Goal: Transaction & Acquisition: Book appointment/travel/reservation

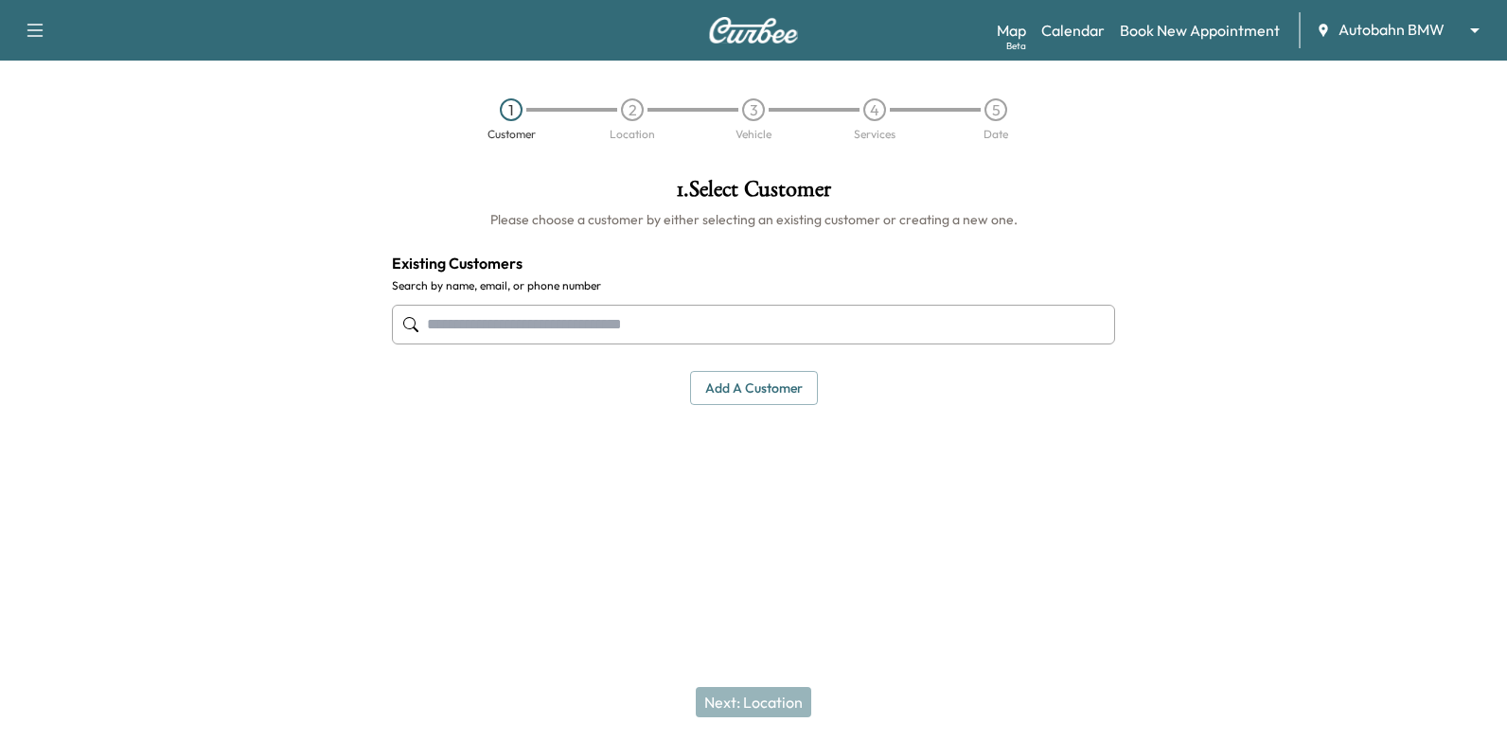
click at [1362, 41] on div "Autobahn BMW ******** ​" at bounding box center [1404, 30] width 176 height 23
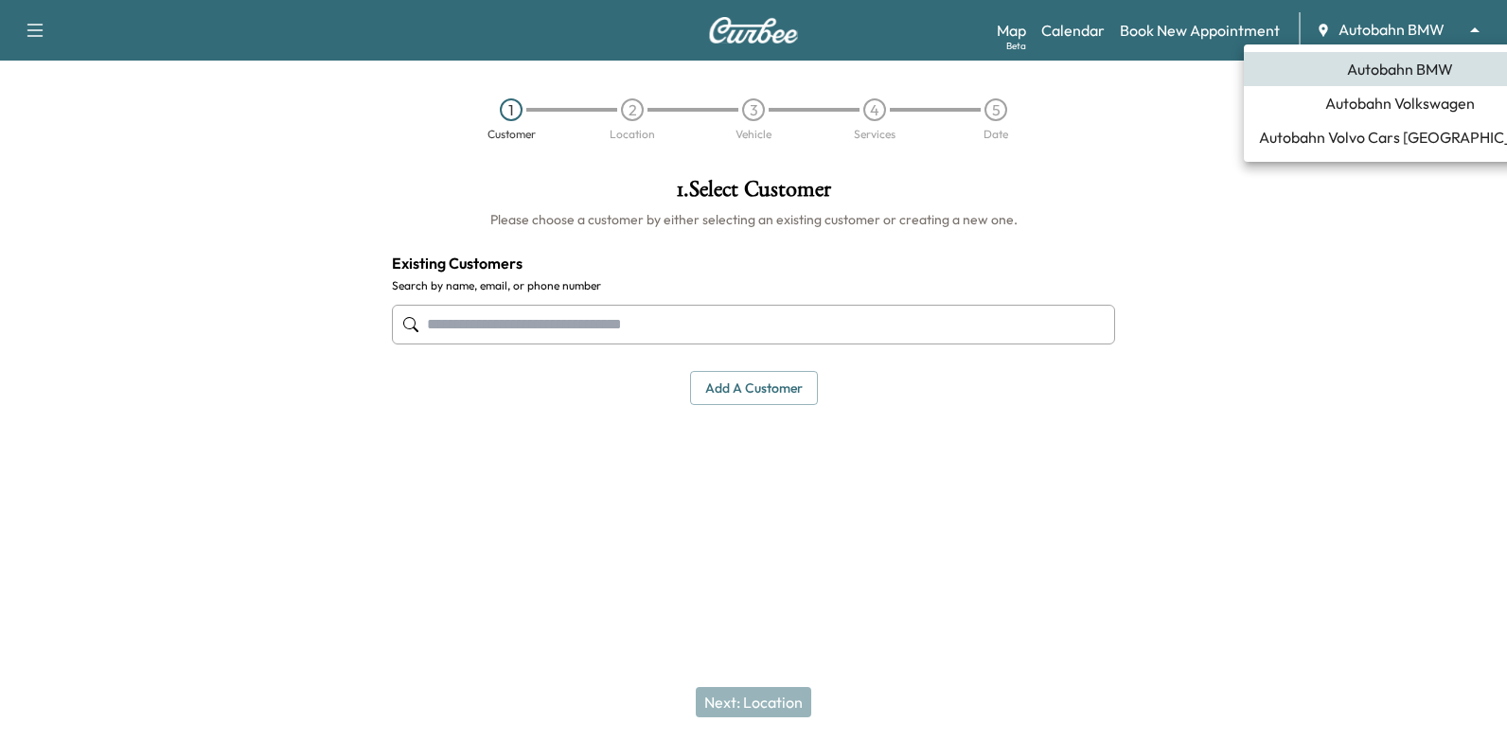
click at [1366, 31] on body "Support Log Out Map Beta Calendar Book New Appointment Autobahn BMW ******** ​ …" at bounding box center [753, 370] width 1507 height 740
click at [1372, 105] on span "Autobahn Volkswagen" at bounding box center [1400, 103] width 150 height 23
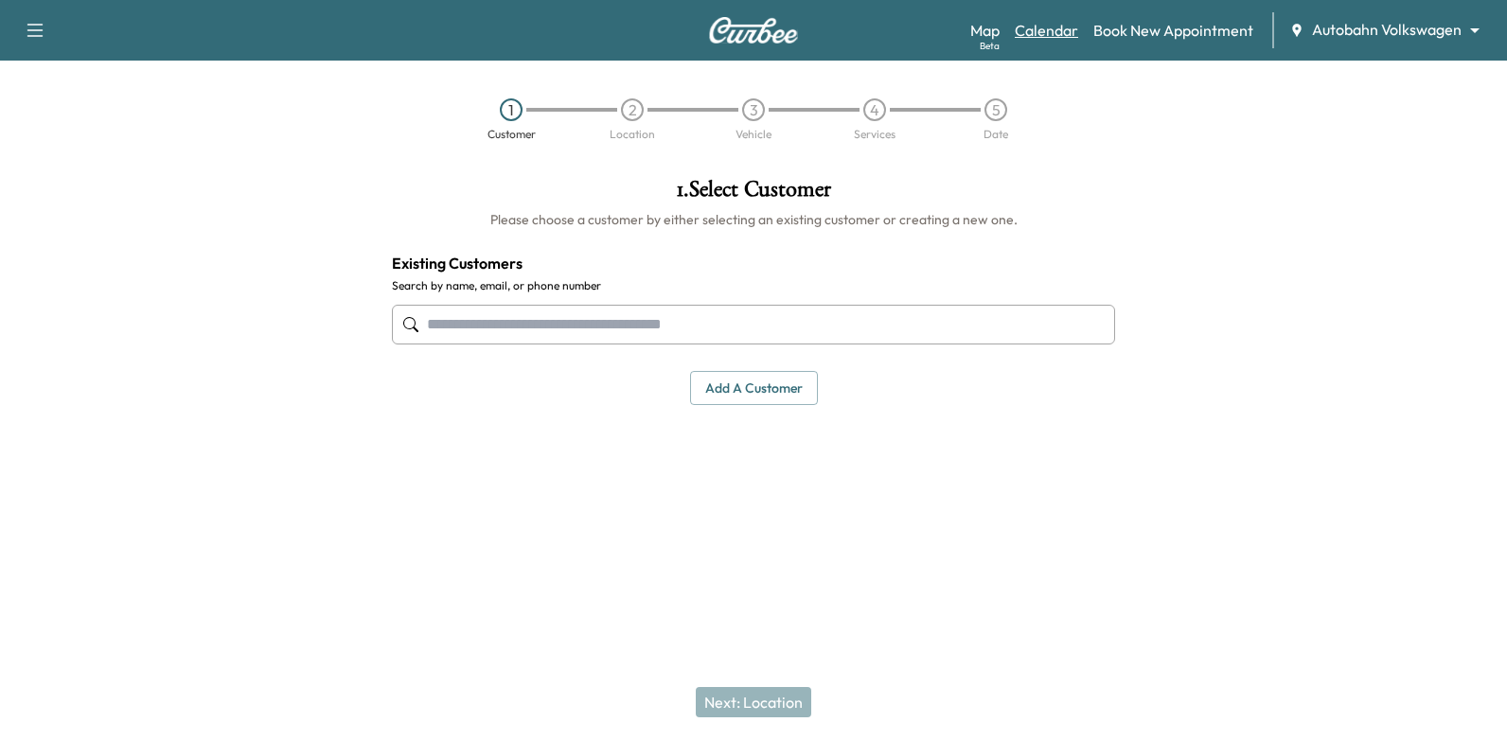
click at [1045, 35] on link "Calendar" at bounding box center [1046, 30] width 63 height 23
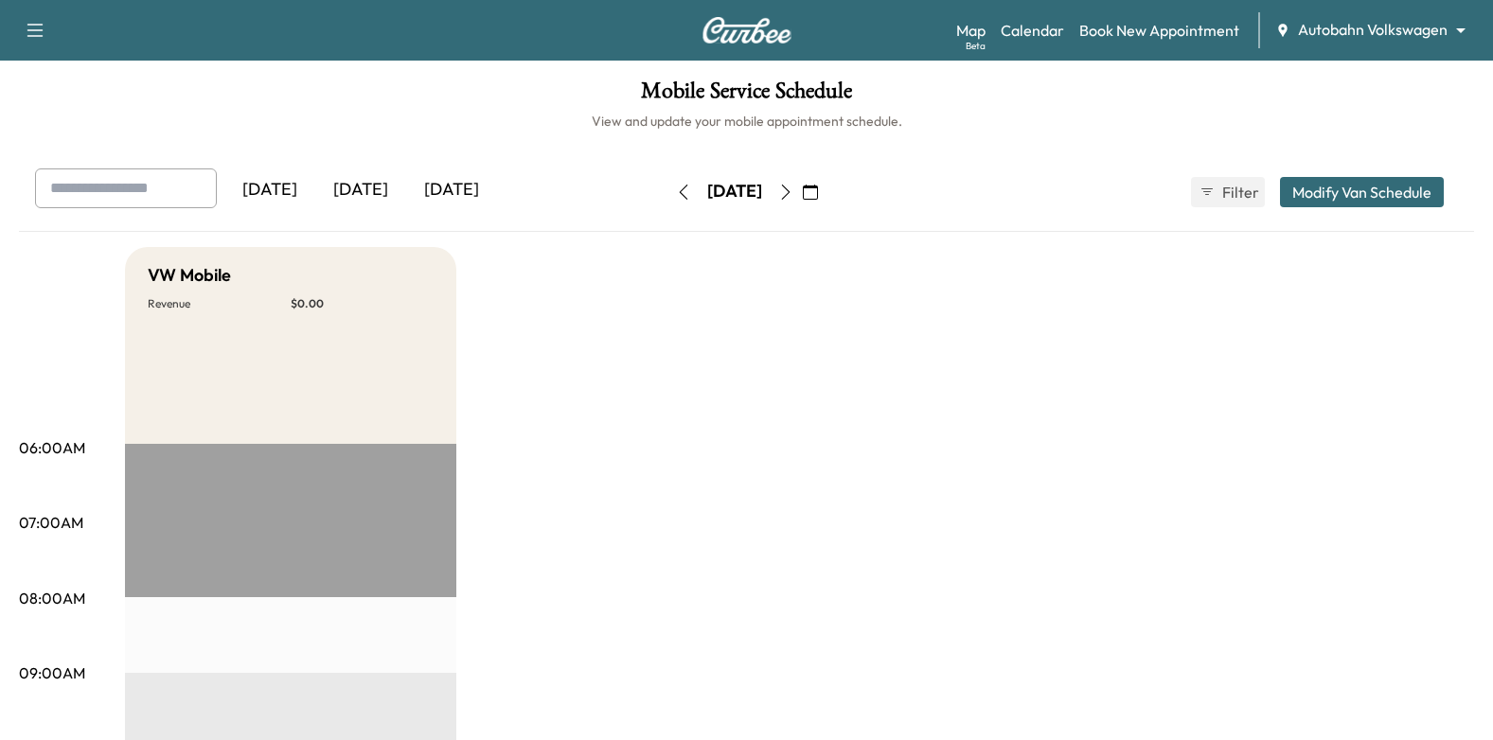
click at [818, 190] on icon "button" at bounding box center [810, 192] width 15 height 15
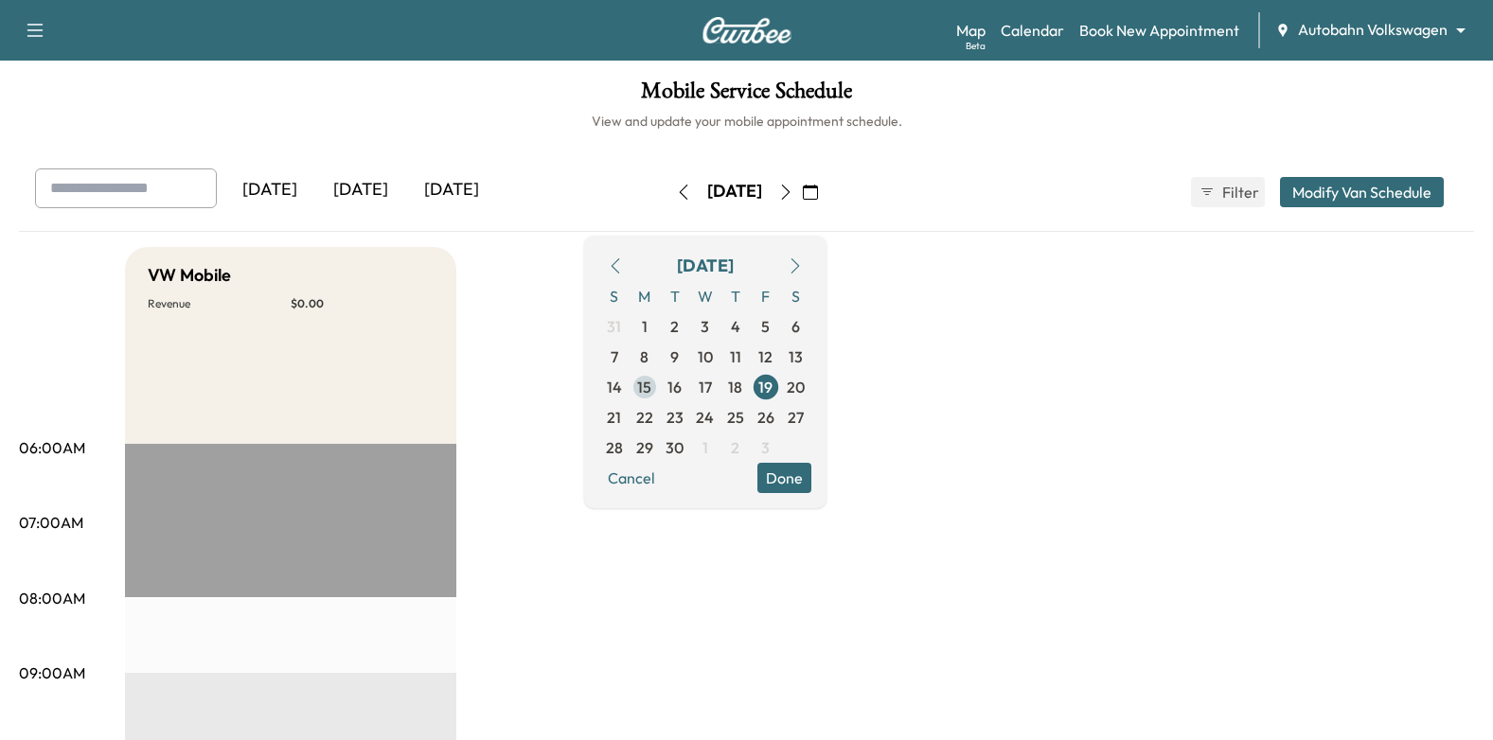
click at [651, 392] on span "15" at bounding box center [644, 387] width 14 height 23
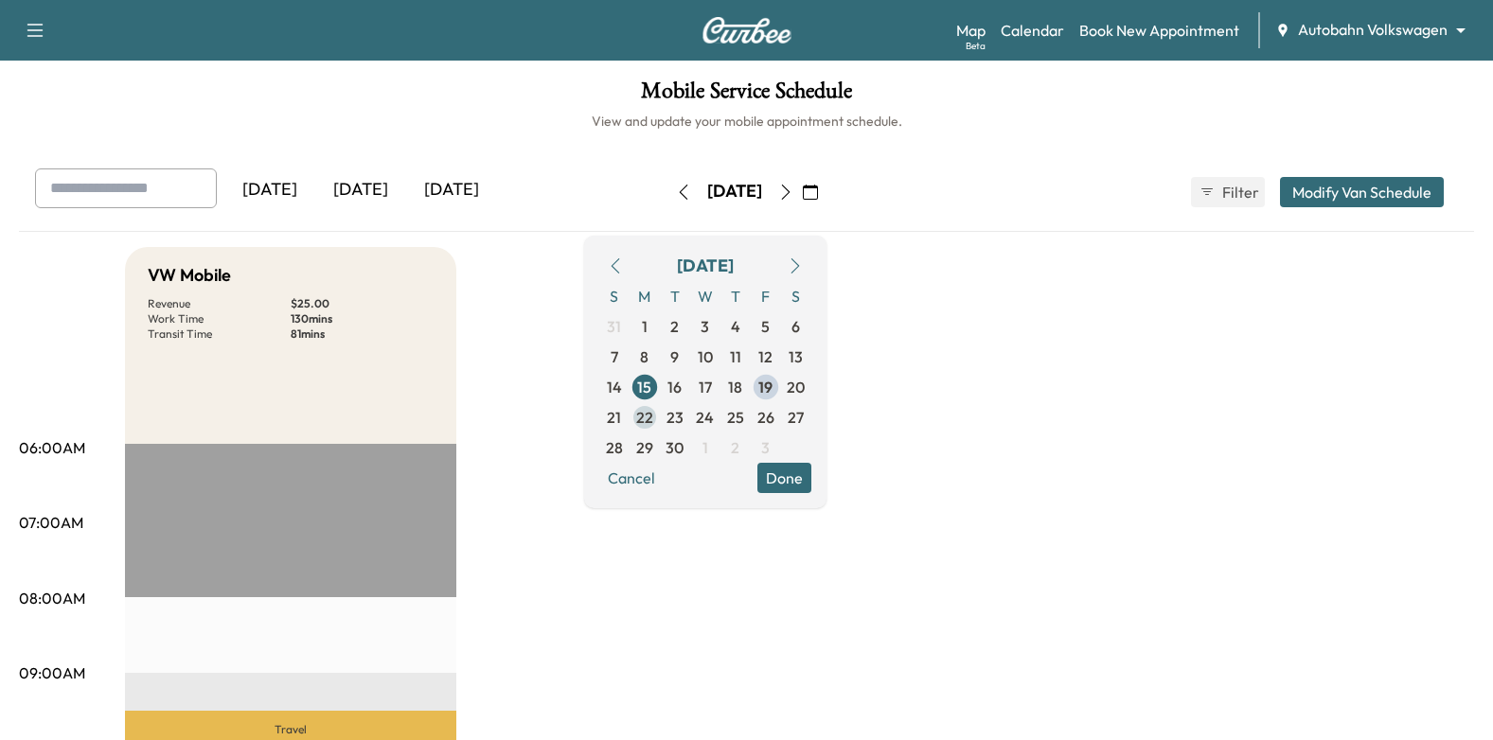
click at [653, 422] on span "22" at bounding box center [644, 417] width 17 height 23
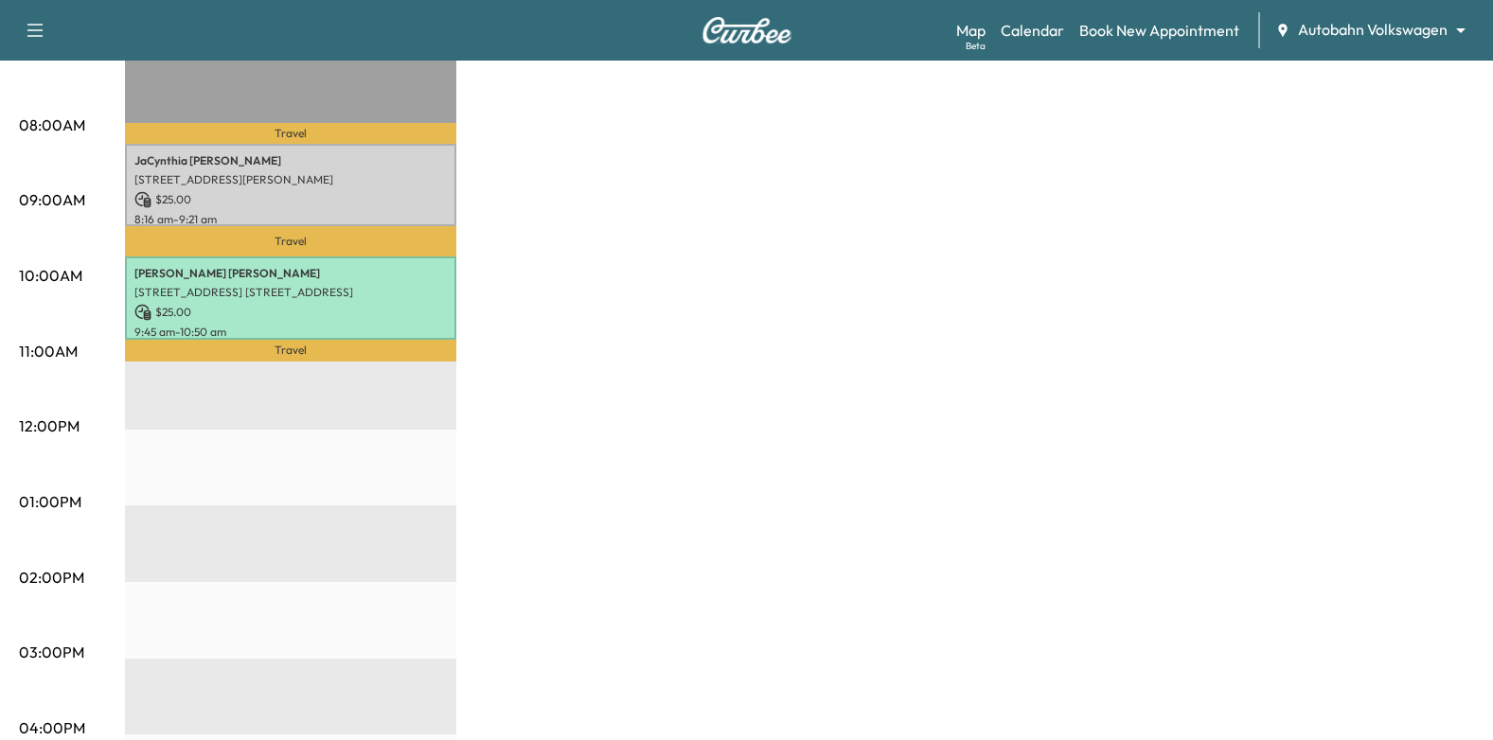
click at [656, 535] on div "VW Mobile Revenue $ 50.00 Work Time 130 mins Transit Time 58 mins Travel [PERSO…" at bounding box center [799, 484] width 1349 height 1420
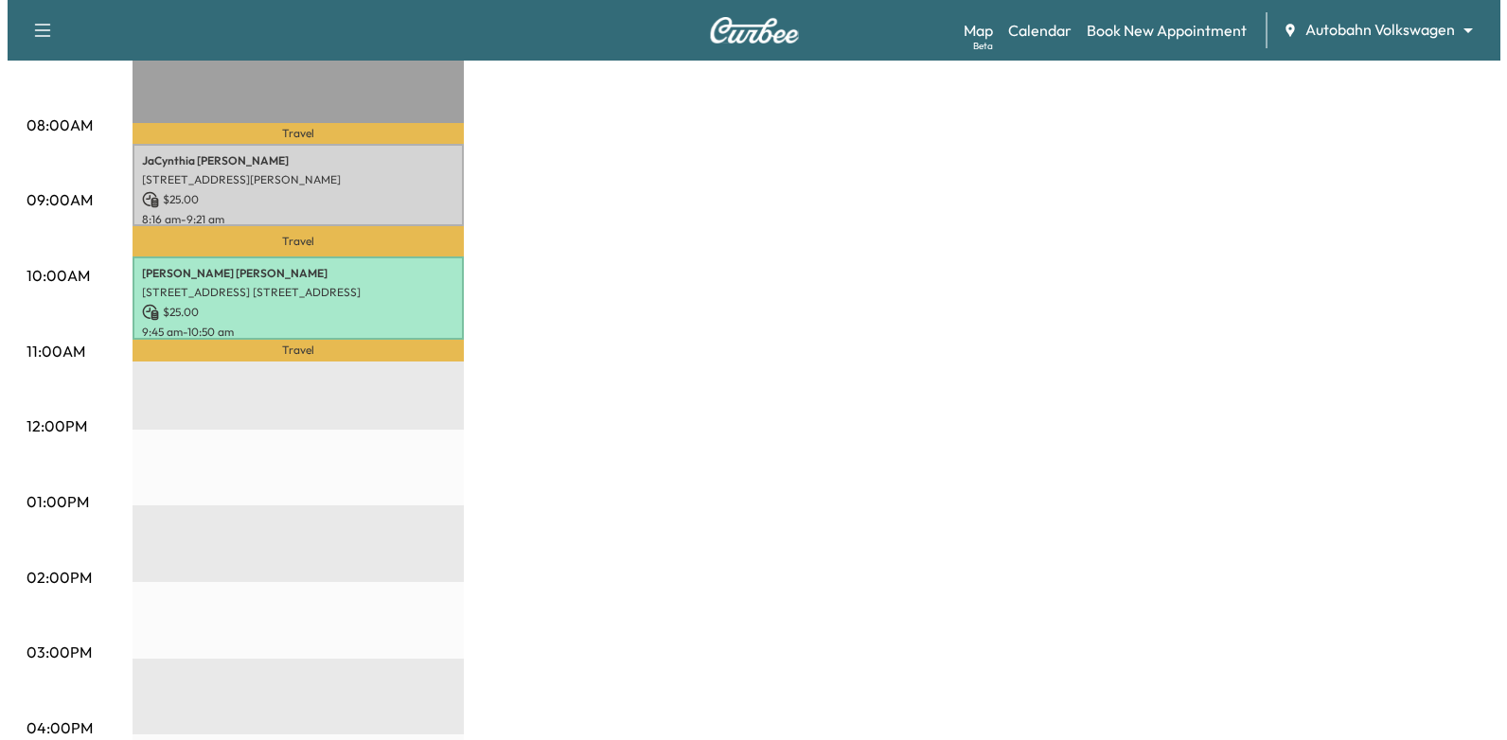
scroll to position [189, 0]
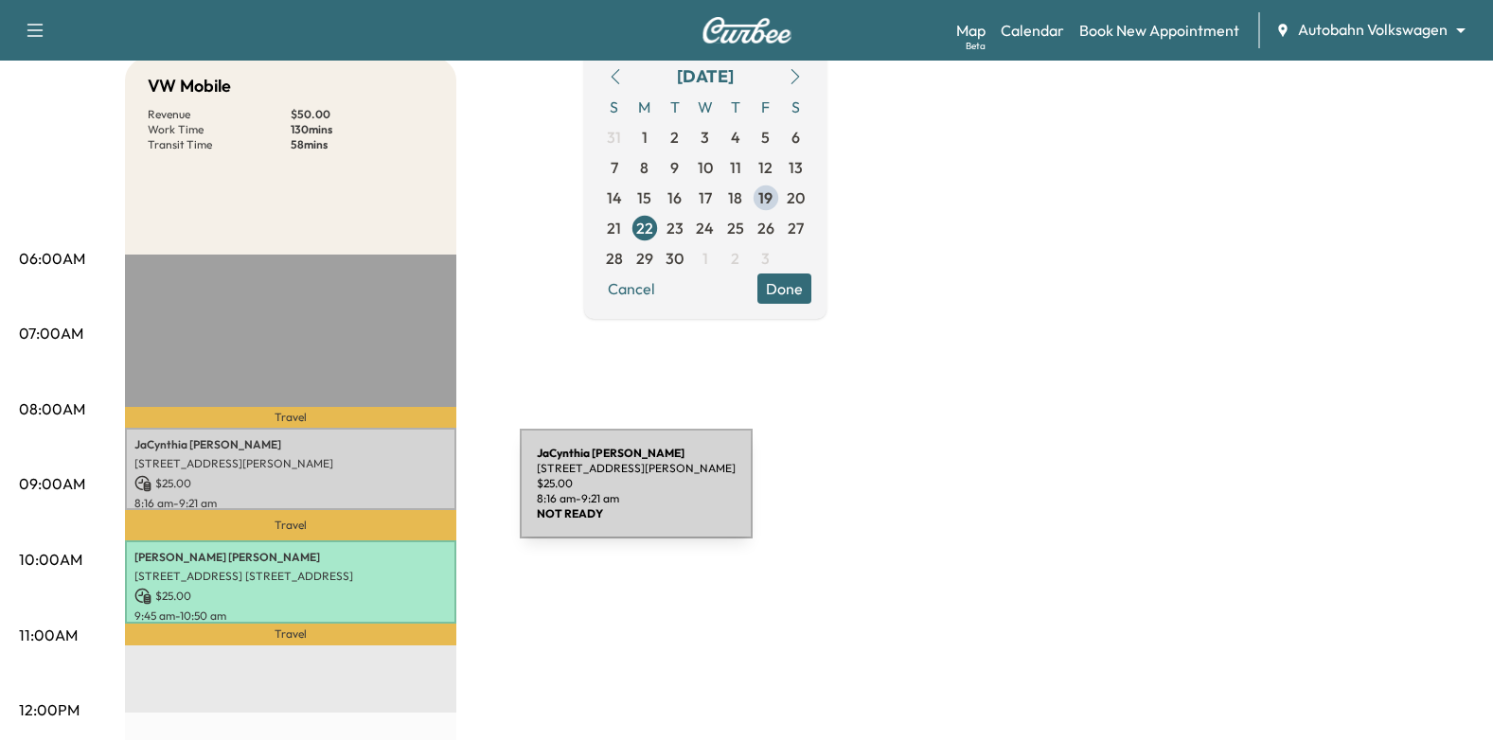
click at [378, 496] on p "8:16 am - 9:21 am" at bounding box center [290, 503] width 312 height 15
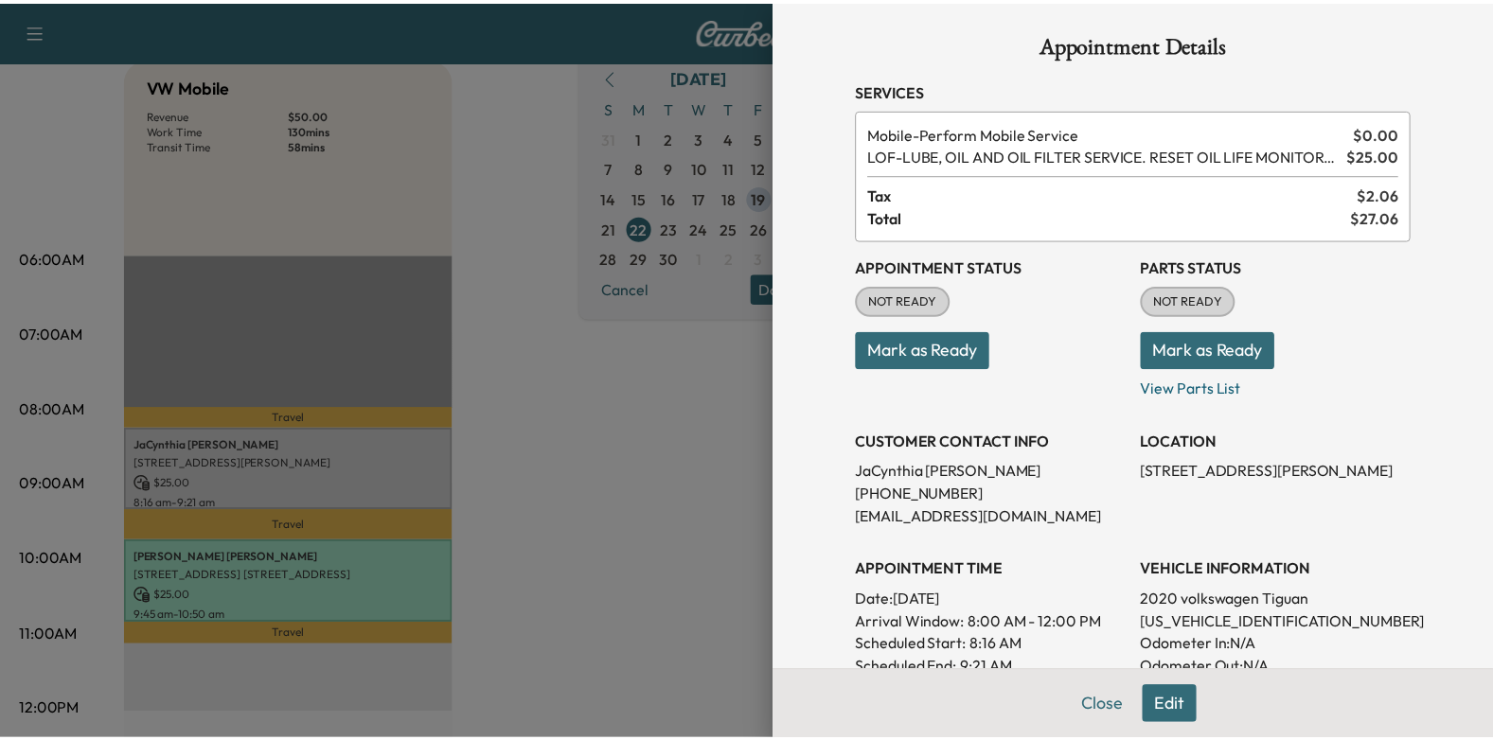
scroll to position [0, 0]
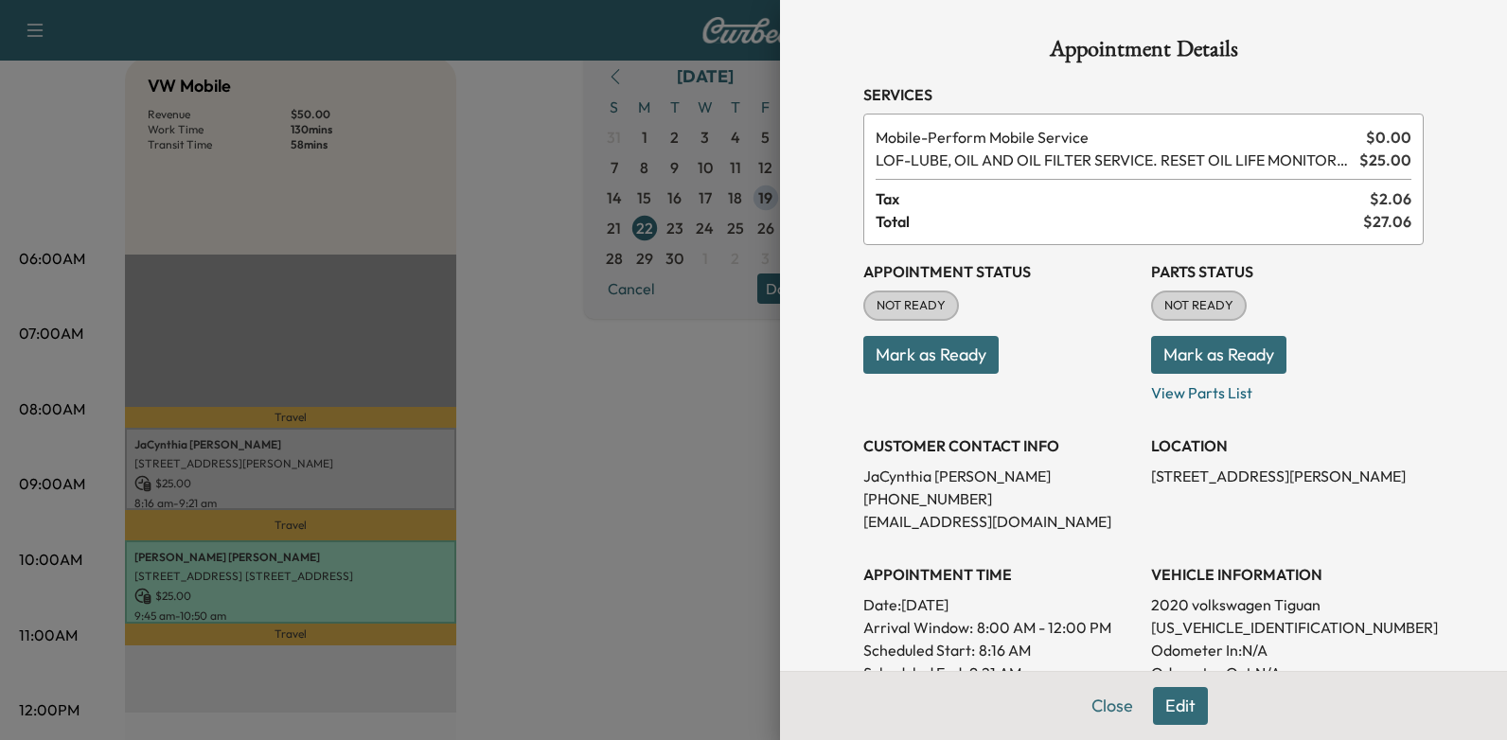
click at [653, 460] on div at bounding box center [753, 370] width 1507 height 740
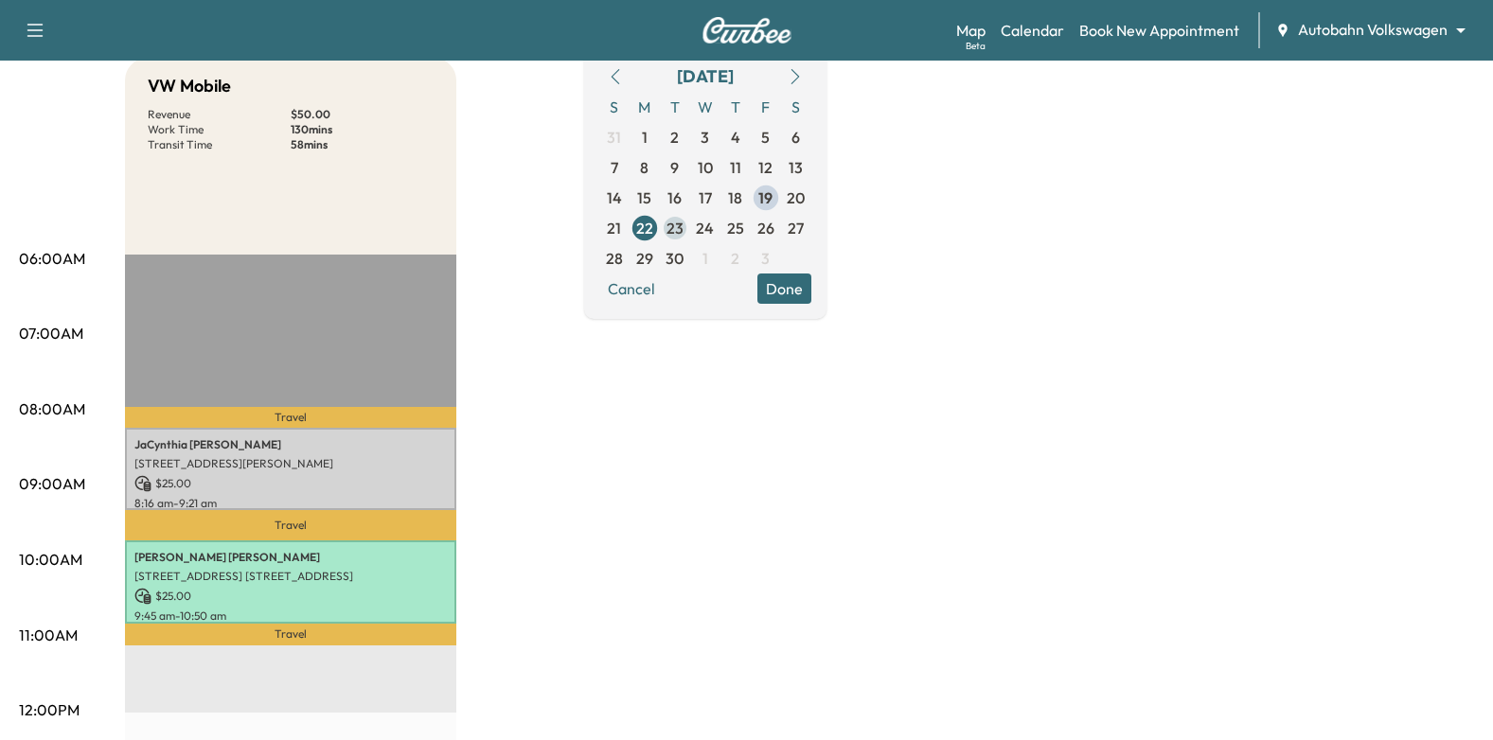
click at [683, 231] on span "23" at bounding box center [674, 228] width 17 height 23
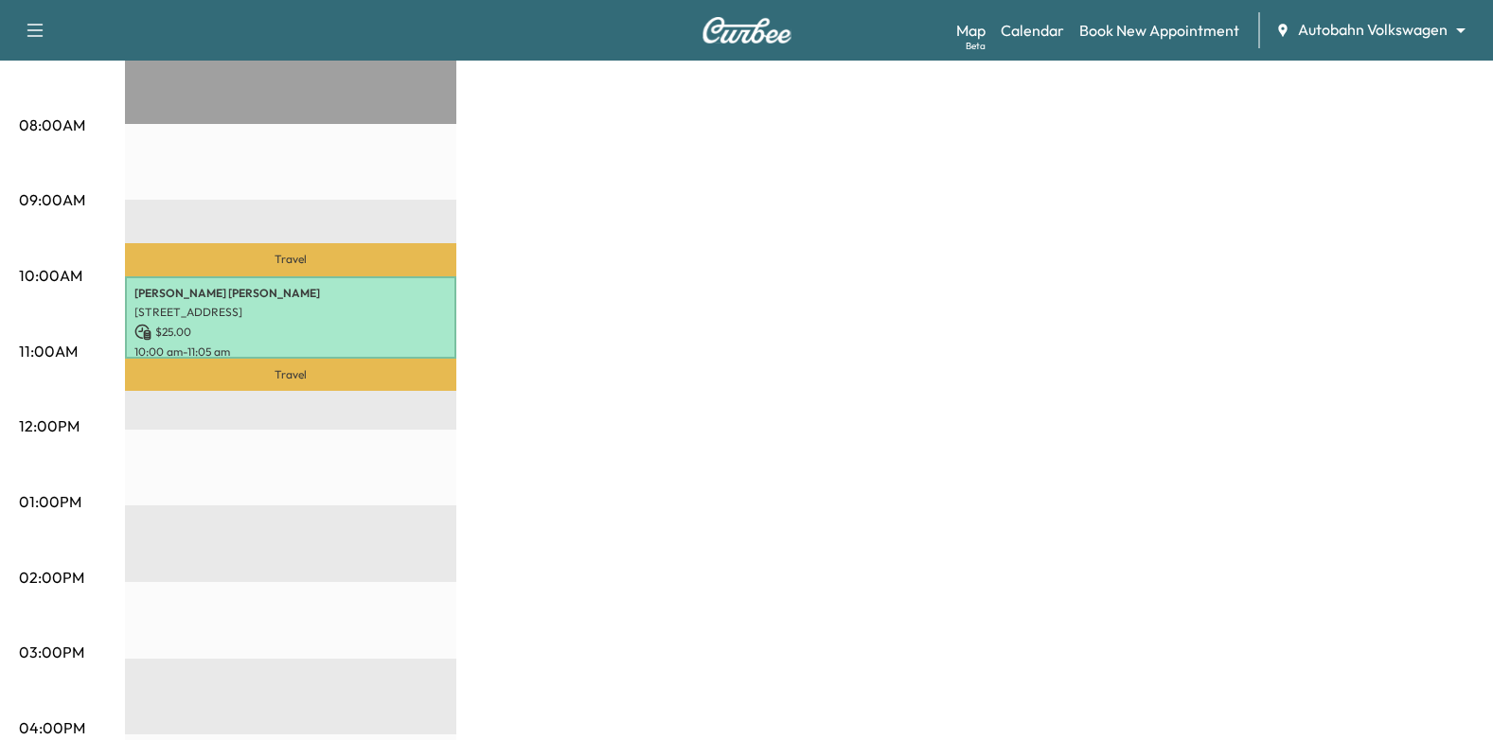
scroll to position [284, 0]
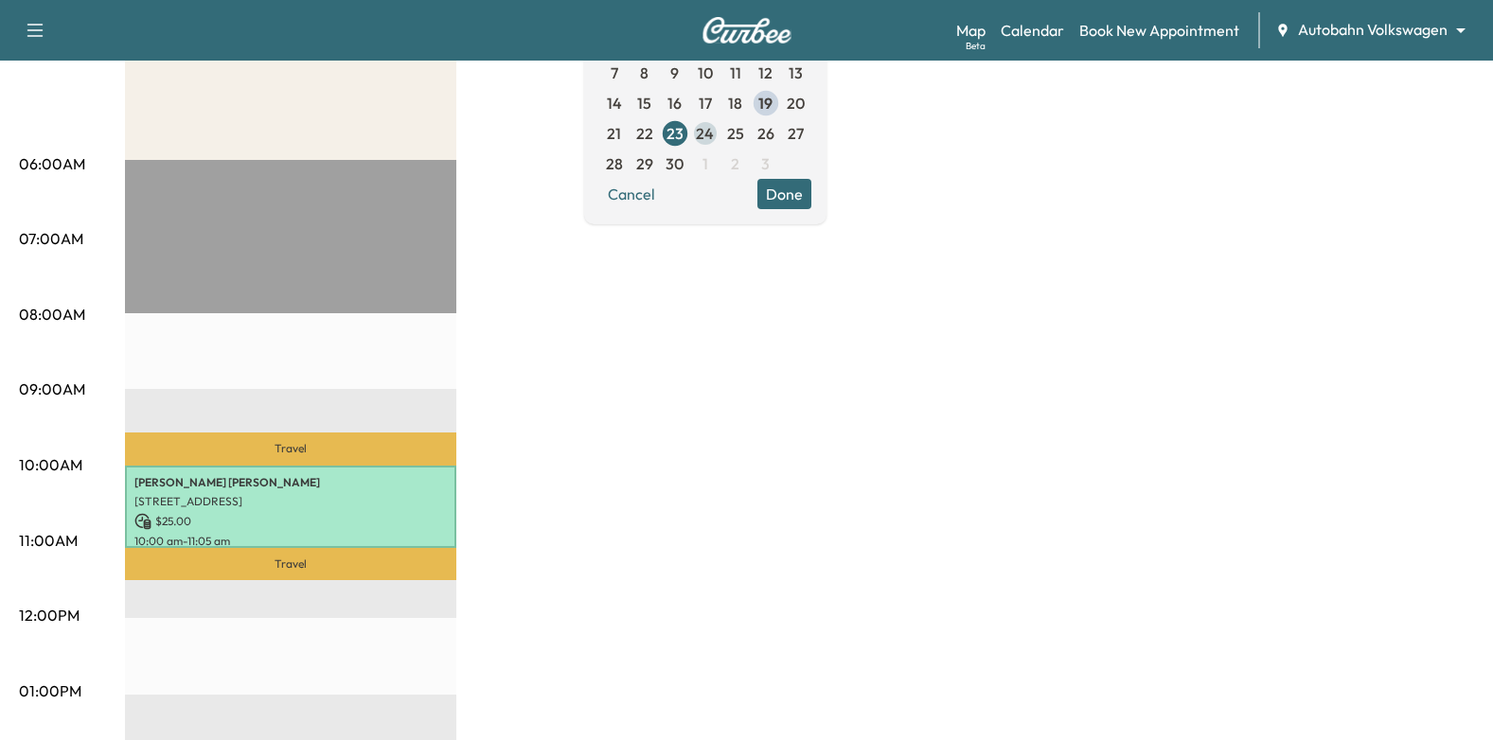
click at [714, 135] on span "24" at bounding box center [705, 133] width 18 height 23
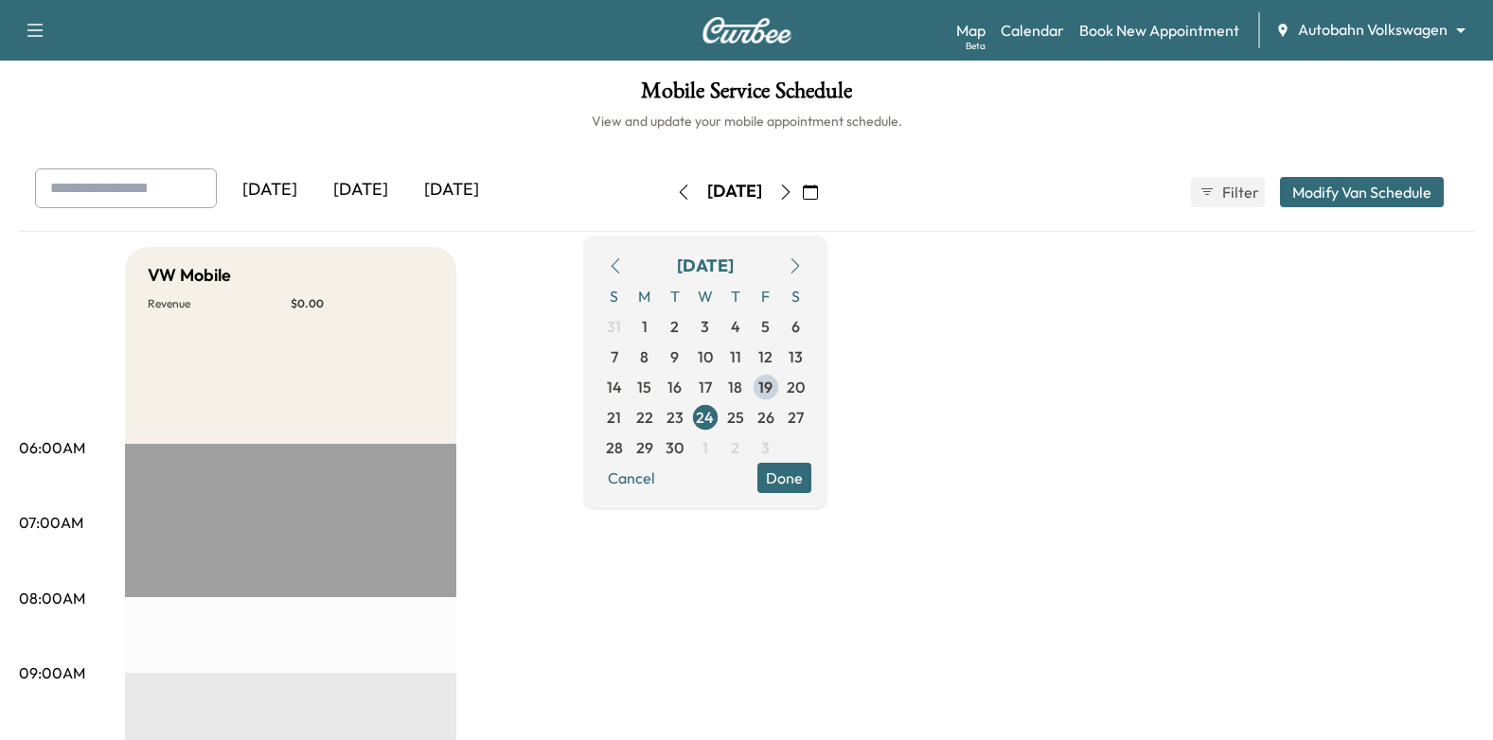
drag, startPoint x: 722, startPoint y: 567, endPoint x: 714, endPoint y: 560, distance: 10.8
drag, startPoint x: 969, startPoint y: 405, endPoint x: 960, endPoint y: 411, distance: 11.0
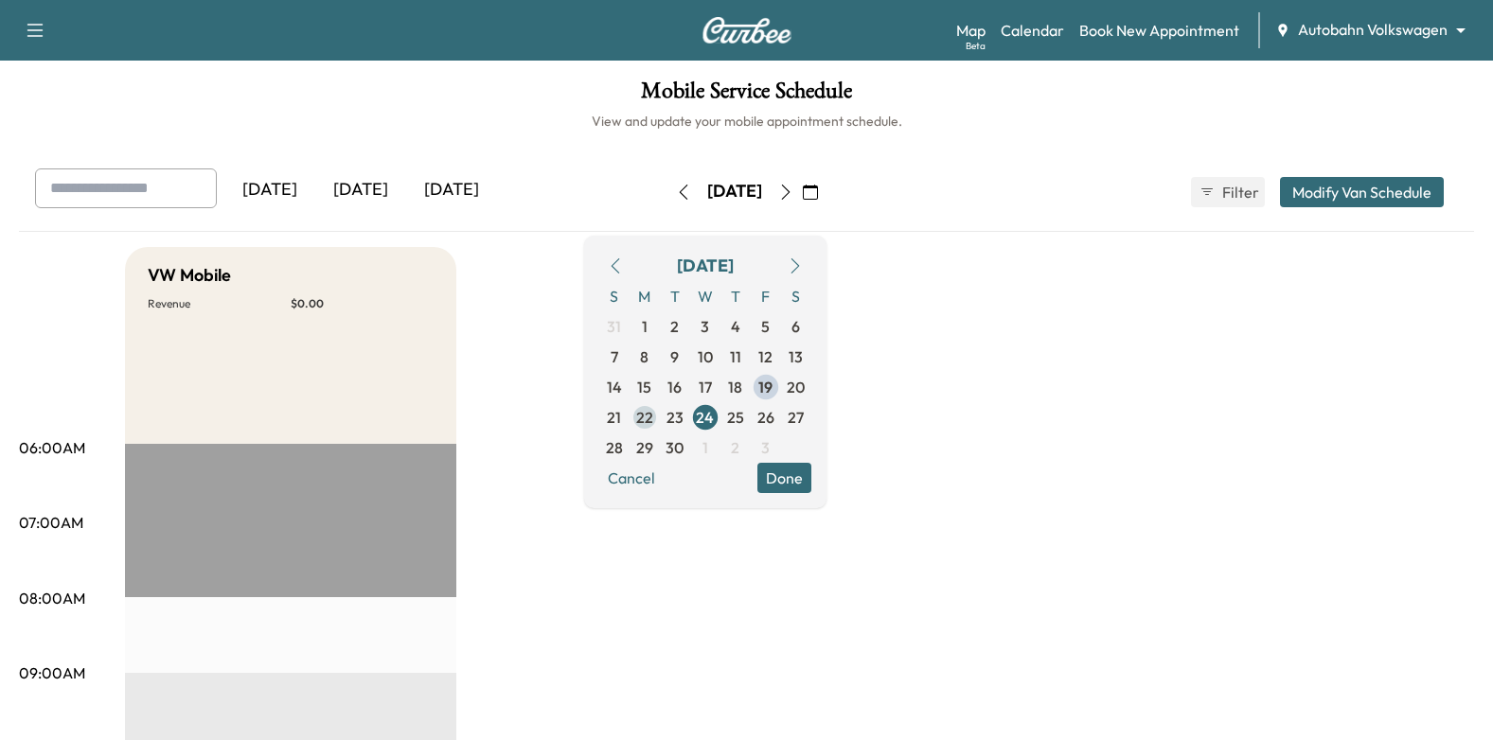
click at [653, 416] on span "22" at bounding box center [644, 417] width 17 height 23
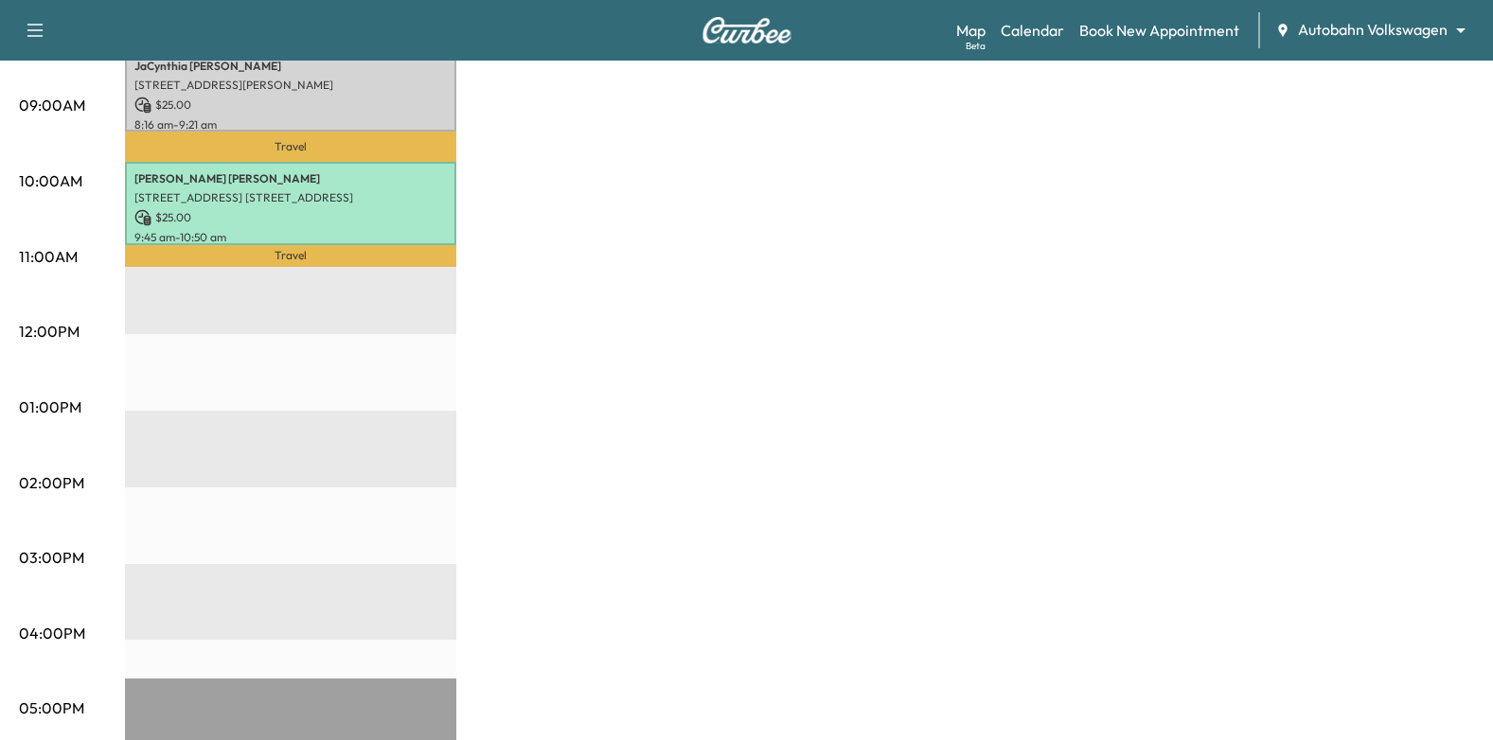
scroll to position [284, 0]
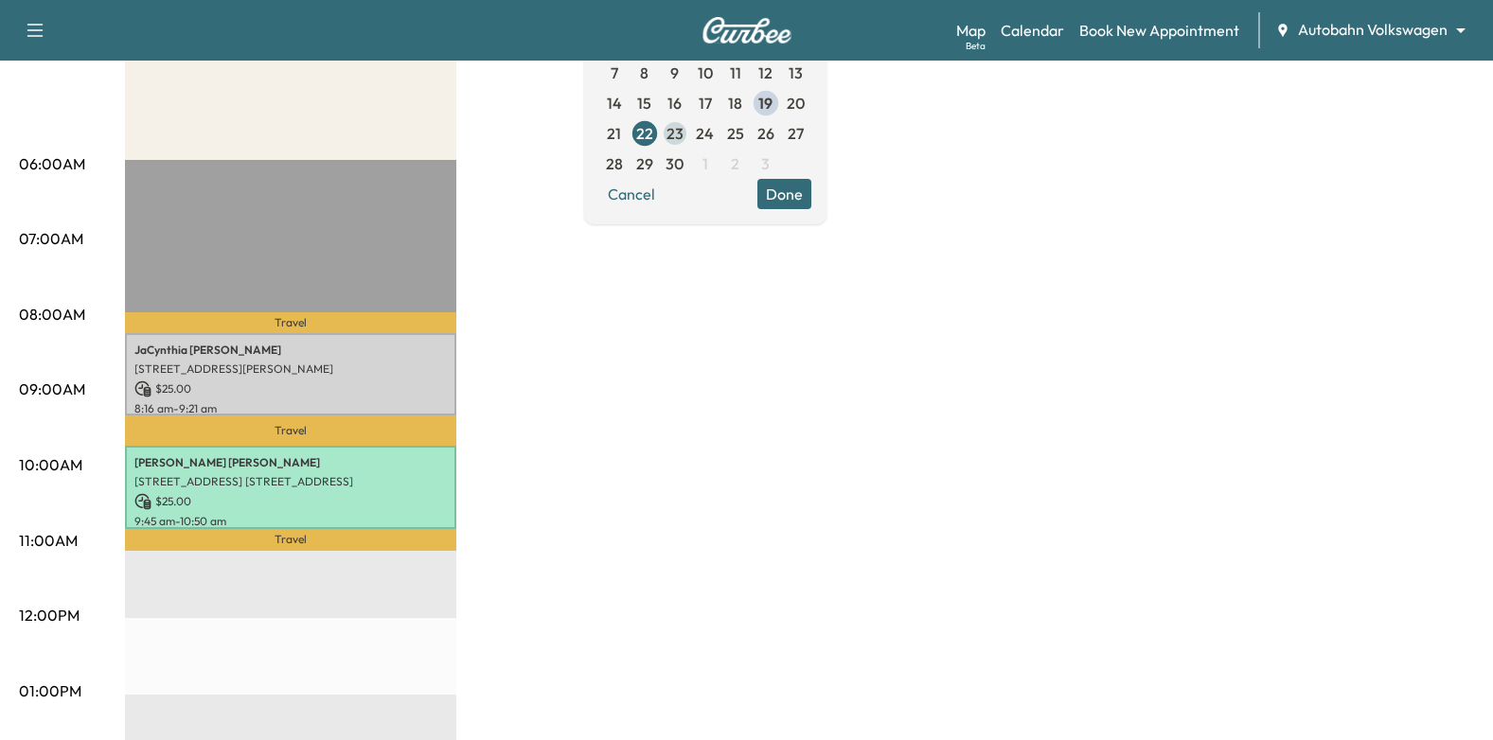
click at [683, 134] on span "23" at bounding box center [674, 133] width 17 height 23
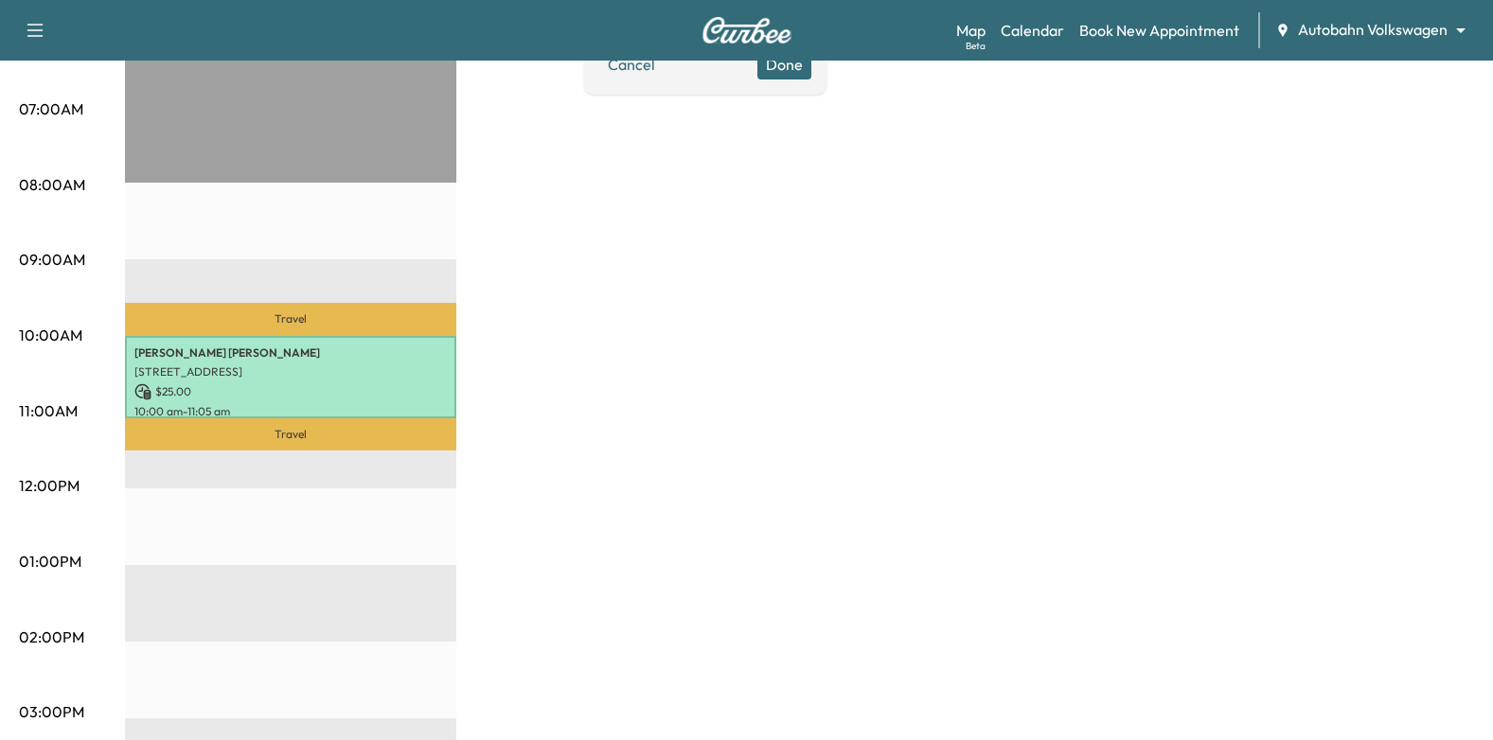
scroll to position [95, 0]
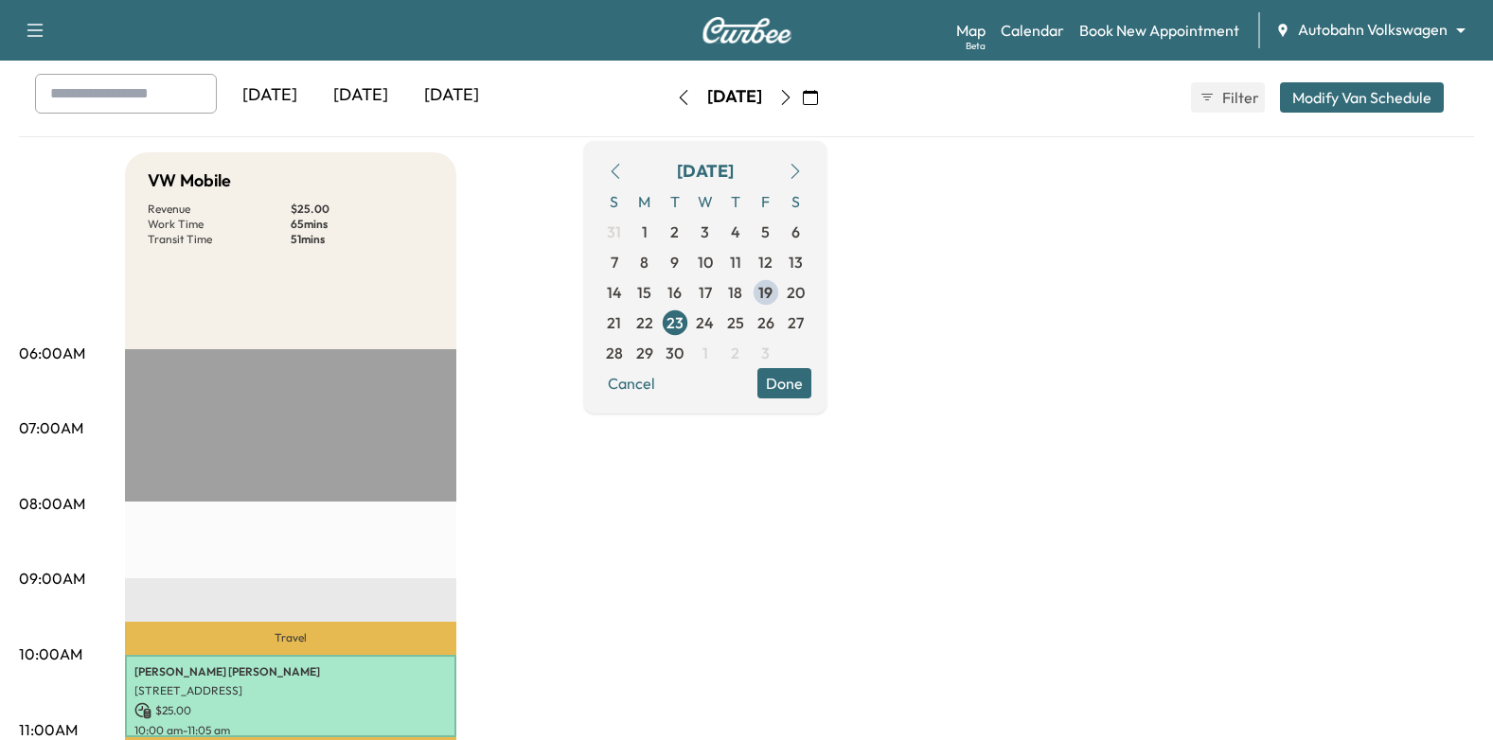
click at [774, 326] on span "26" at bounding box center [765, 322] width 17 height 23
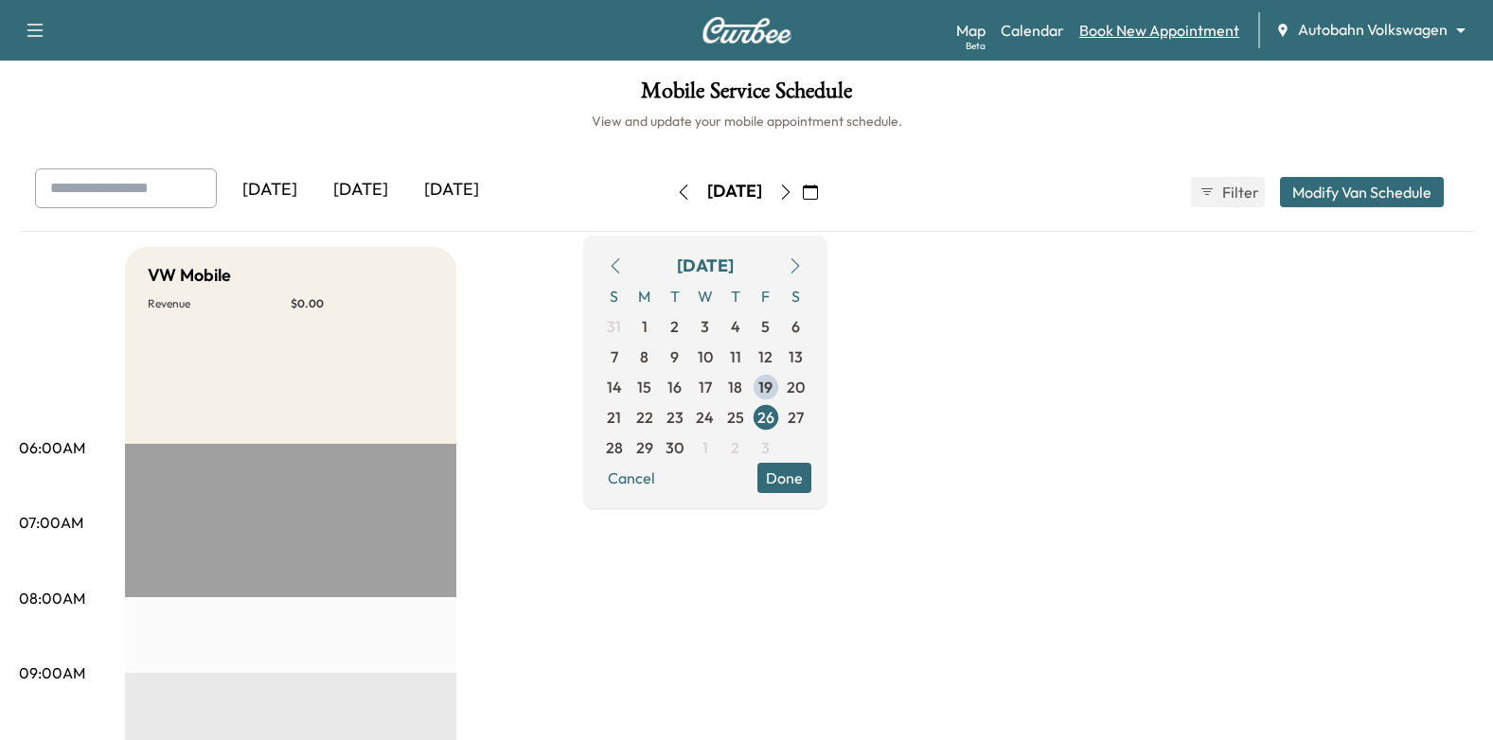
click at [1188, 36] on link "Book New Appointment" at bounding box center [1159, 30] width 160 height 23
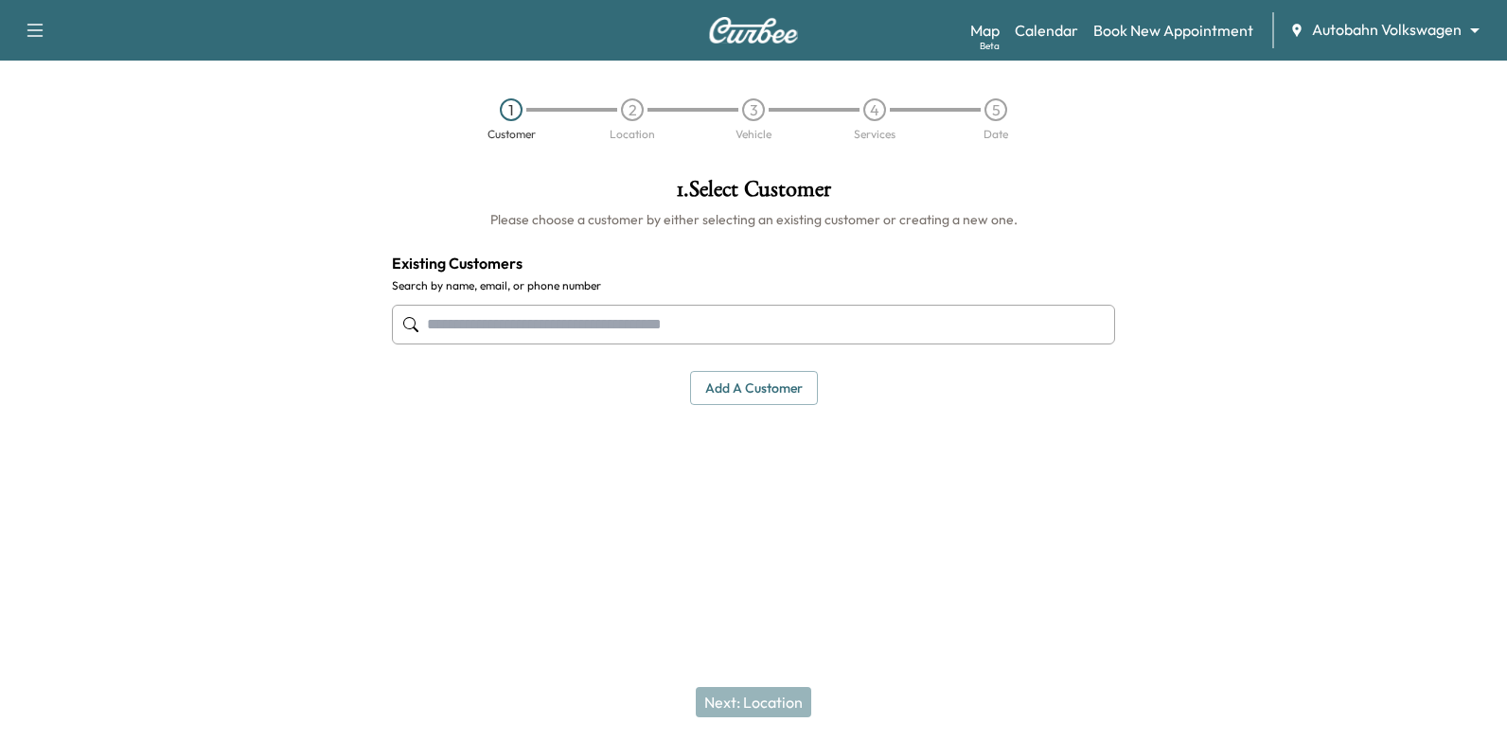
click at [769, 328] on input "text" at bounding box center [753, 325] width 723 height 40
click at [907, 333] on input "text" at bounding box center [753, 325] width 723 height 40
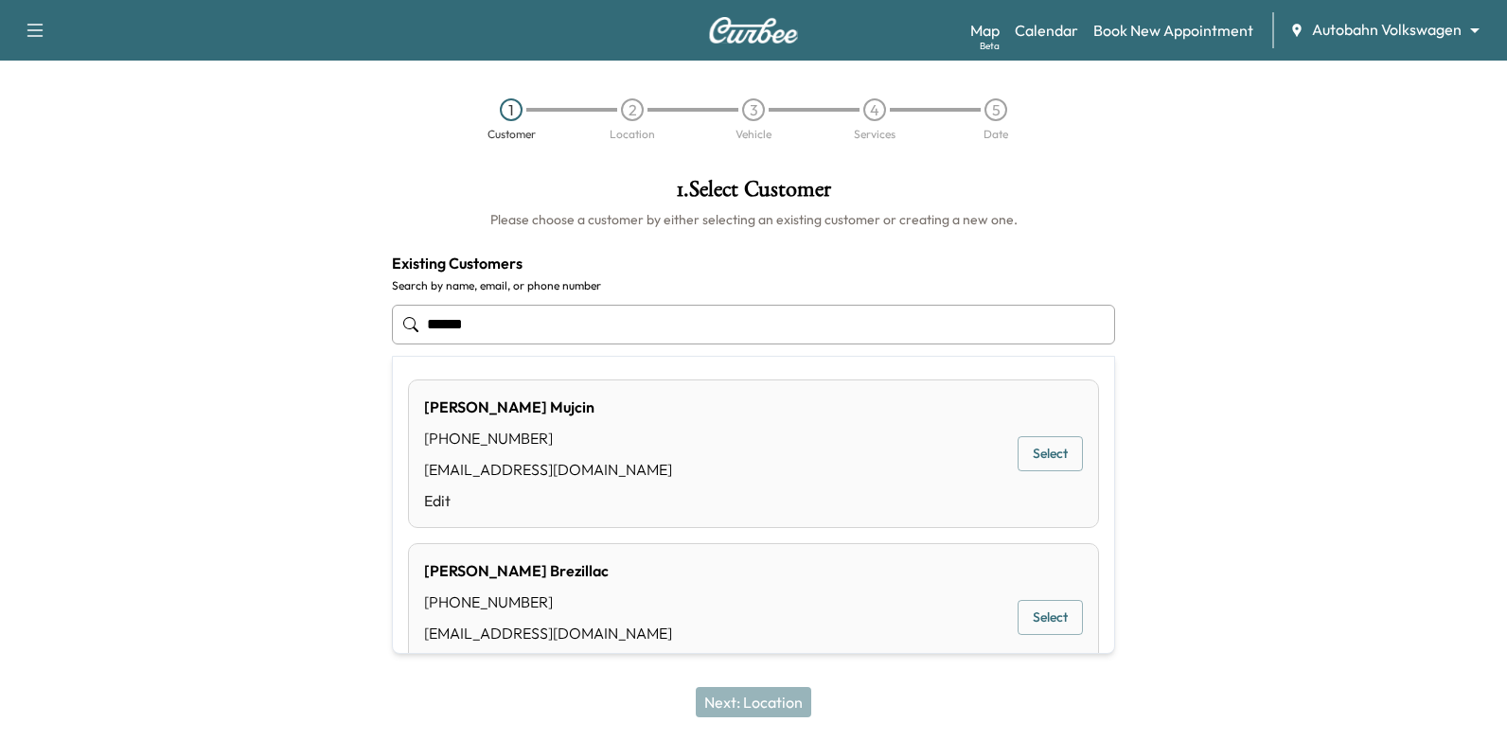
click at [699, 336] on input "******" at bounding box center [753, 325] width 723 height 40
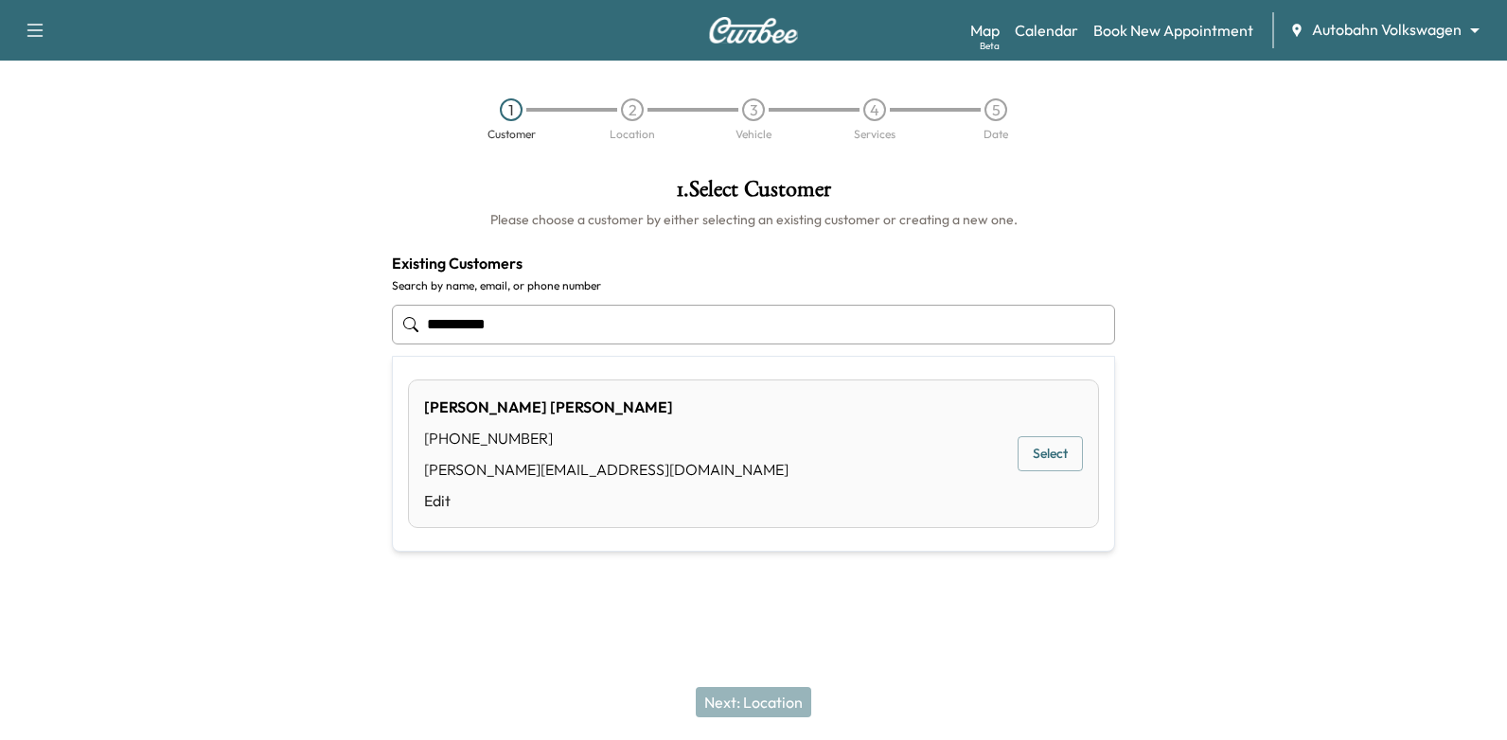
click at [1034, 451] on button "Select" at bounding box center [1049, 453] width 65 height 35
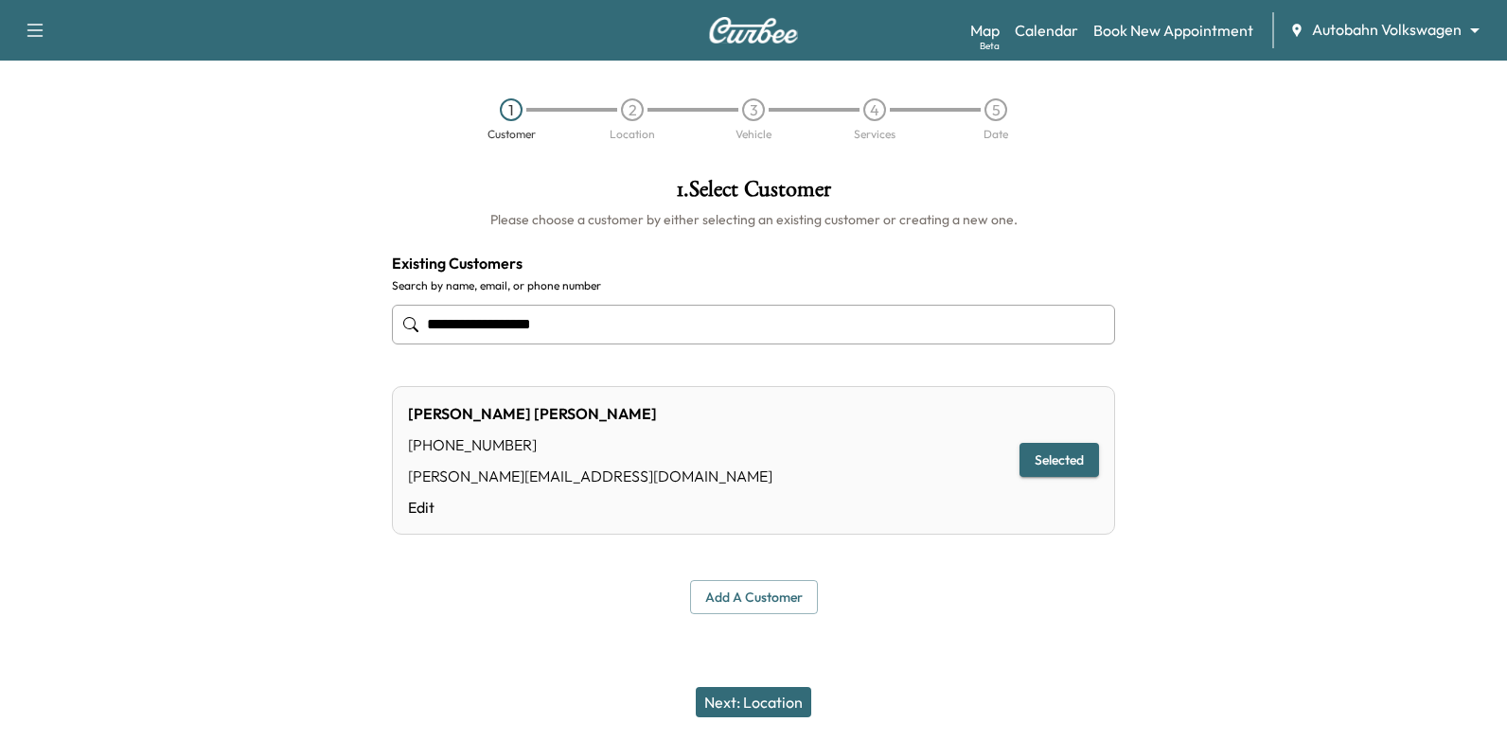
type input "**********"
click at [776, 699] on button "Next: Location" at bounding box center [753, 702] width 115 height 30
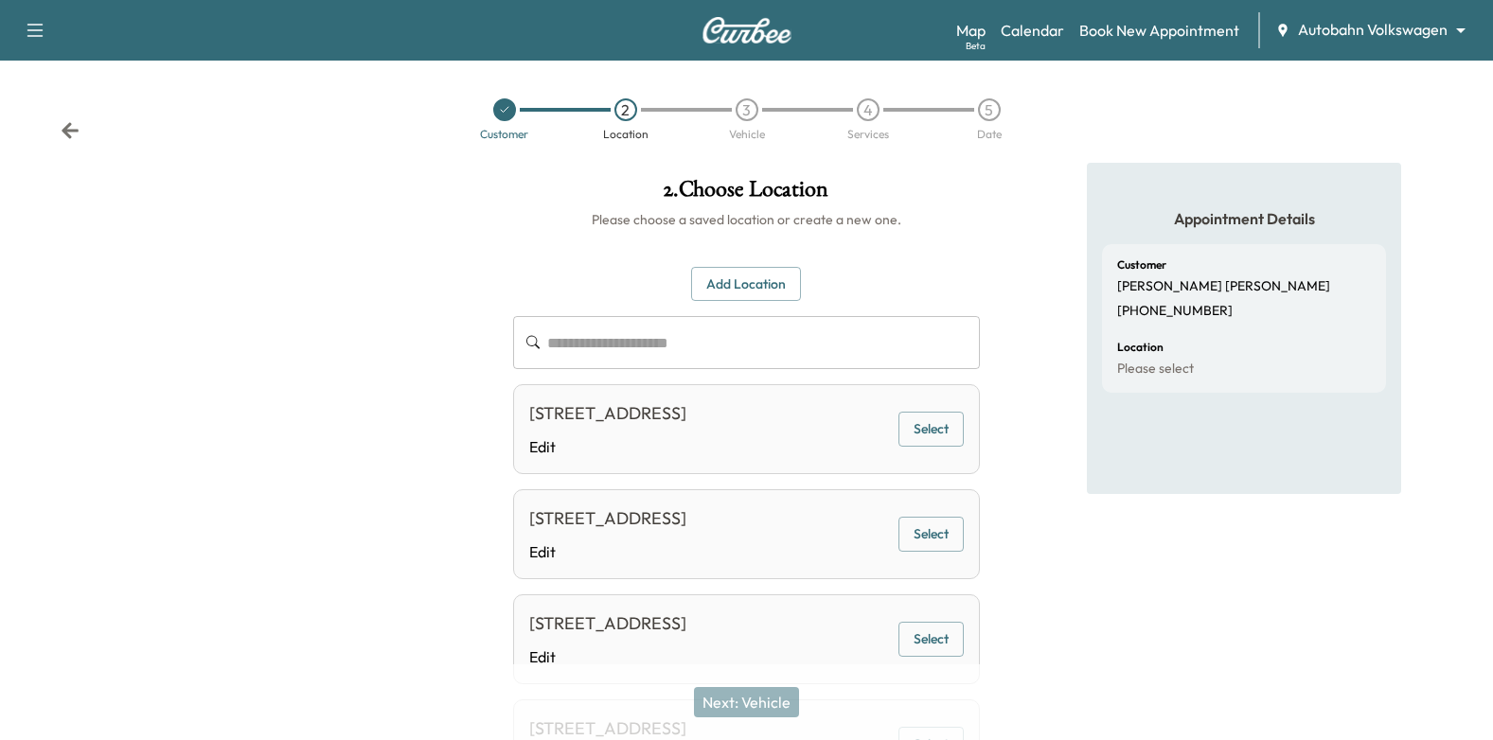
click at [750, 291] on button "Add Location" at bounding box center [746, 284] width 110 height 35
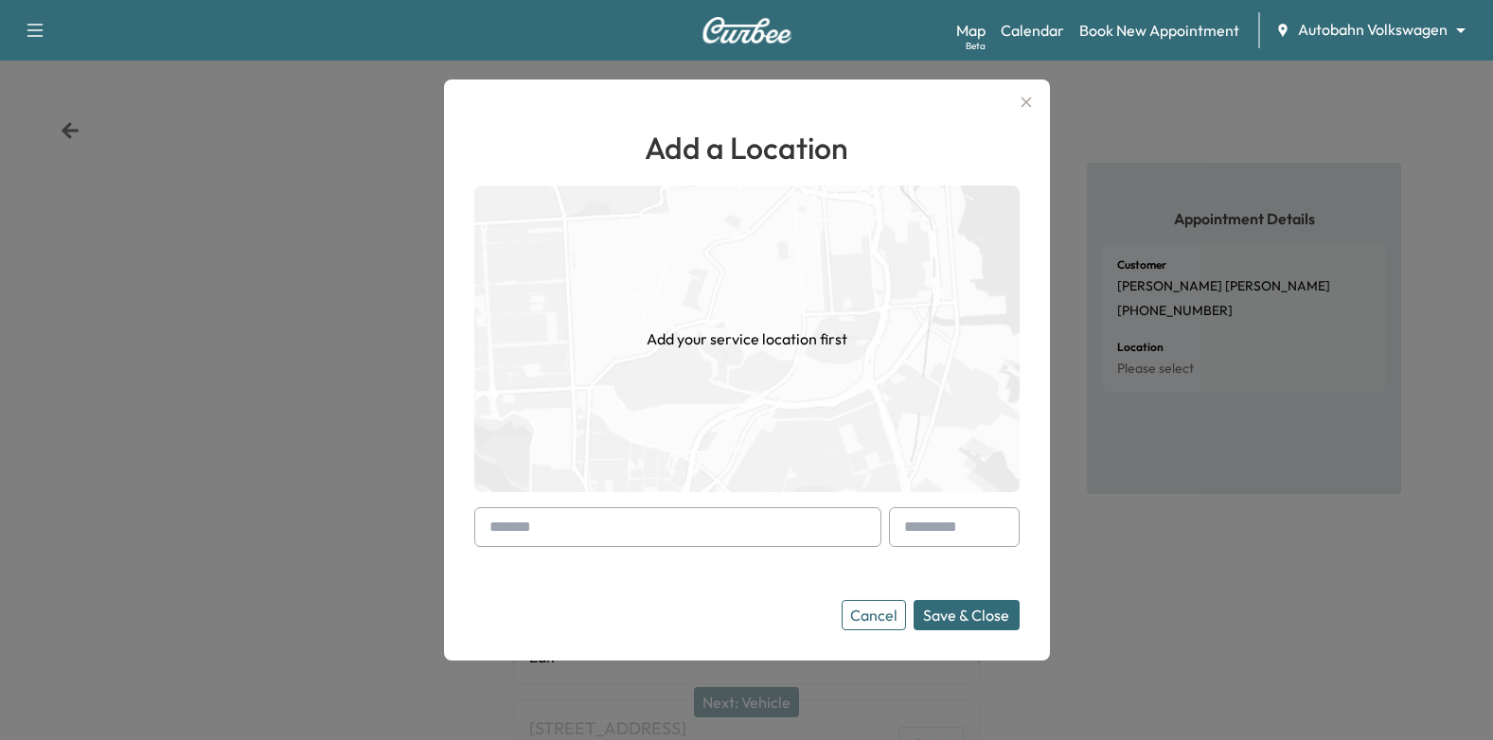
click at [689, 517] on input "text" at bounding box center [677, 527] width 407 height 40
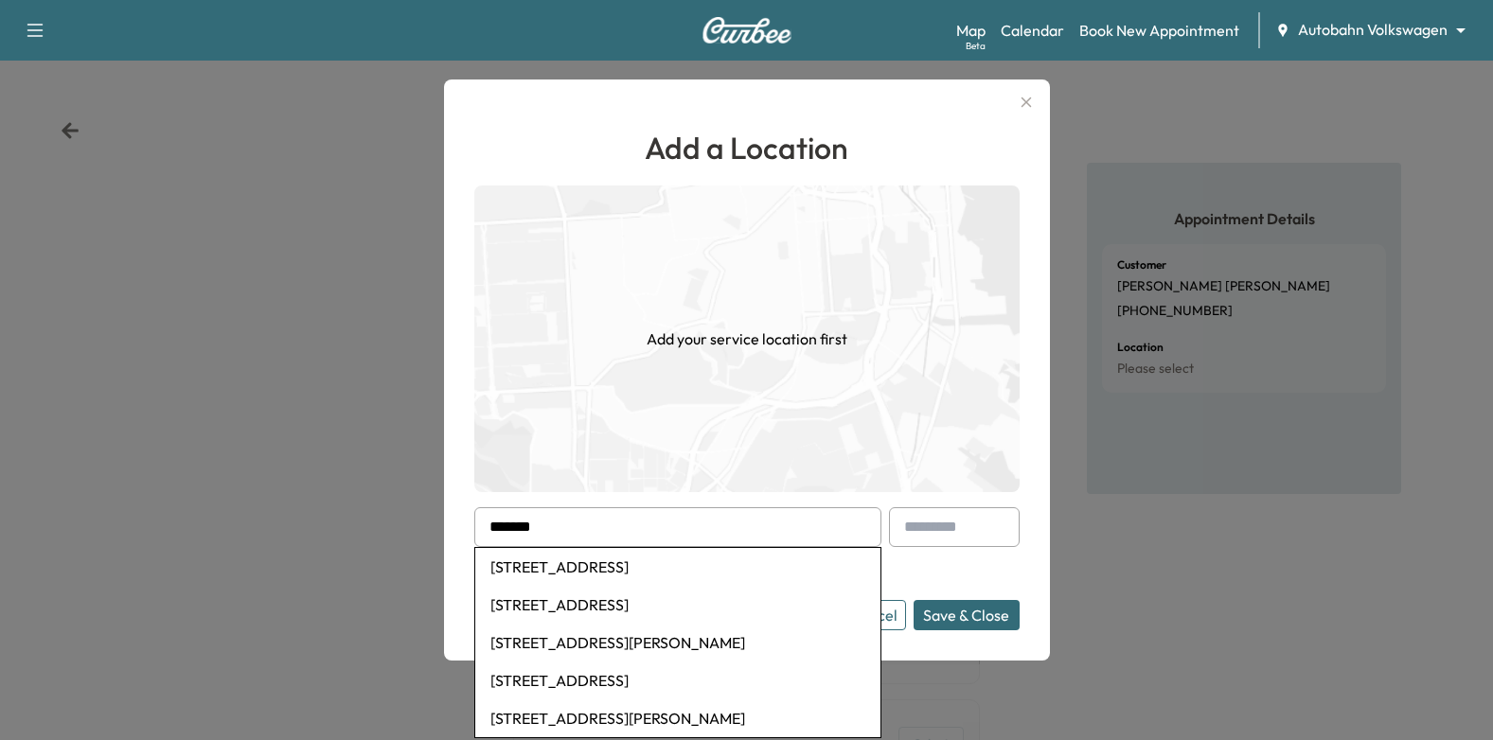
click at [720, 580] on li "[STREET_ADDRESS]" at bounding box center [677, 567] width 405 height 38
type input "**********"
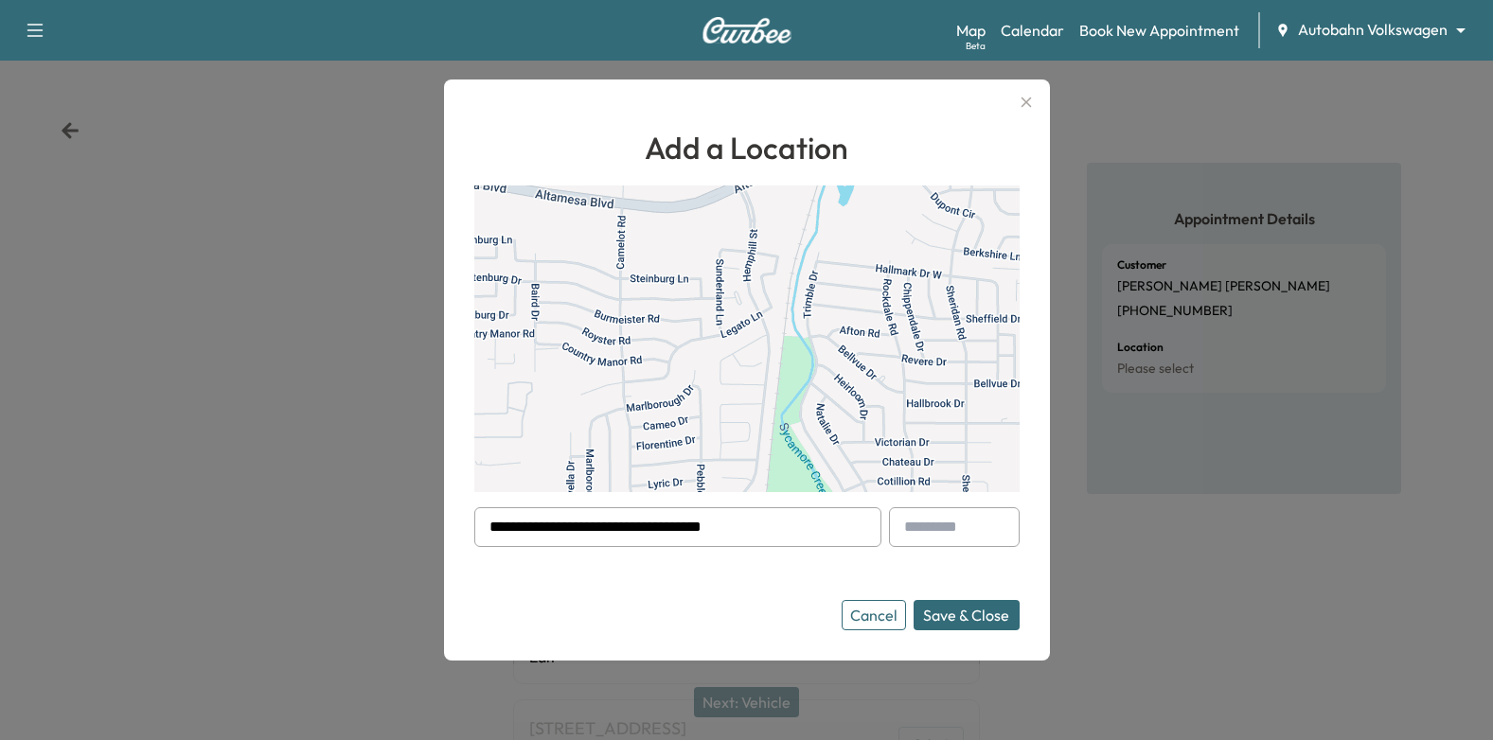
click at [755, 567] on form "**********" at bounding box center [746, 568] width 545 height 123
click at [977, 610] on button "Save & Close" at bounding box center [966, 615] width 106 height 30
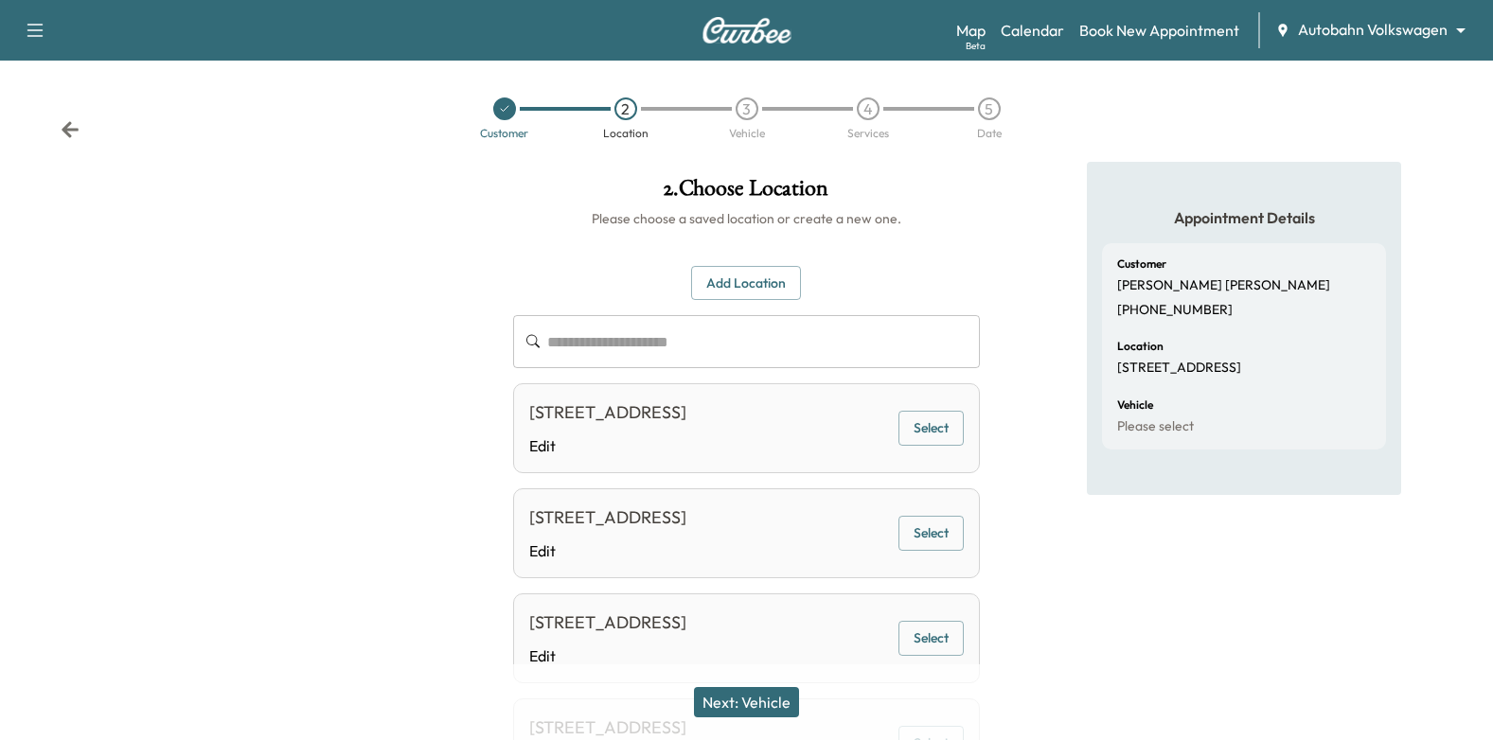
scroll to position [374, 0]
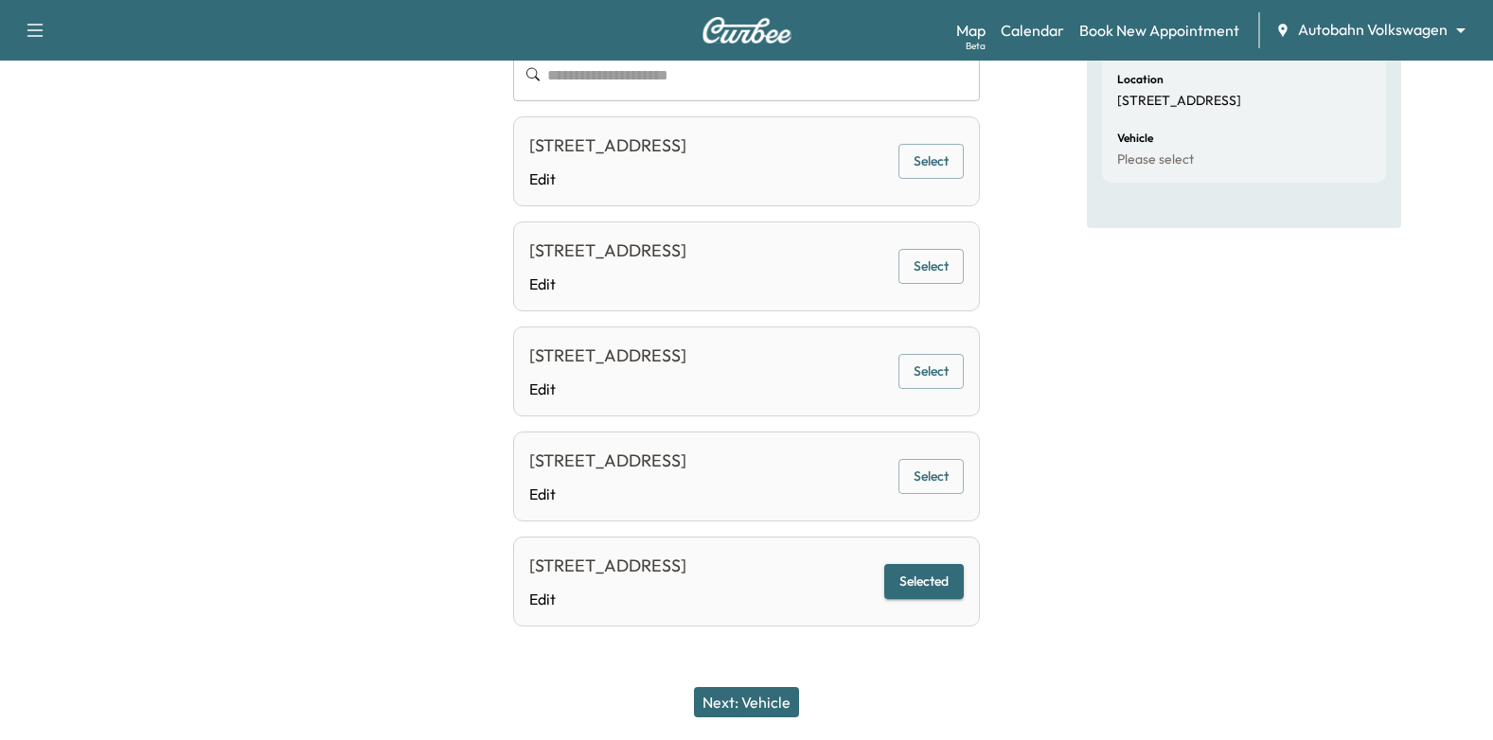
click at [731, 701] on button "Next: Vehicle" at bounding box center [746, 702] width 105 height 30
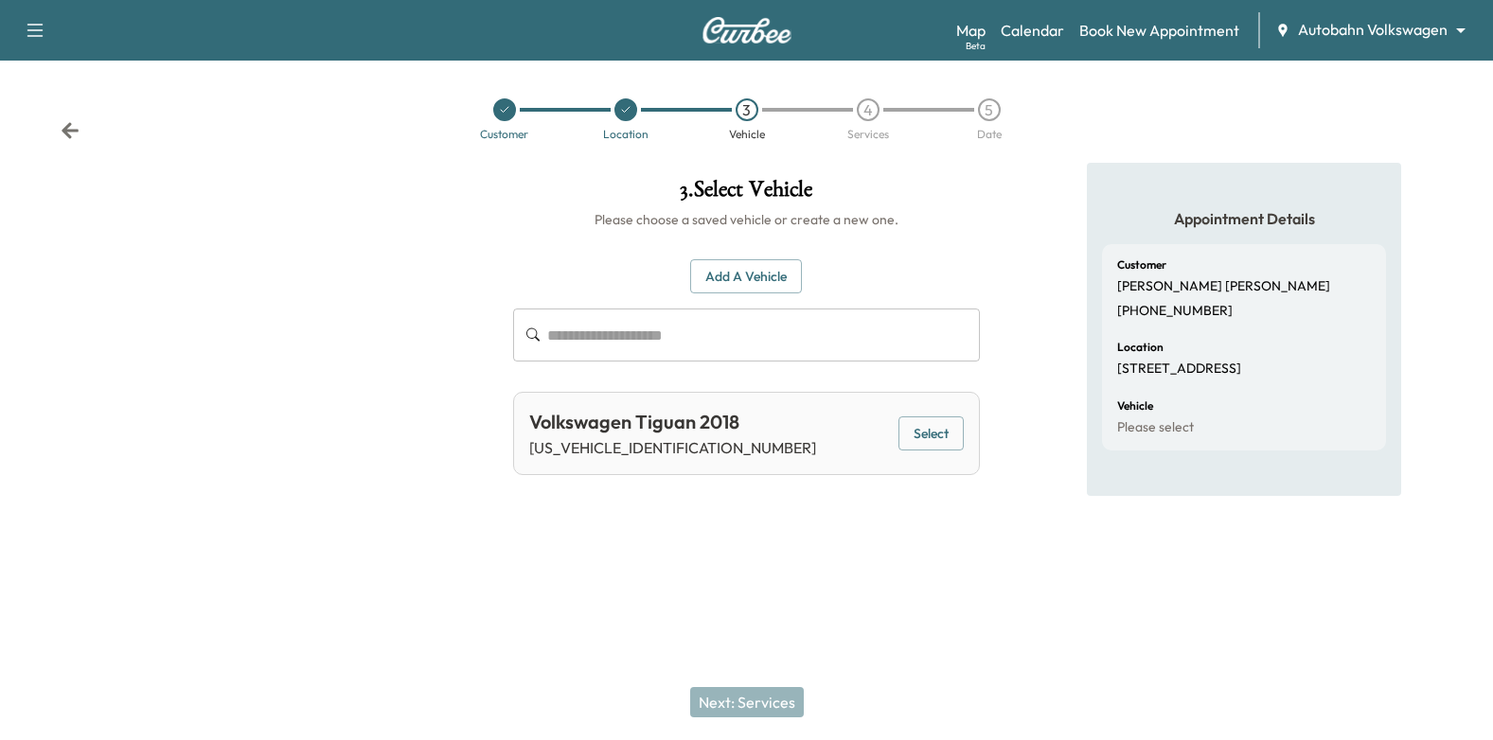
scroll to position [0, 0]
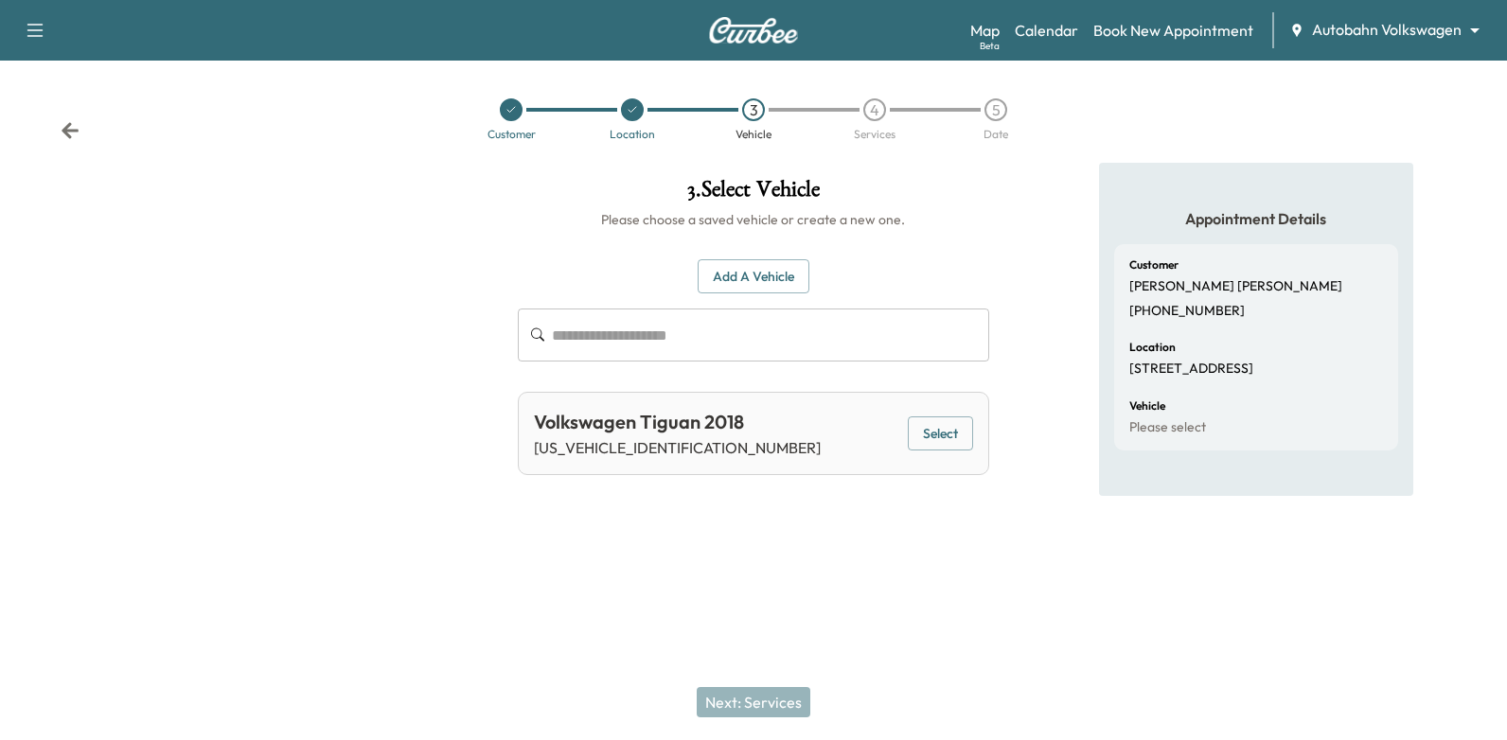
click at [959, 436] on button "Select" at bounding box center [940, 433] width 65 height 35
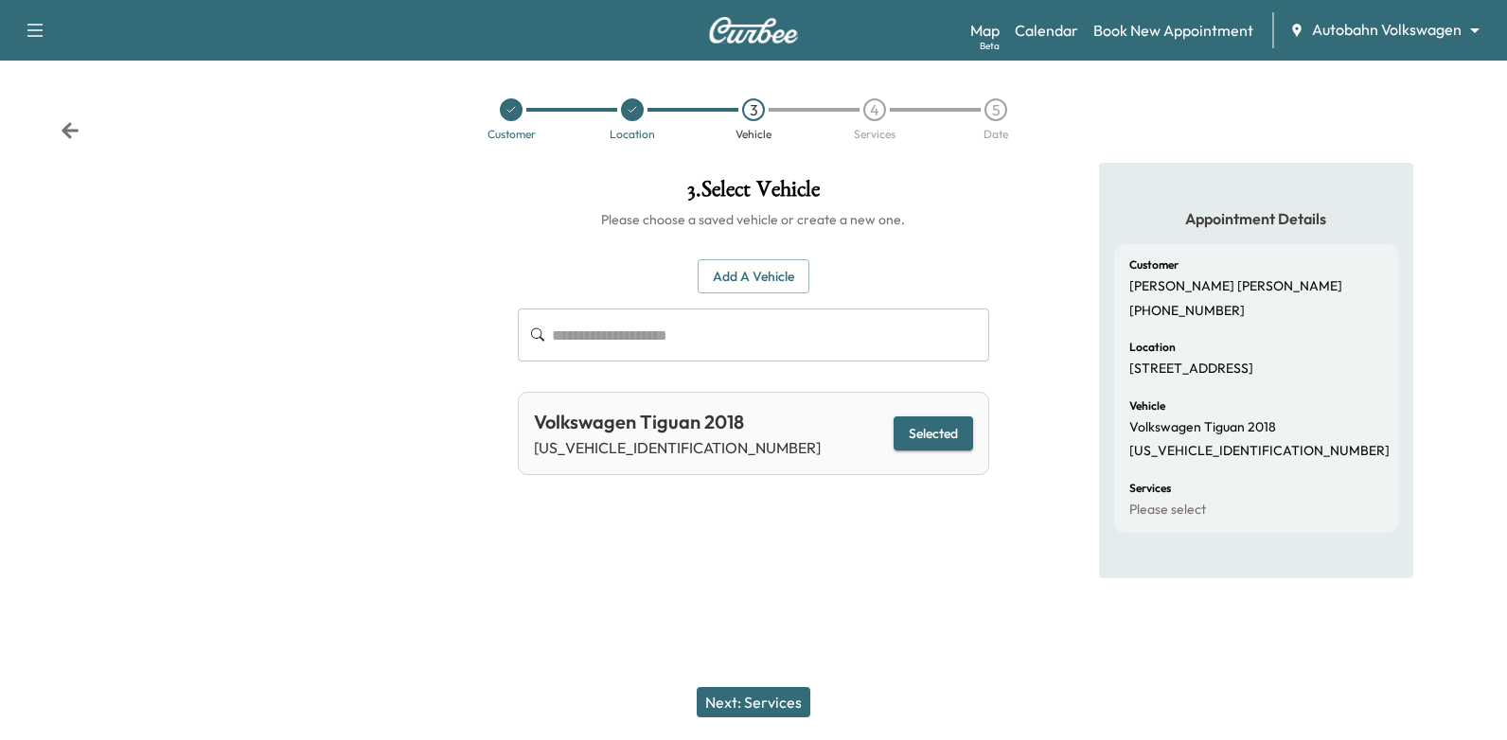
click at [760, 699] on button "Next: Services" at bounding box center [754, 702] width 114 height 30
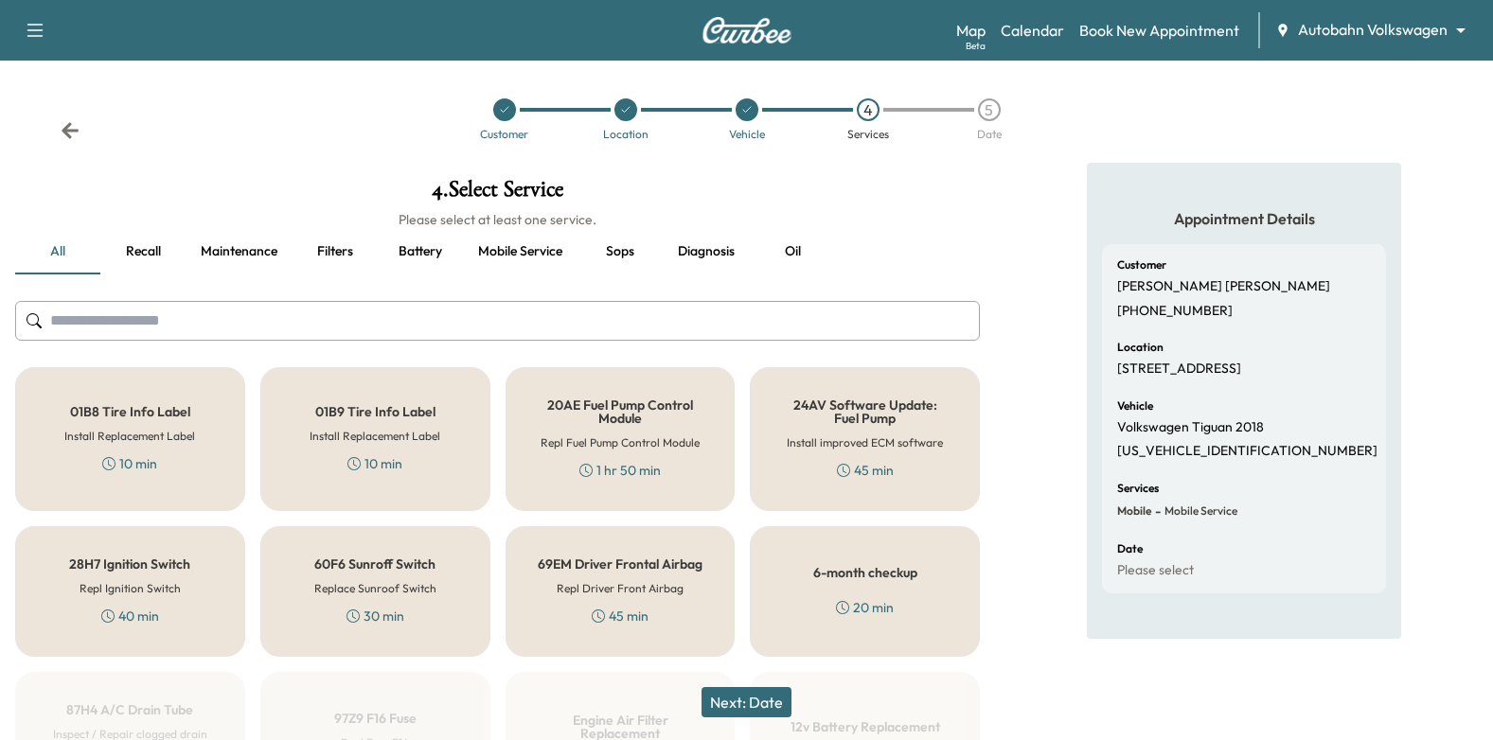
click at [250, 251] on button "Maintenance" at bounding box center [239, 251] width 107 height 45
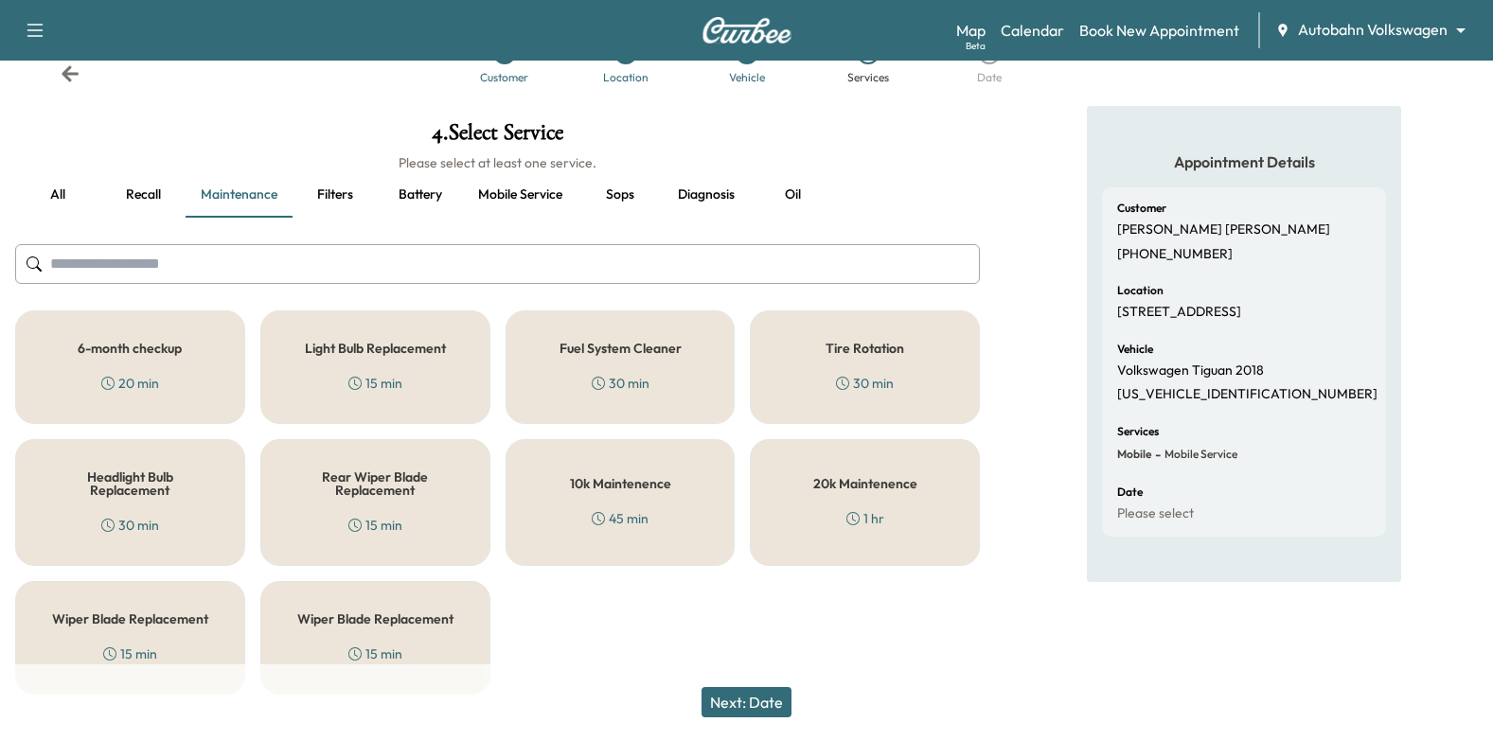
scroll to position [87, 0]
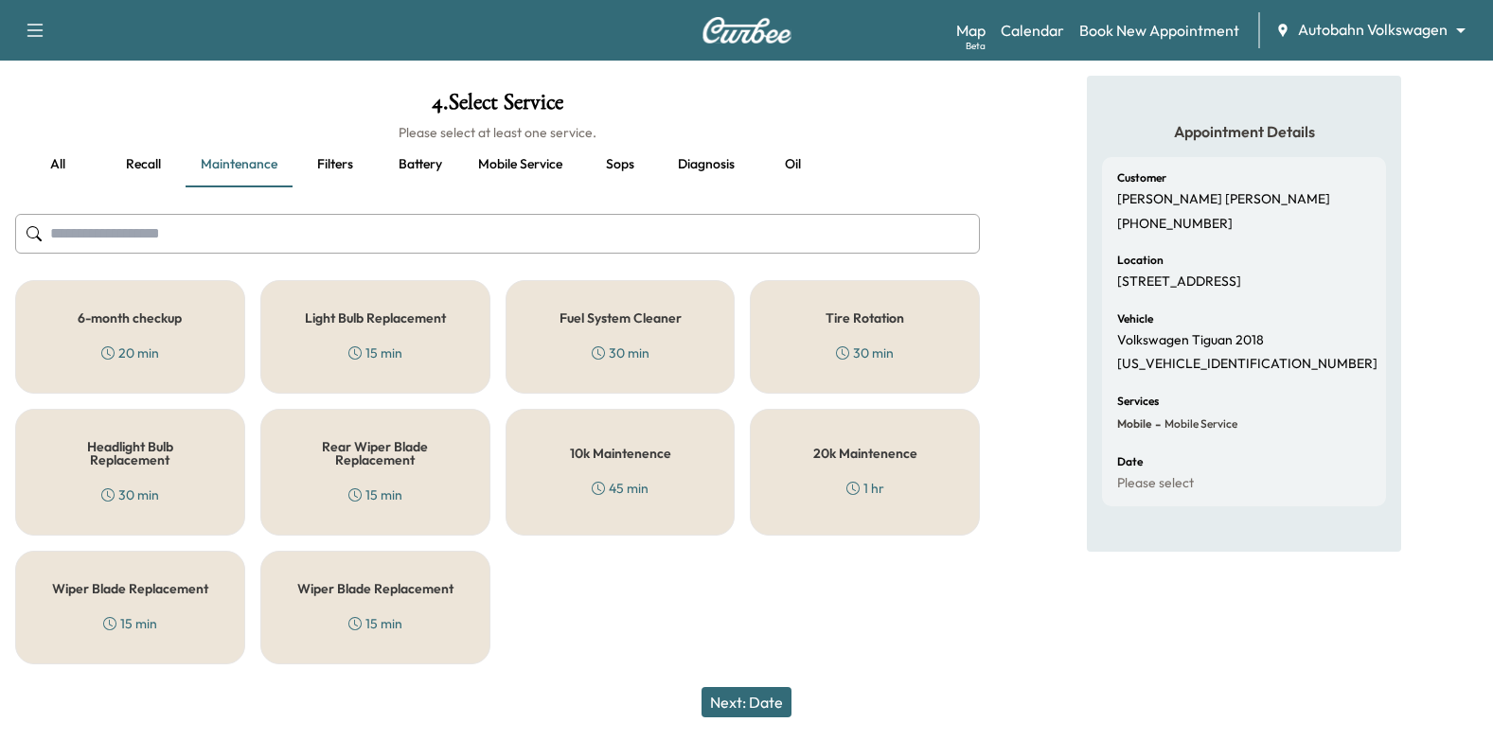
click at [180, 288] on div "6-month checkup 20 min" at bounding box center [130, 337] width 230 height 114
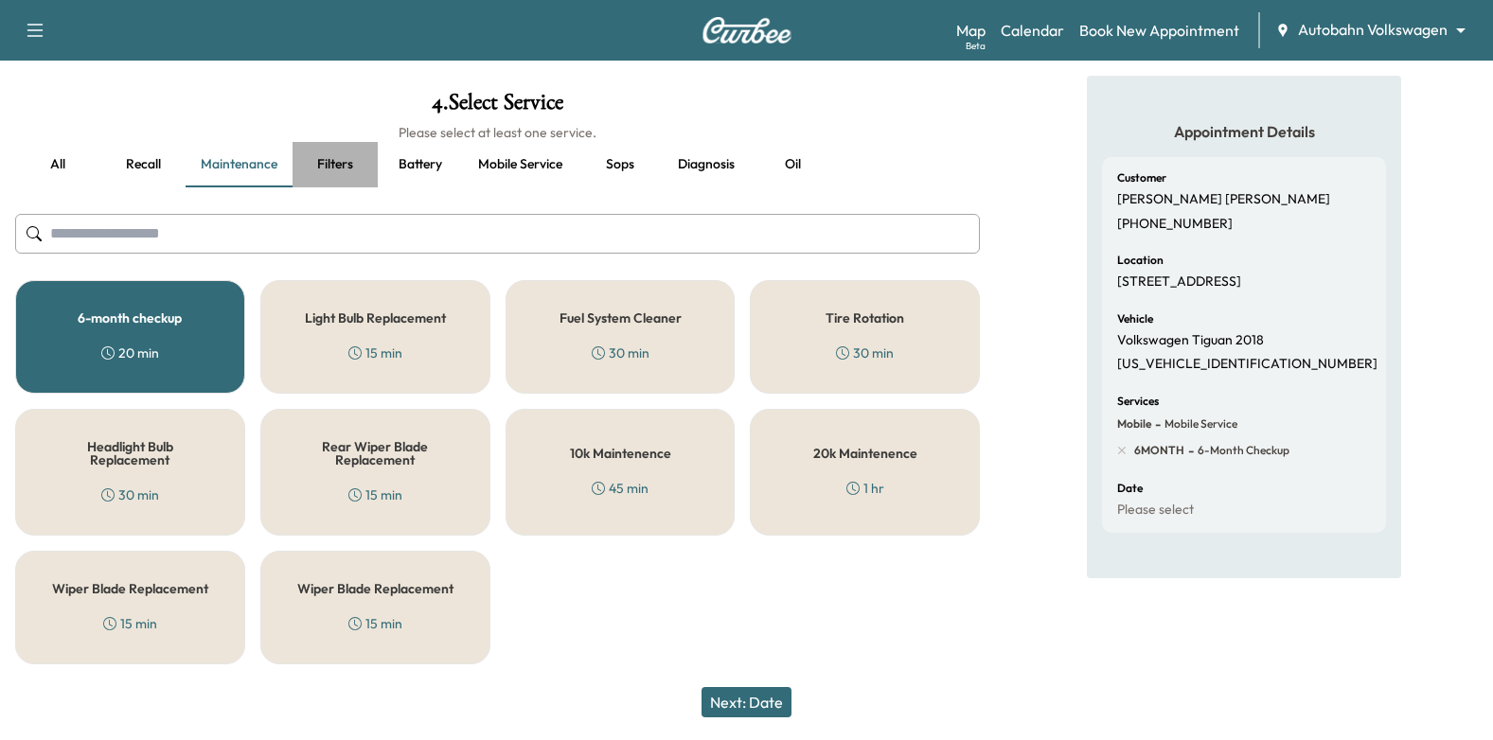
click at [338, 172] on button "Filters" at bounding box center [334, 164] width 85 height 45
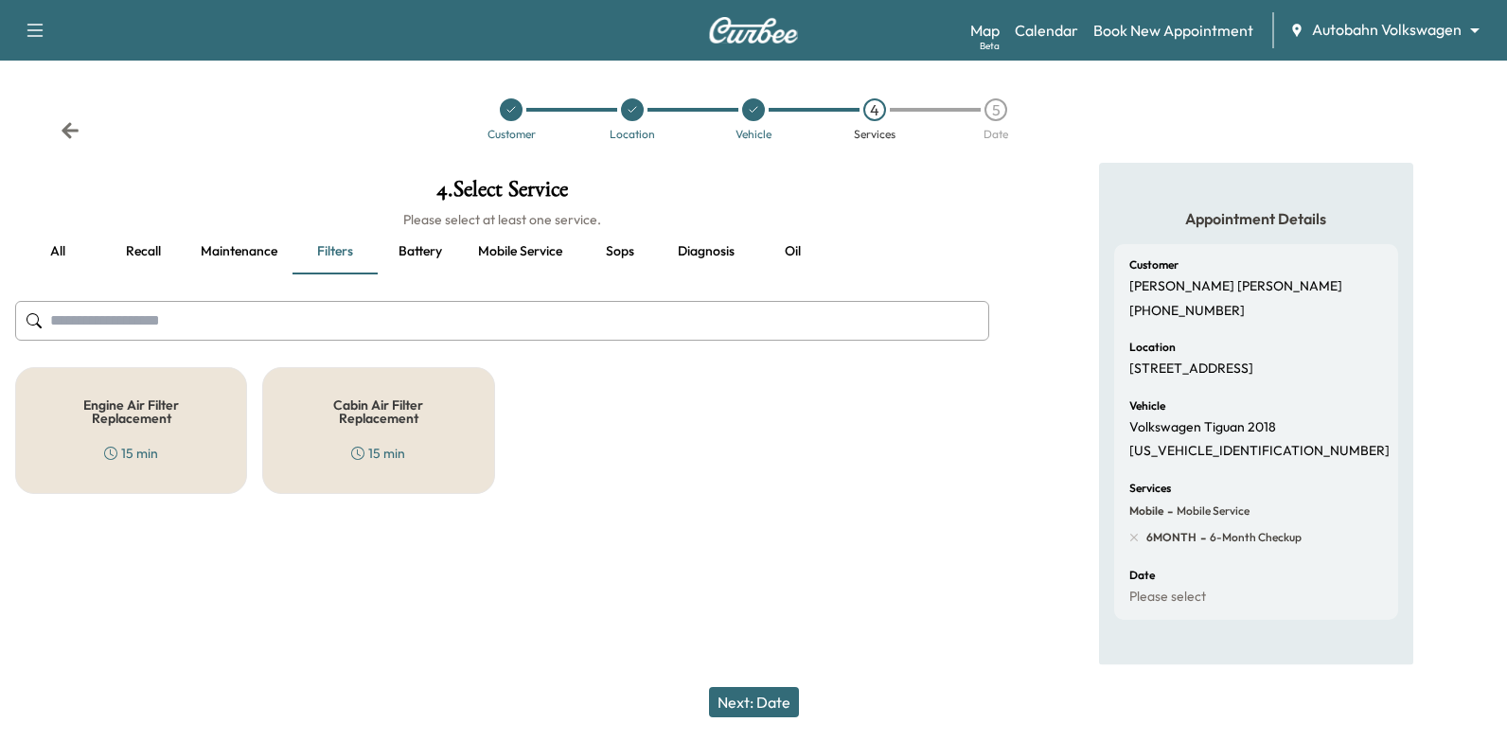
click at [429, 260] on button "Battery" at bounding box center [420, 251] width 85 height 45
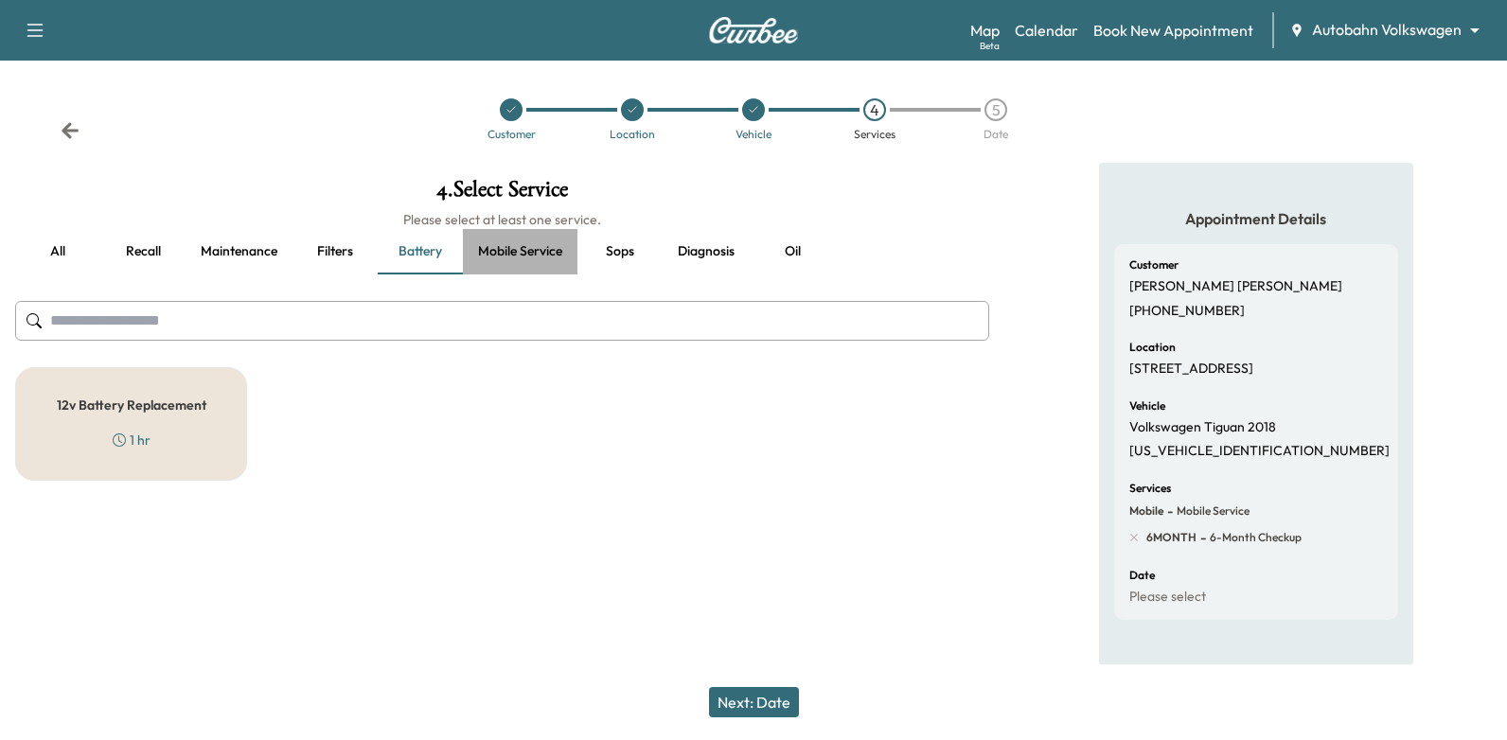
click at [502, 250] on button "Mobile service" at bounding box center [520, 251] width 115 height 45
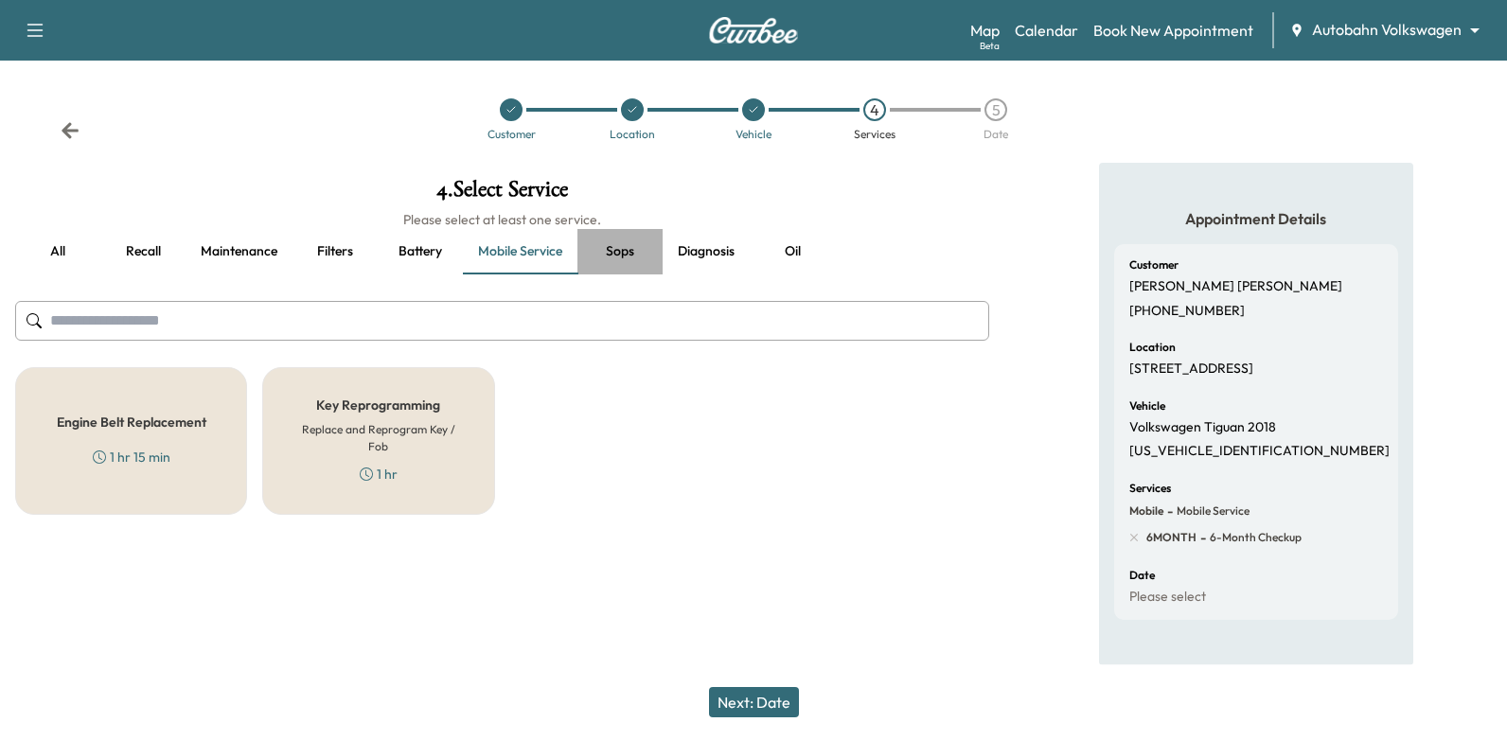
click at [636, 248] on button "Sops" at bounding box center [619, 251] width 85 height 45
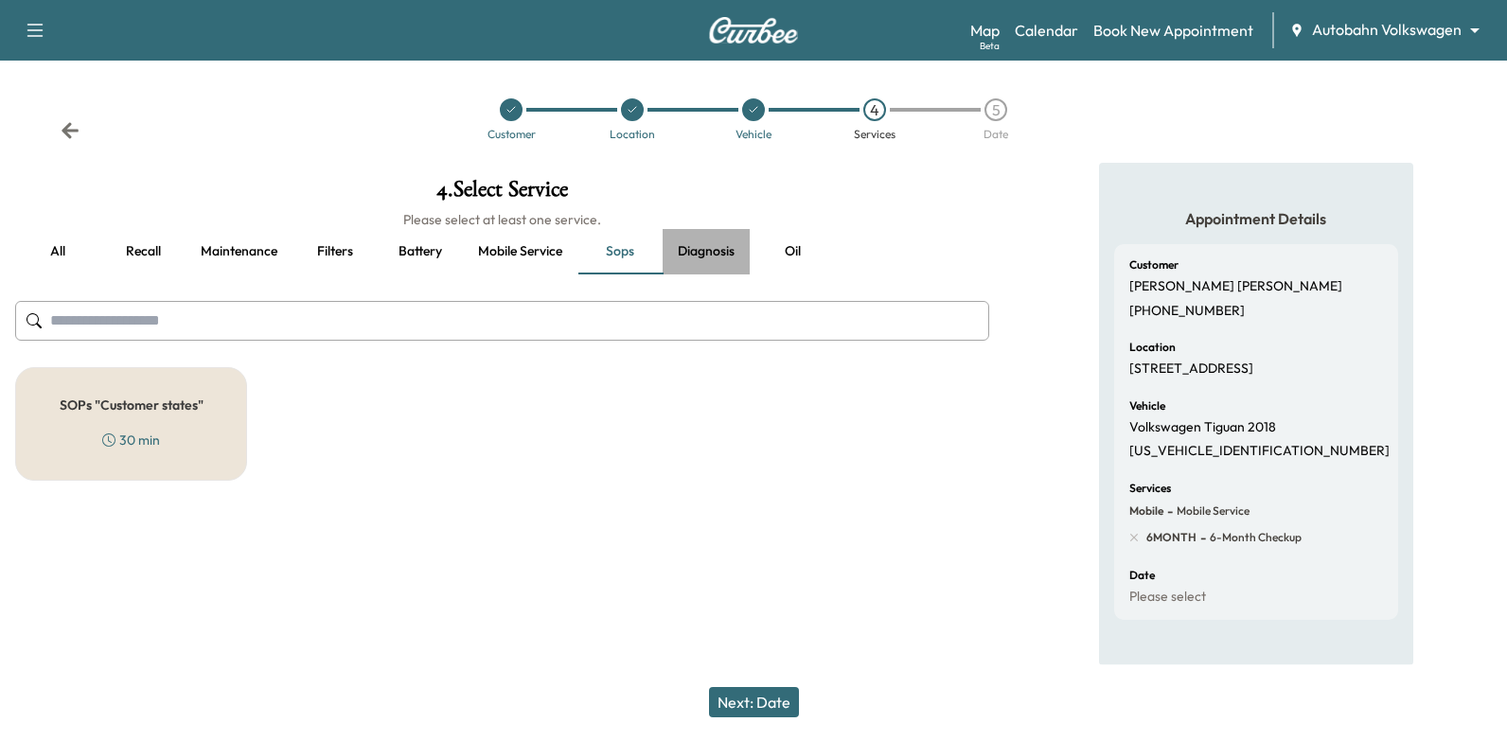
click at [692, 249] on button "Diagnosis" at bounding box center [706, 251] width 87 height 45
click at [790, 247] on button "Oil" at bounding box center [792, 251] width 85 height 45
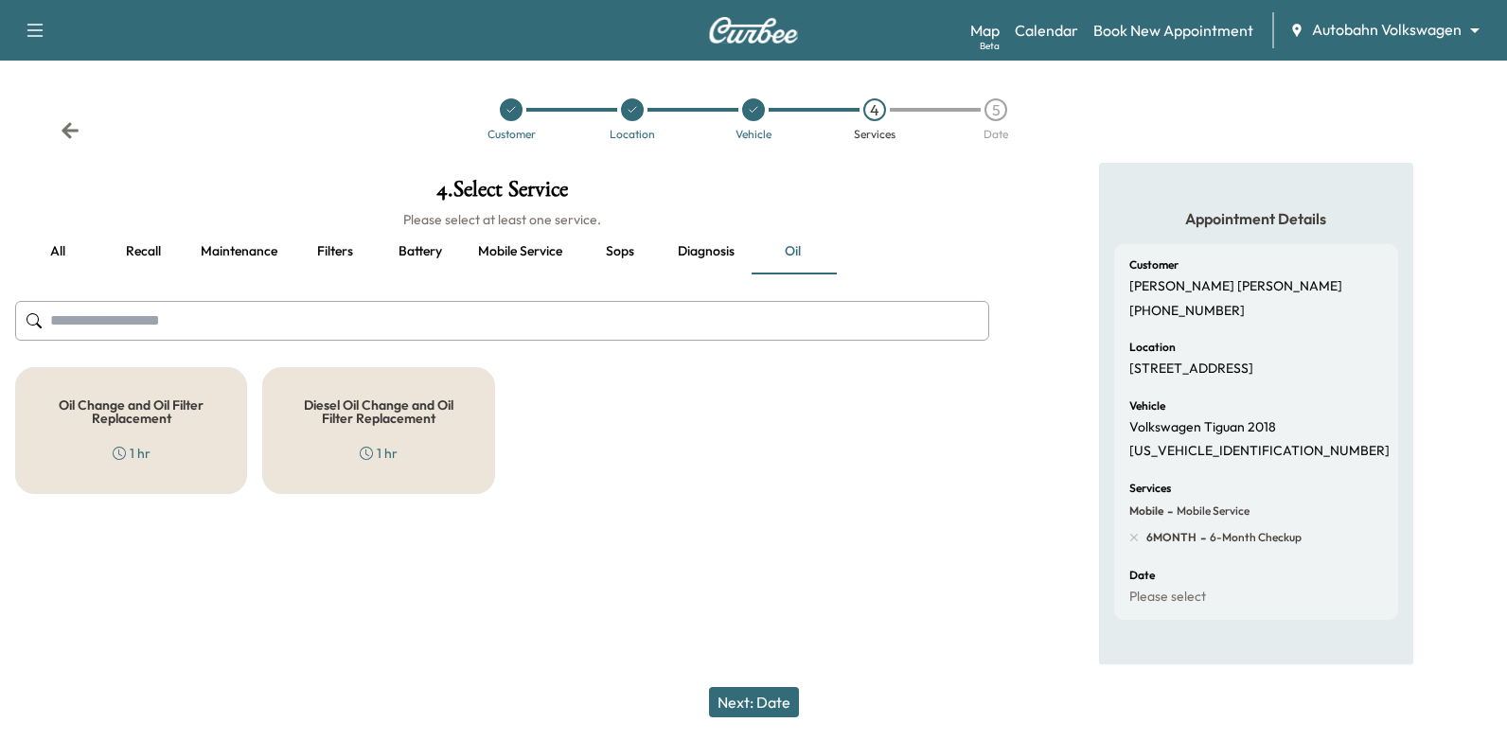
drag, startPoint x: 150, startPoint y: 250, endPoint x: 51, endPoint y: 247, distance: 98.5
click at [148, 250] on button "Recall" at bounding box center [142, 251] width 85 height 45
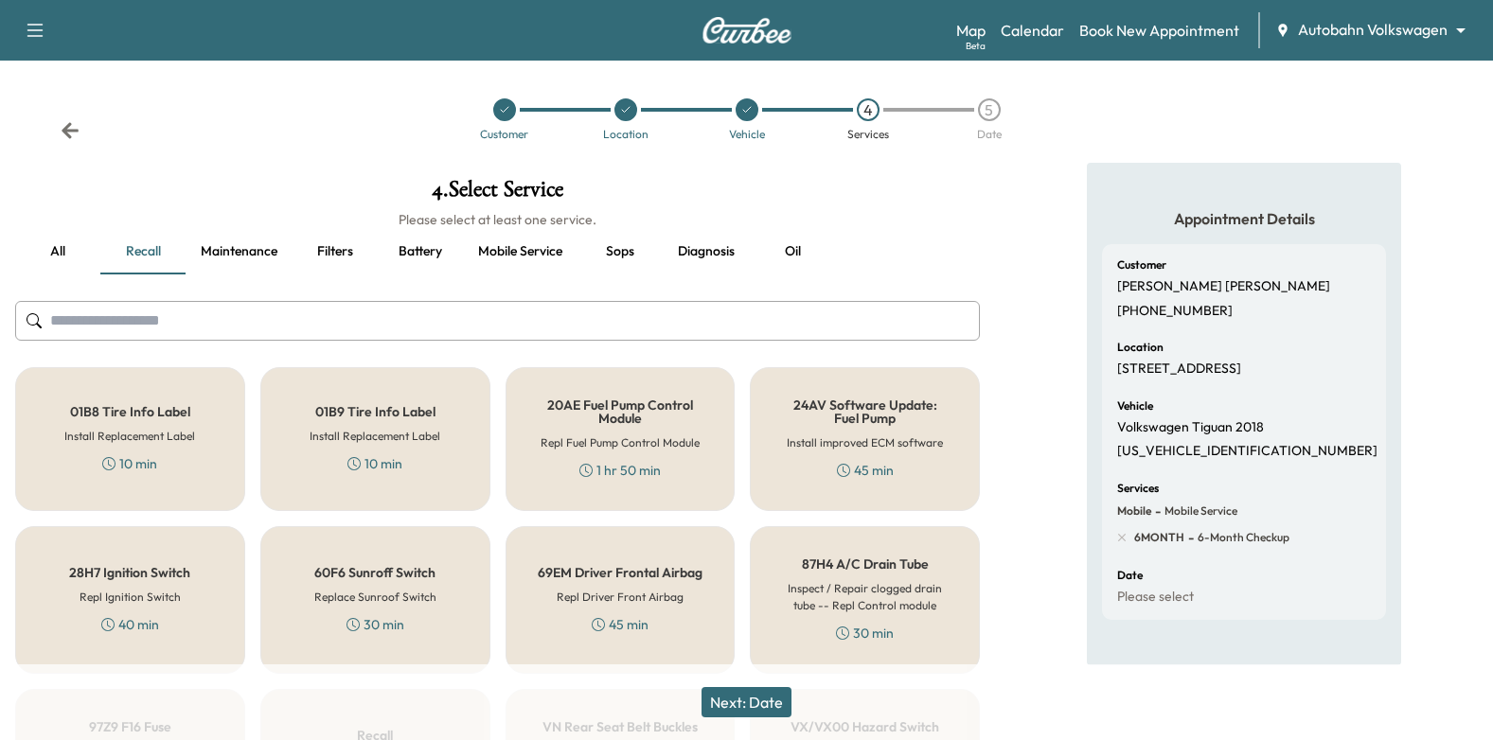
click at [44, 247] on button "all" at bounding box center [57, 251] width 85 height 45
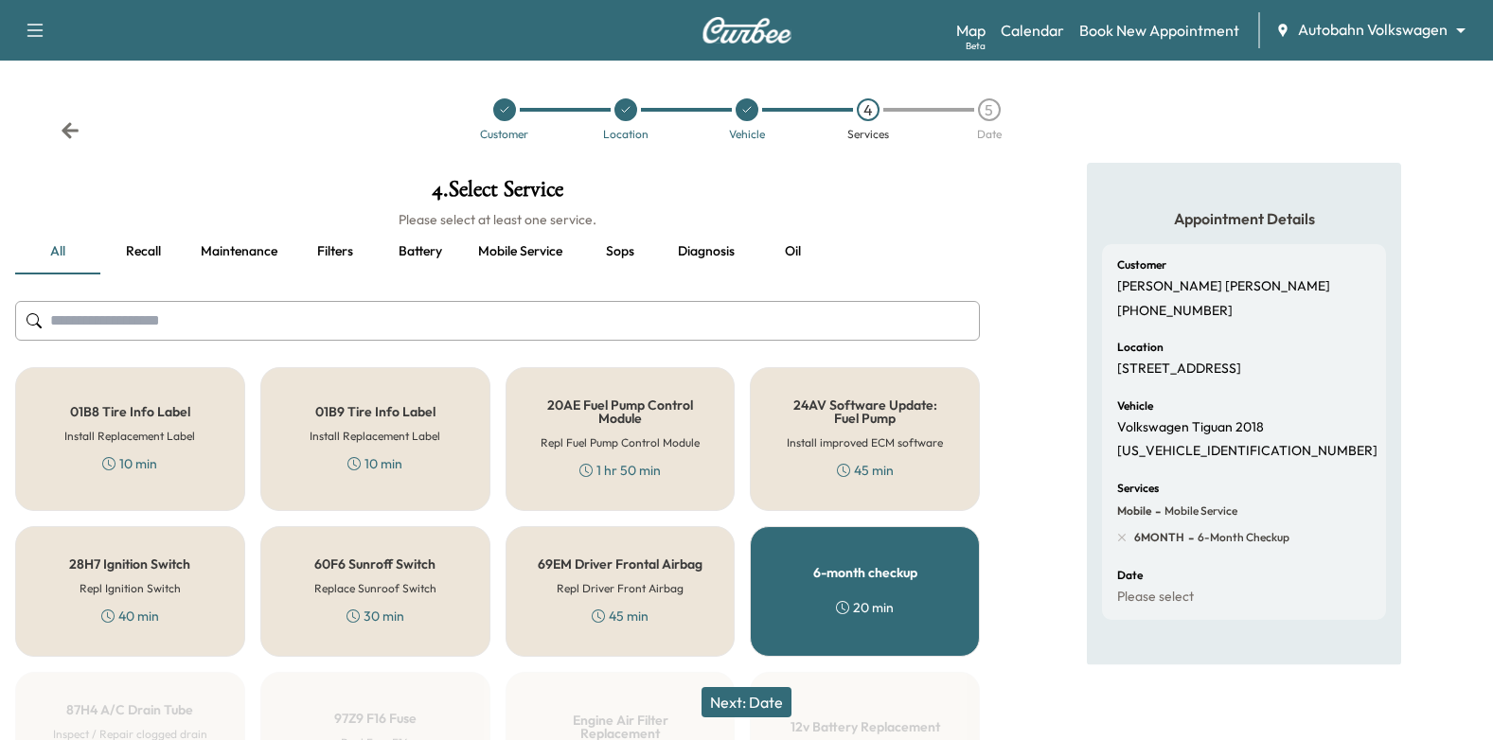
click at [125, 253] on button "Recall" at bounding box center [142, 251] width 85 height 45
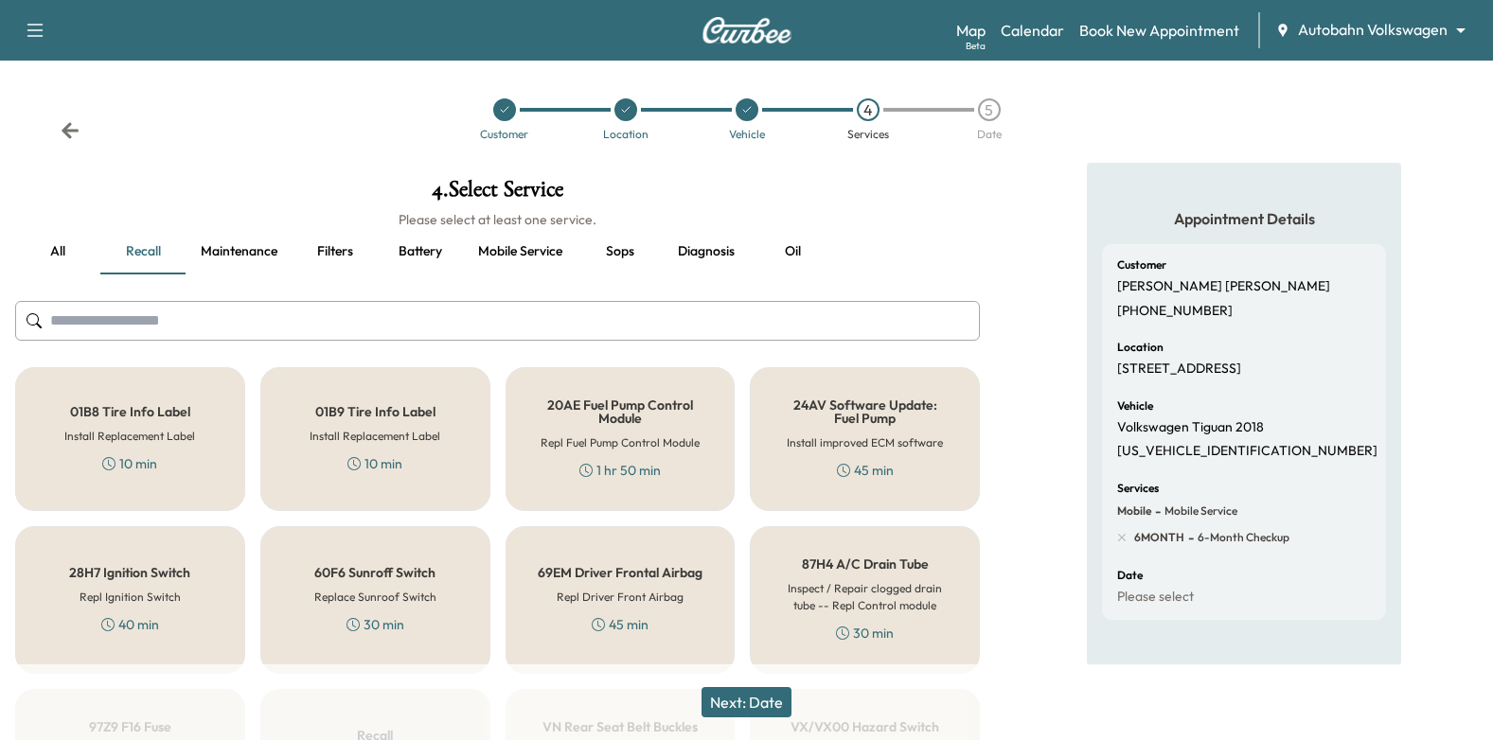
click at [221, 258] on button "Maintenance" at bounding box center [239, 251] width 107 height 45
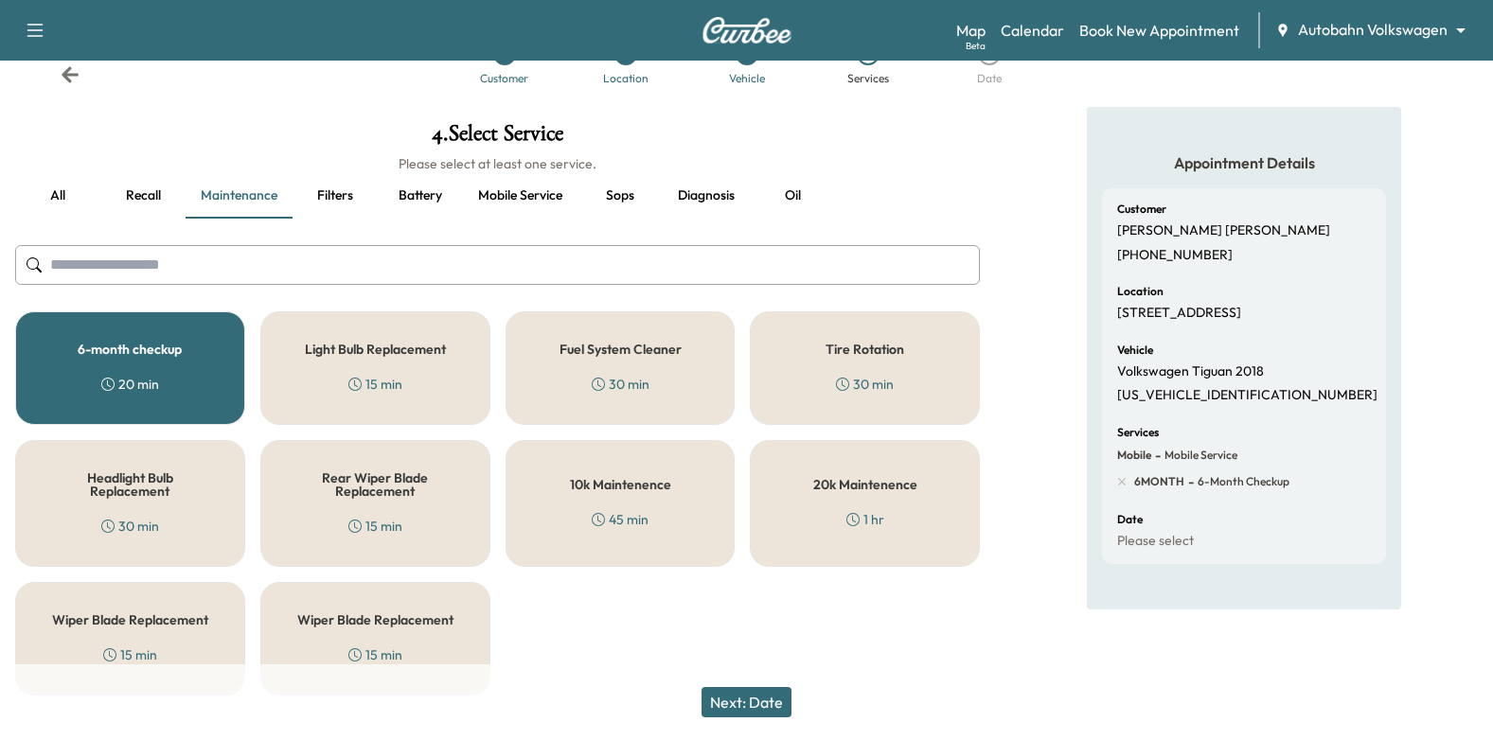
scroll to position [87, 0]
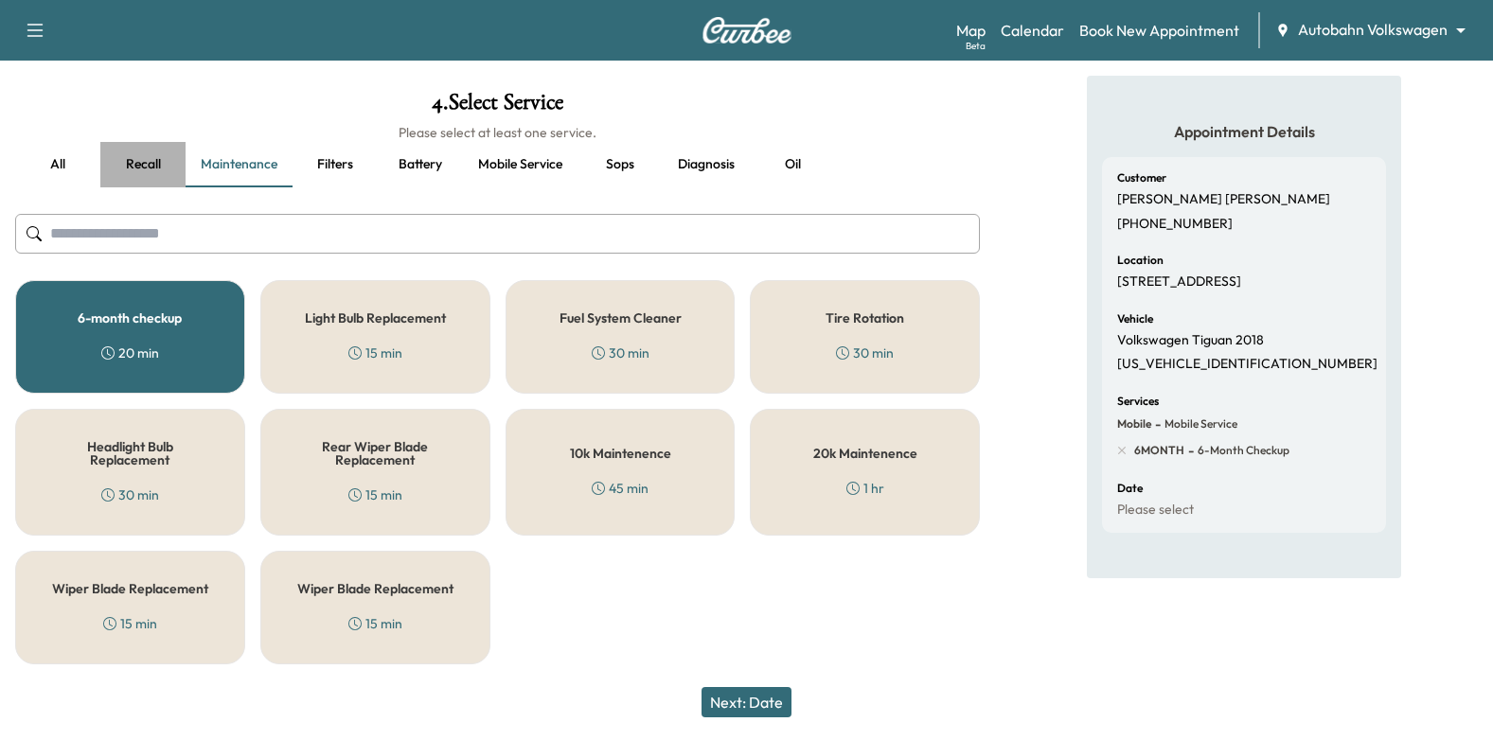
click at [124, 159] on button "Recall" at bounding box center [142, 164] width 85 height 45
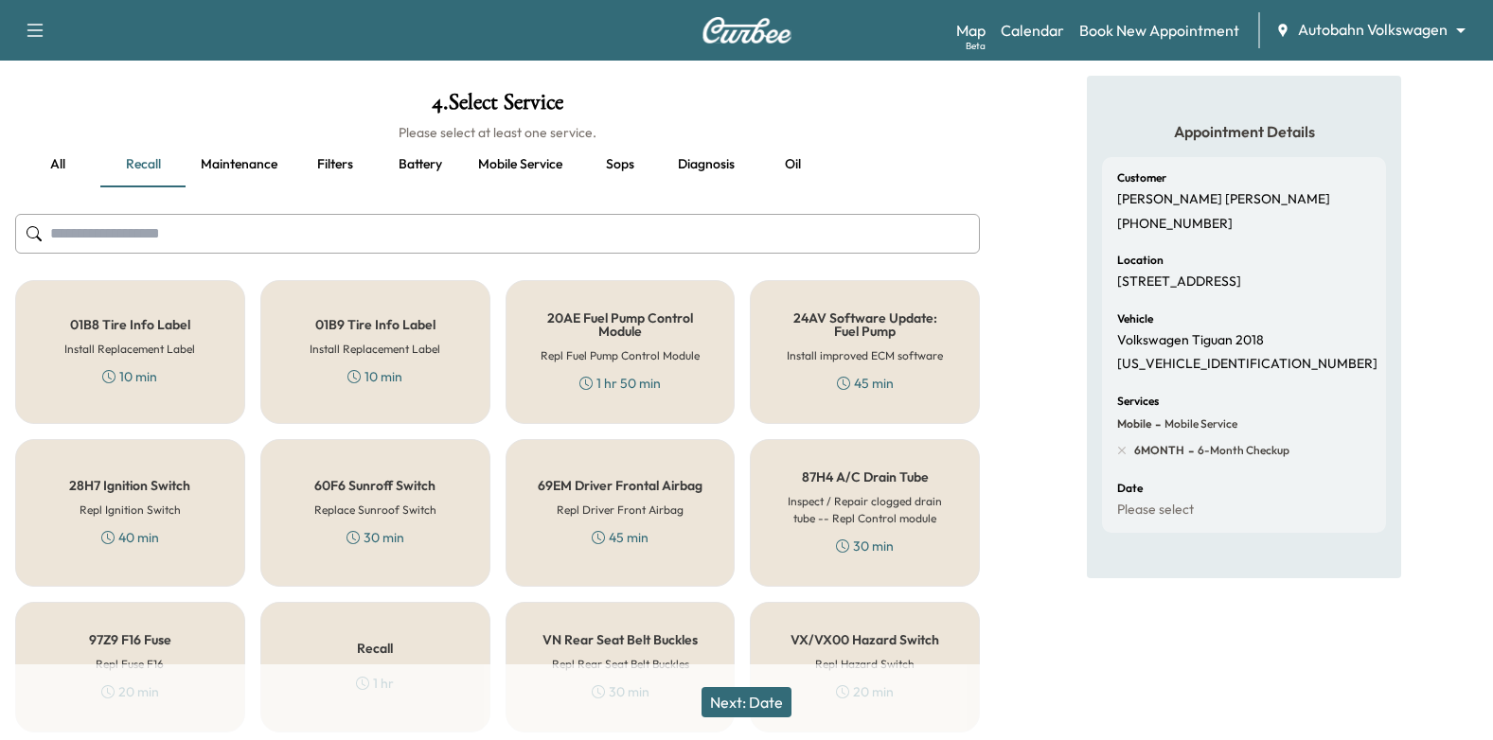
click at [541, 167] on button "Mobile service" at bounding box center [520, 164] width 115 height 45
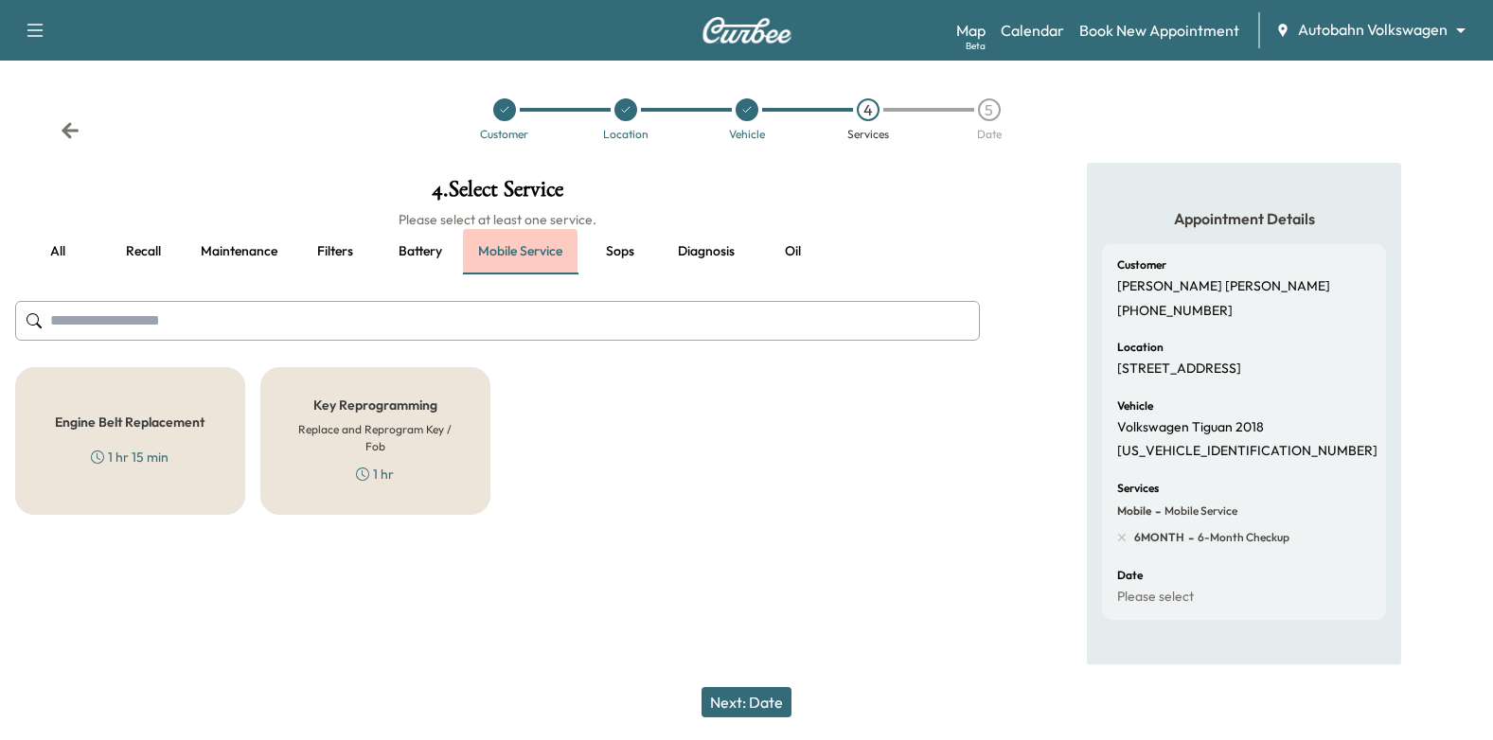
scroll to position [0, 0]
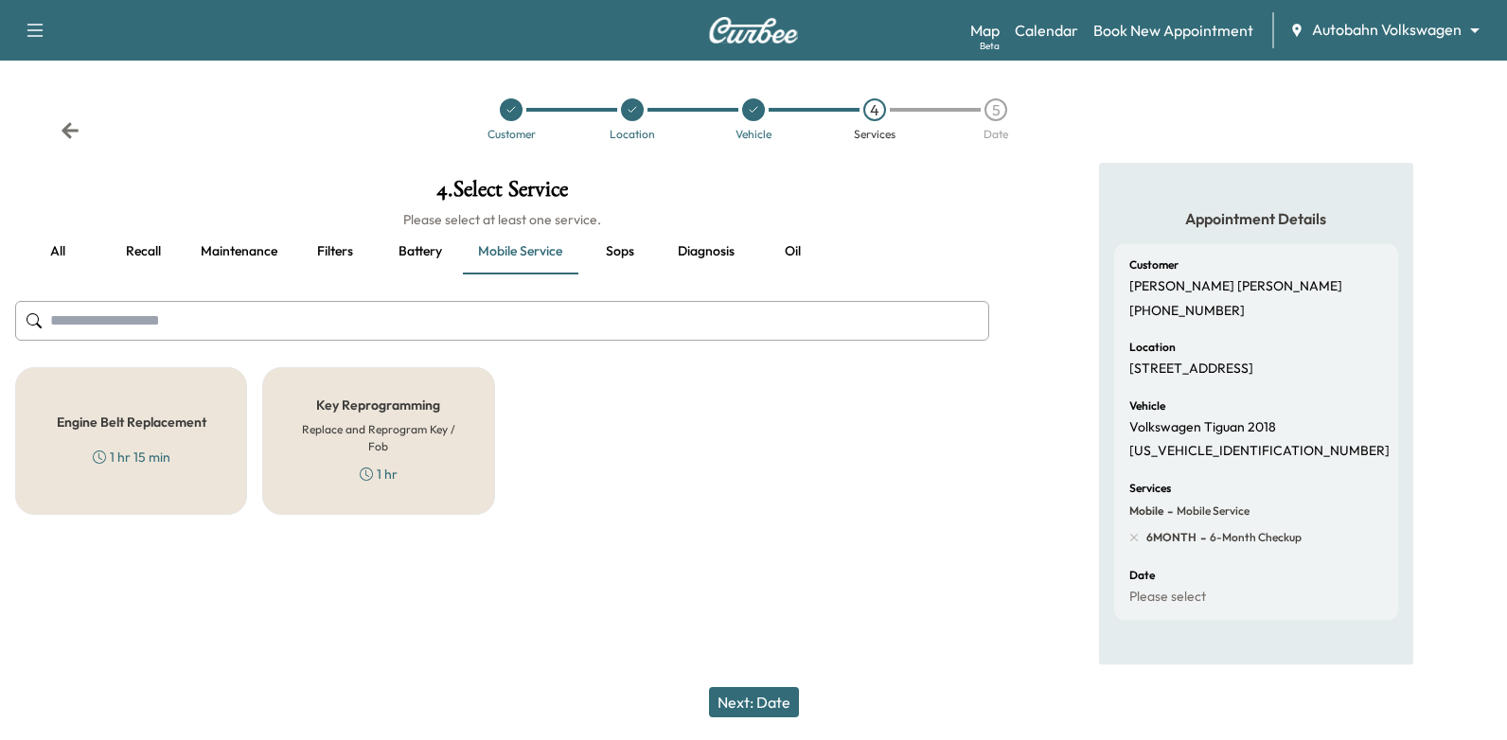
click at [48, 250] on button "all" at bounding box center [57, 251] width 85 height 45
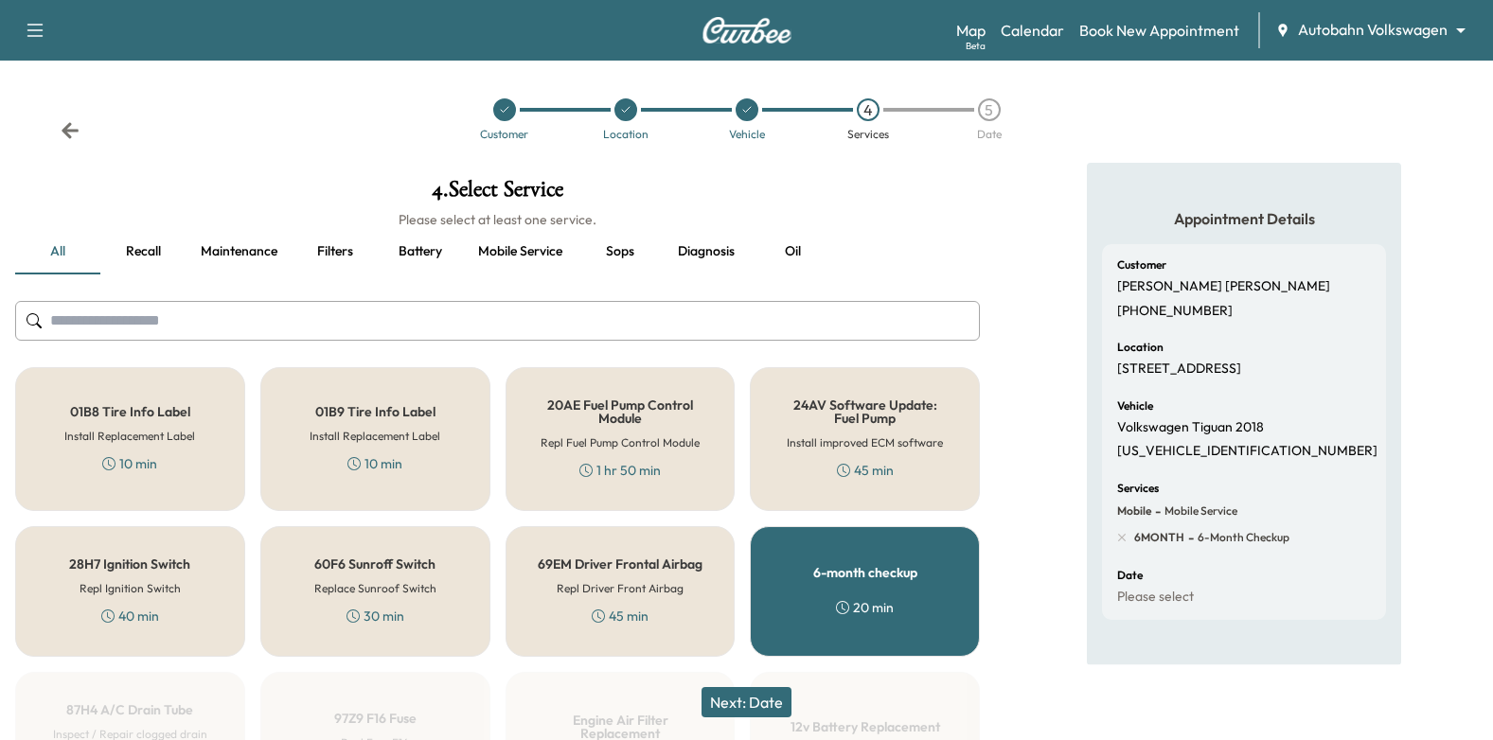
click at [157, 333] on input "text" at bounding box center [497, 321] width 964 height 40
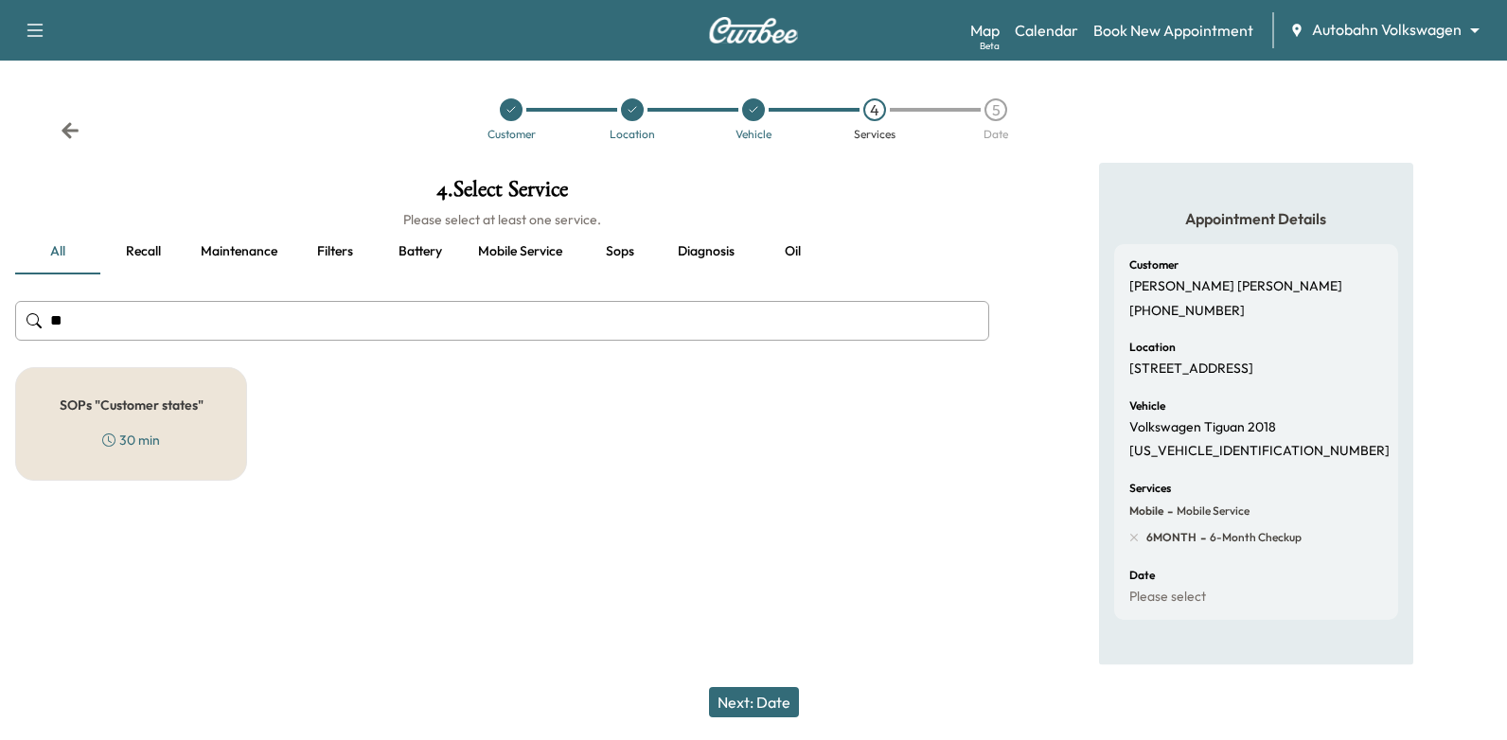
type input "***"
click at [167, 334] on input "***" at bounding box center [502, 321] width 974 height 40
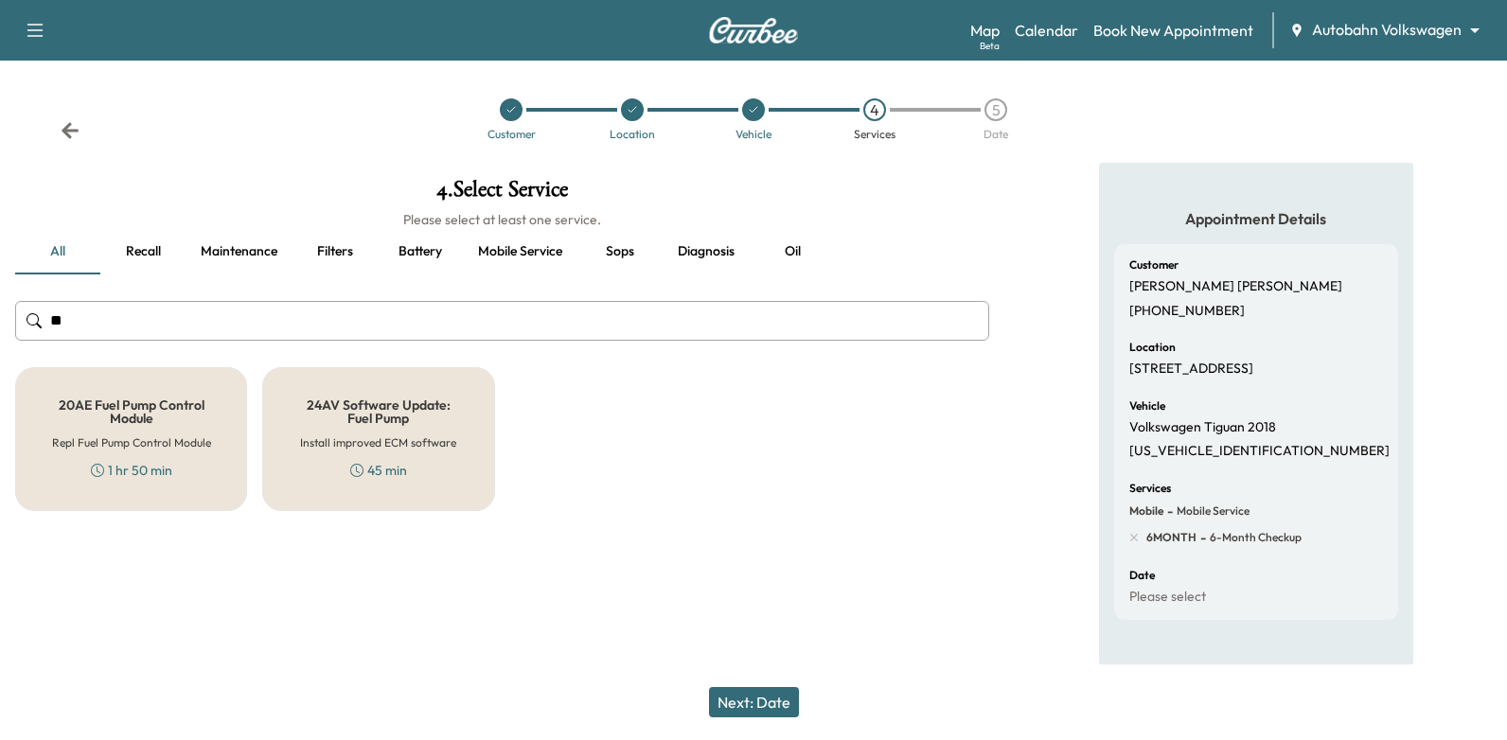
type input "*"
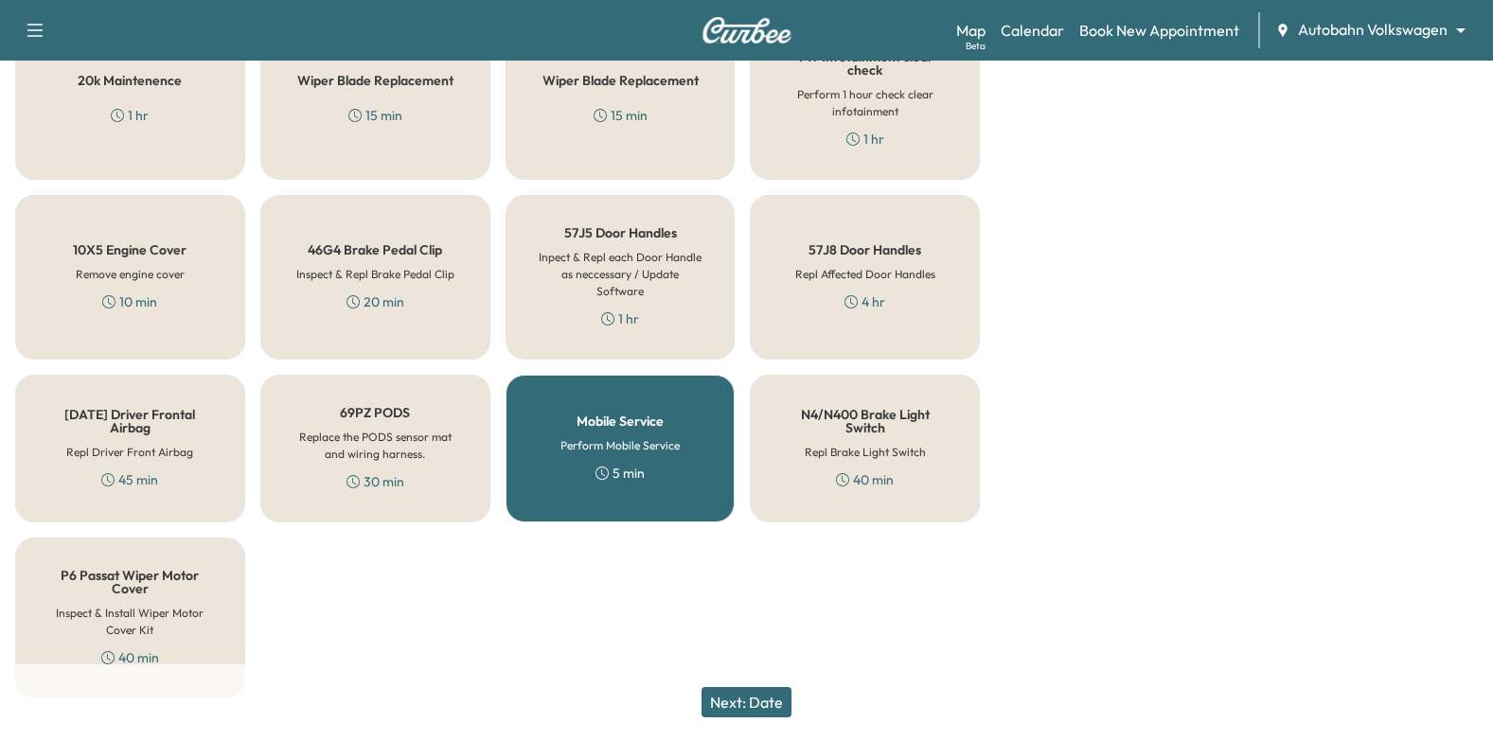
scroll to position [1420, 0]
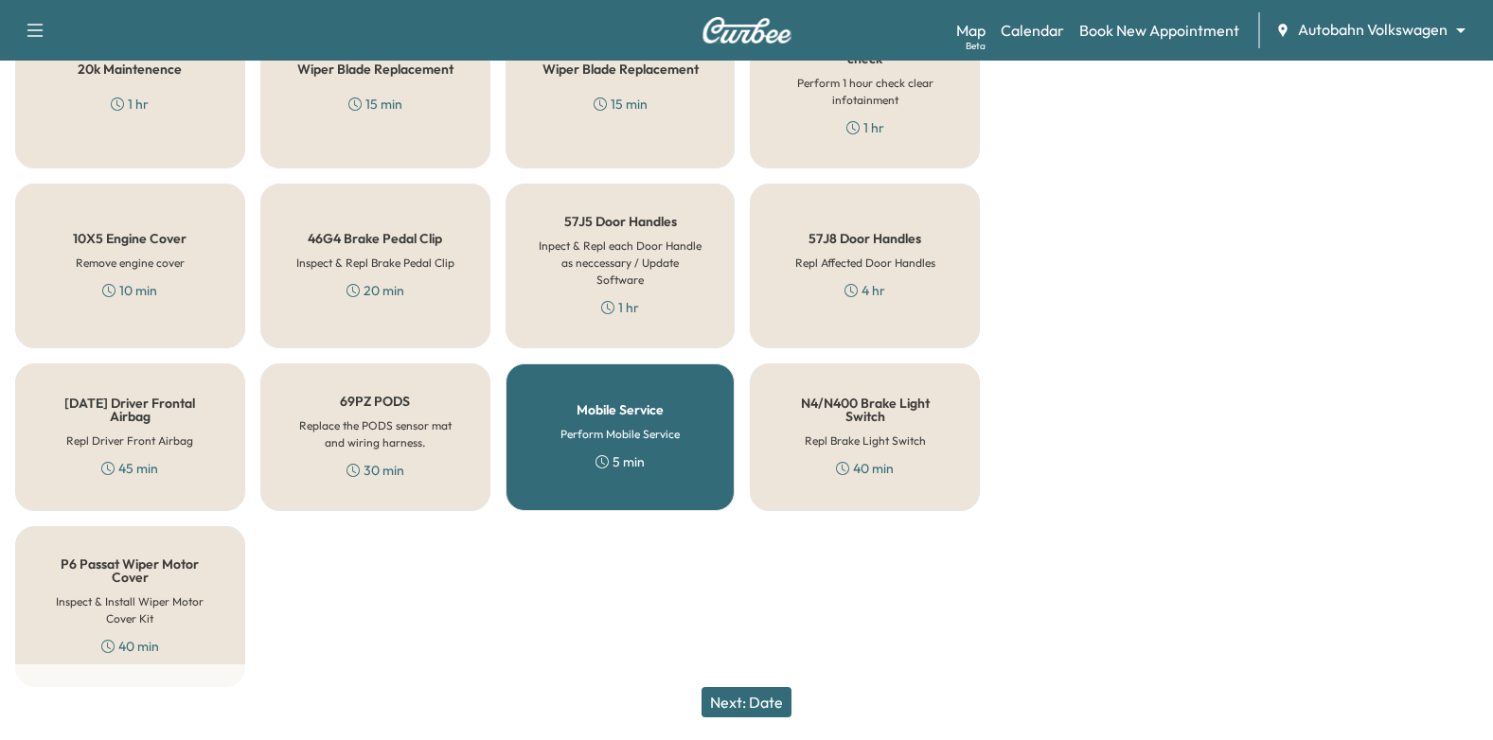
click at [774, 705] on button "Next: Date" at bounding box center [746, 702] width 90 height 30
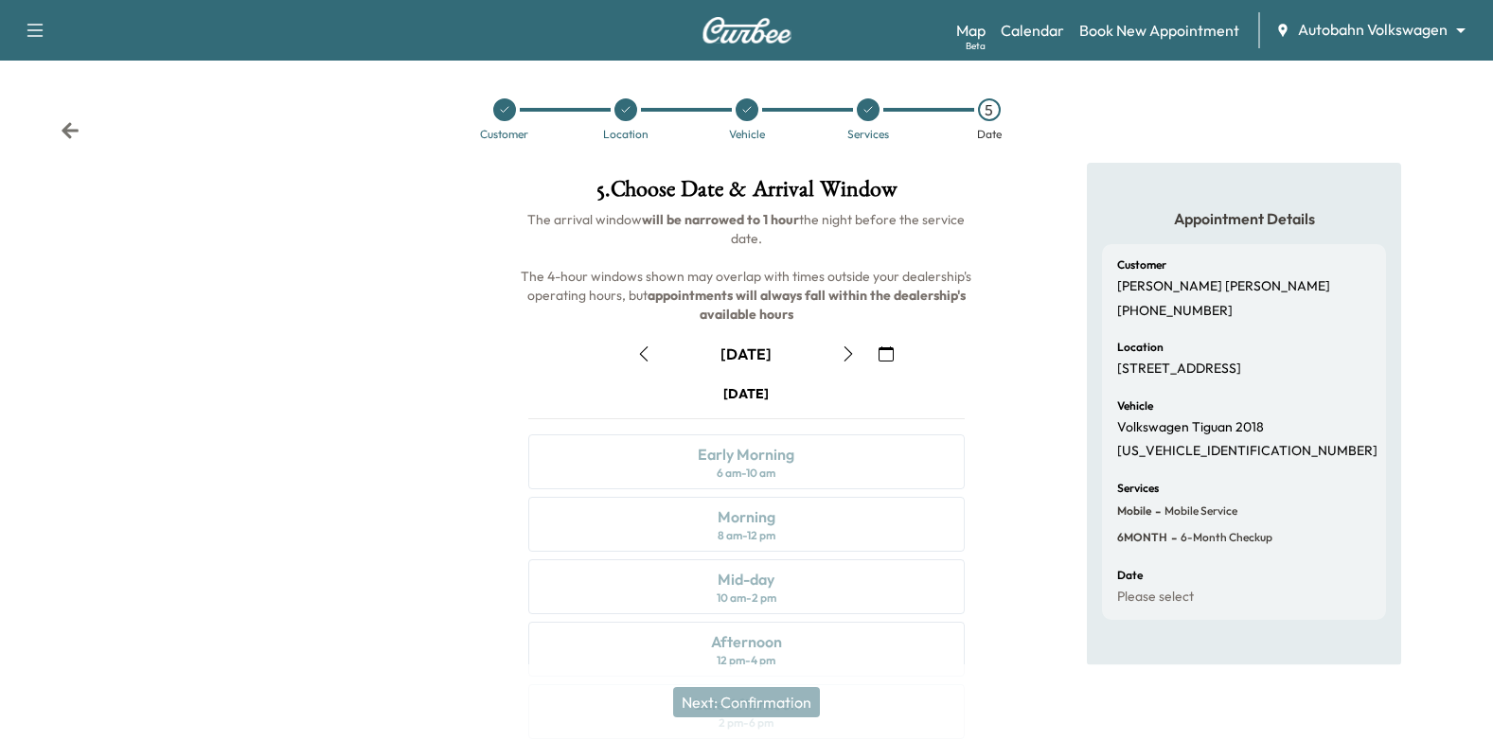
click at [891, 353] on icon "button" at bounding box center [885, 353] width 15 height 15
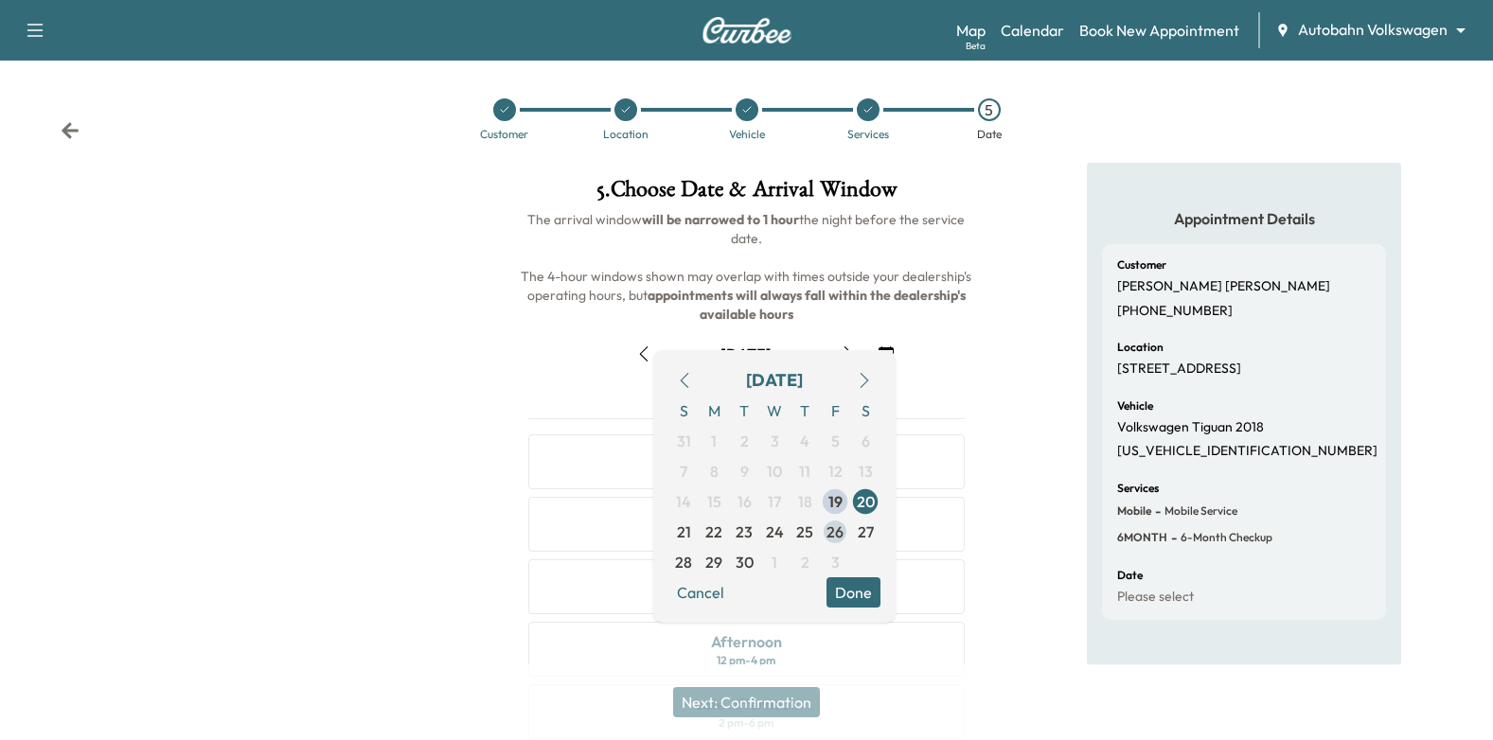
click at [837, 532] on span "26" at bounding box center [834, 532] width 17 height 23
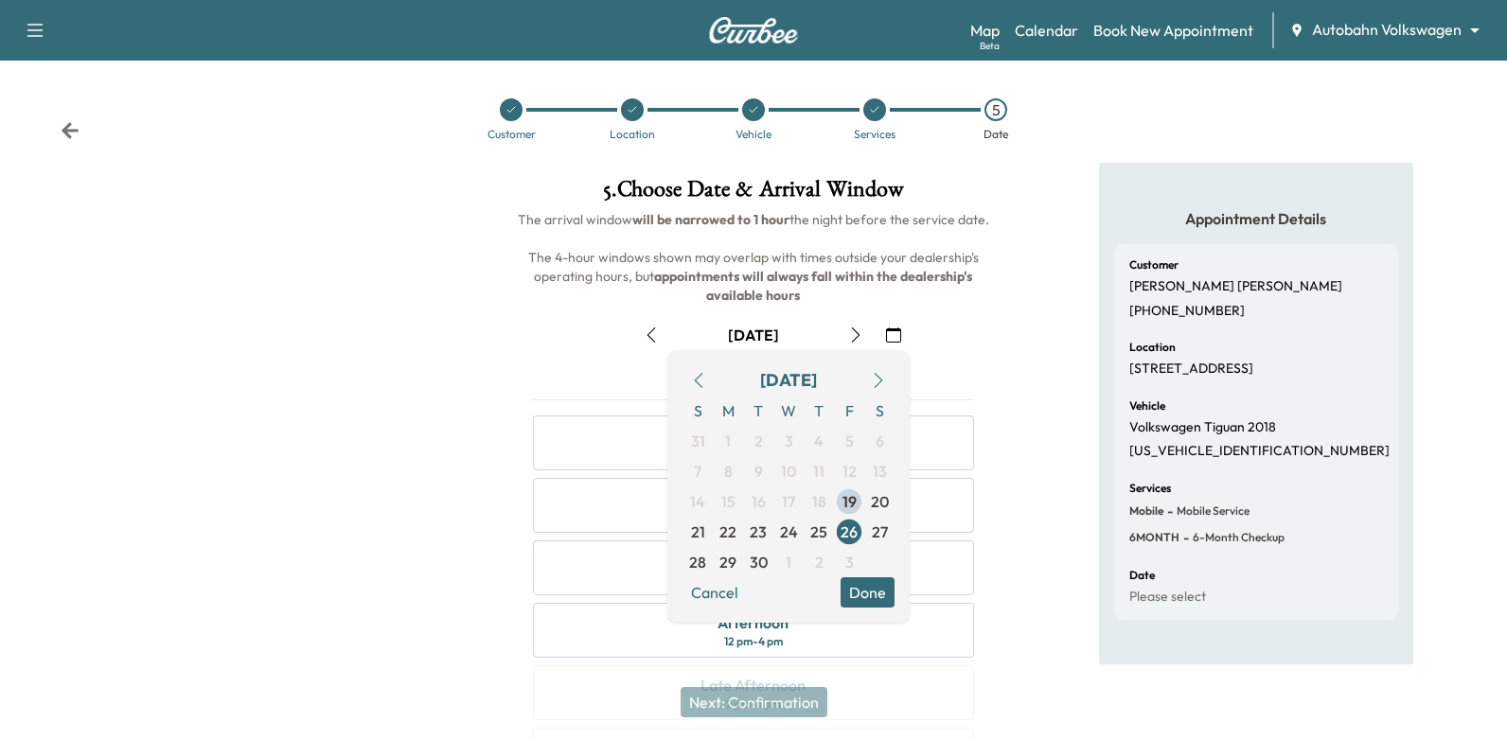
click at [875, 594] on button "Done" at bounding box center [867, 592] width 54 height 30
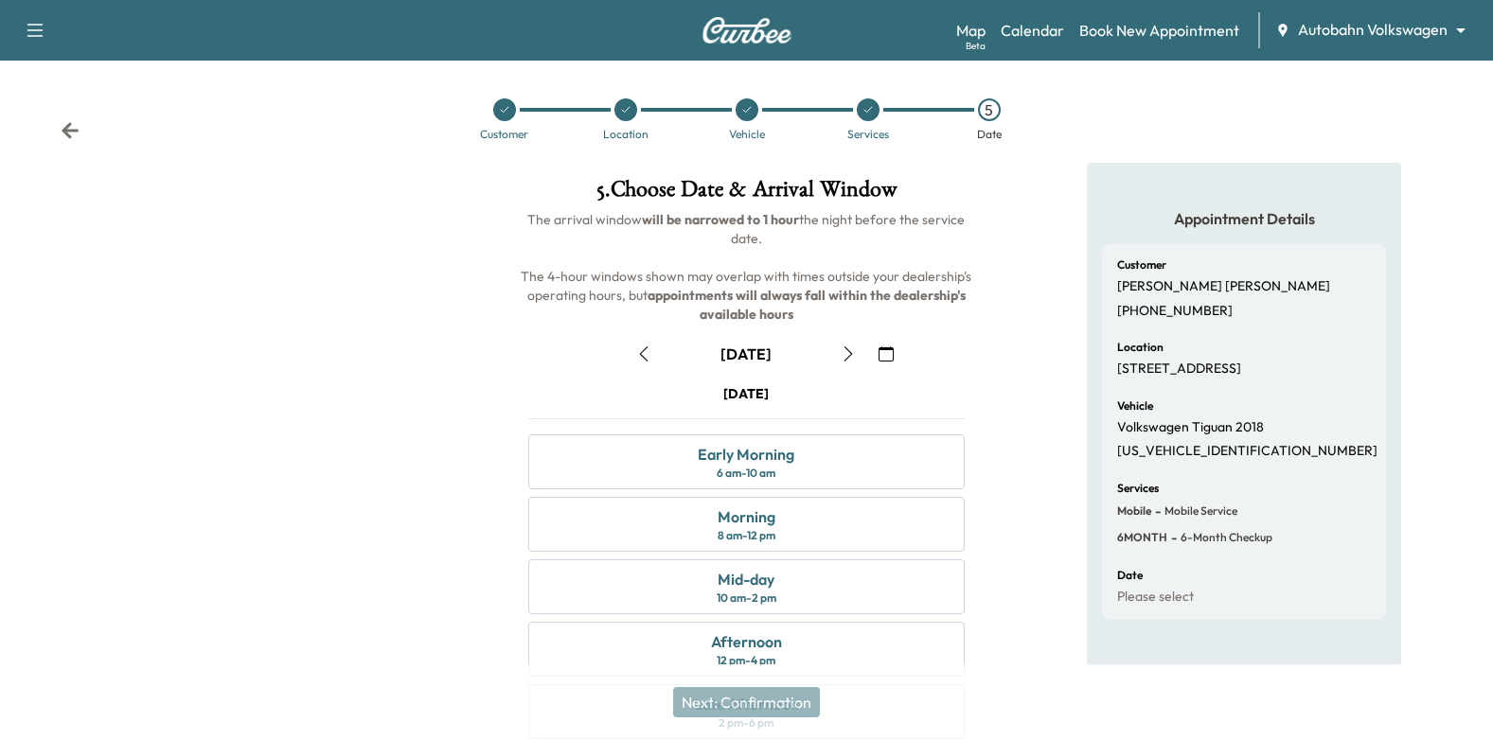
click at [988, 397] on div "5 . Choose Date & Arrival Window The arrival window will be narrowed to 1 hour …" at bounding box center [747, 525] width 498 height 724
click at [875, 115] on div at bounding box center [868, 109] width 23 height 23
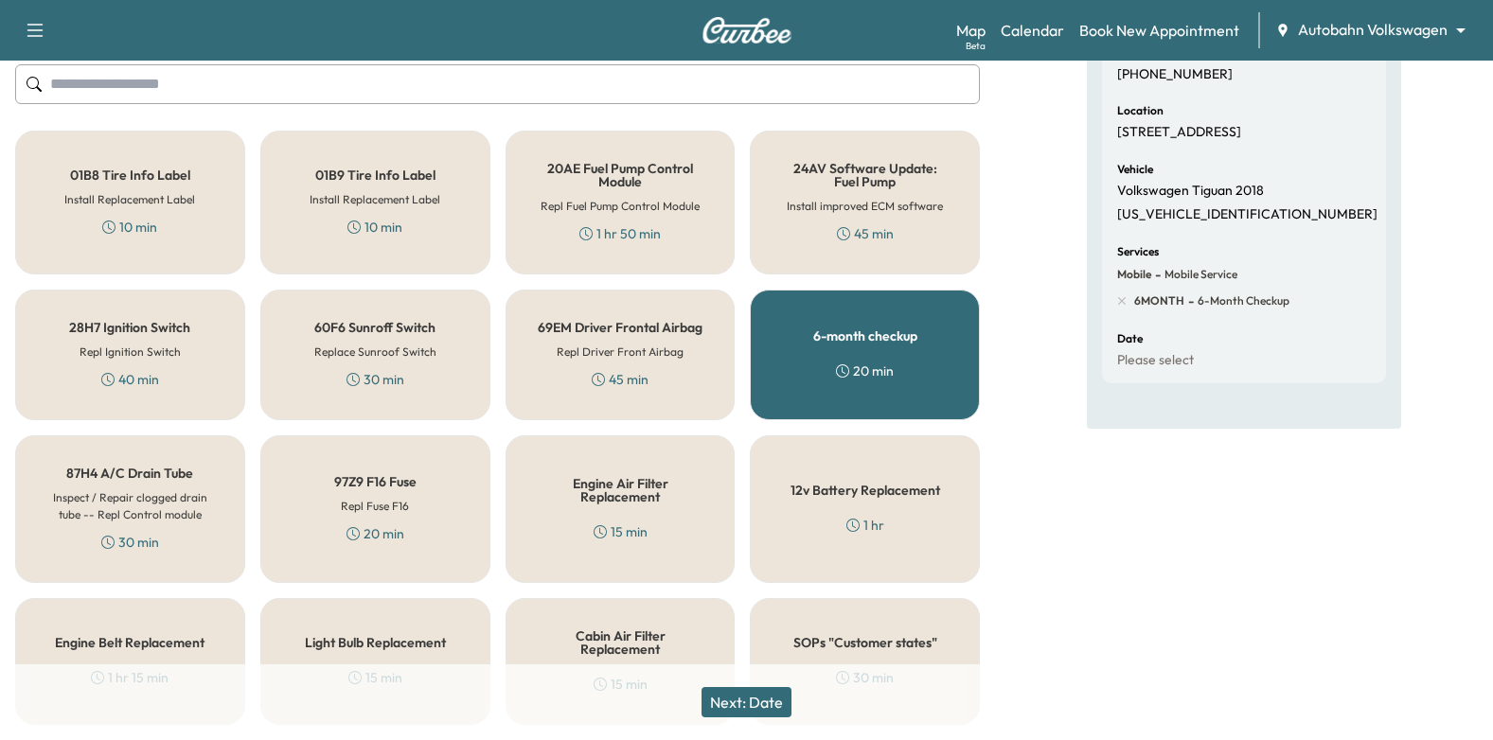
scroll to position [379, 0]
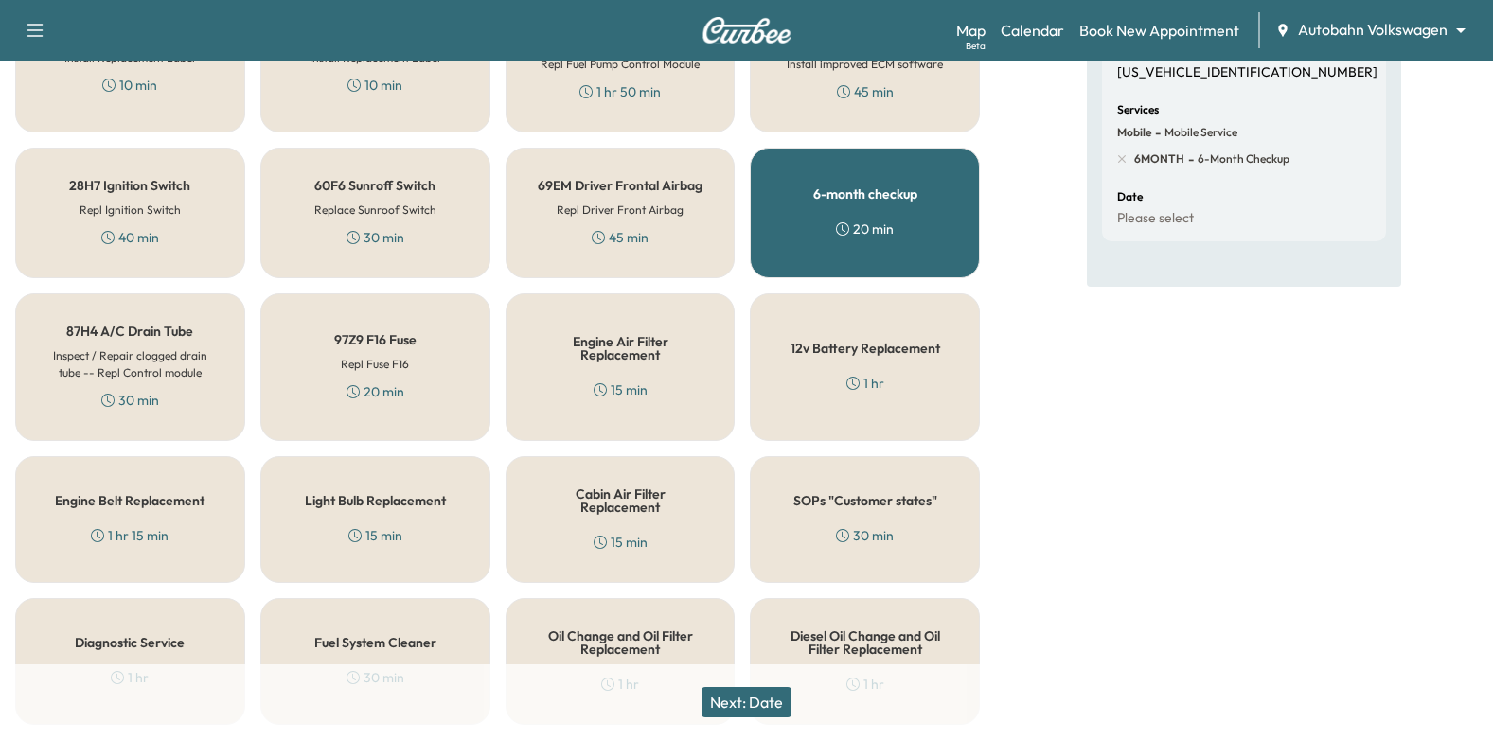
click at [789, 707] on button "Next: Date" at bounding box center [746, 702] width 90 height 30
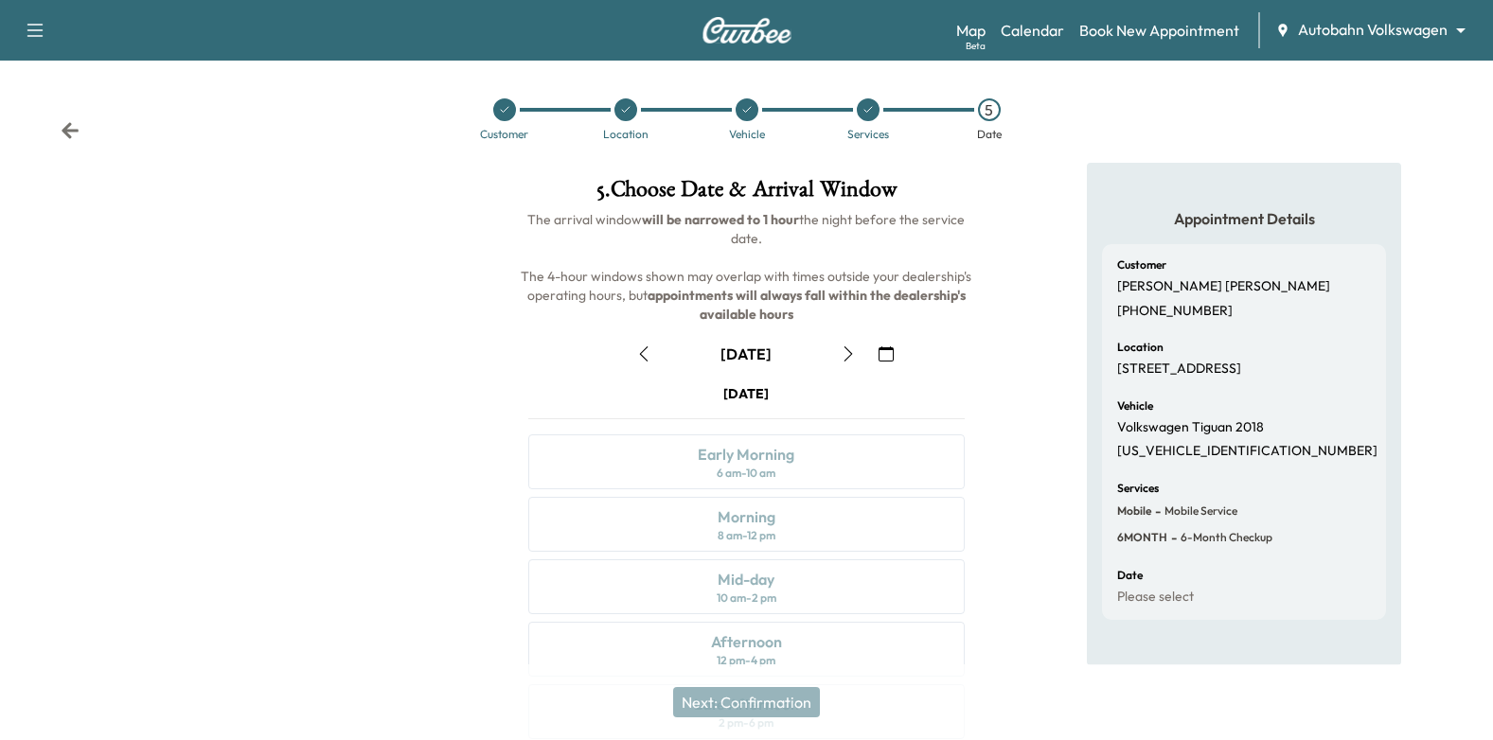
click at [886, 351] on icon "button" at bounding box center [885, 353] width 15 height 15
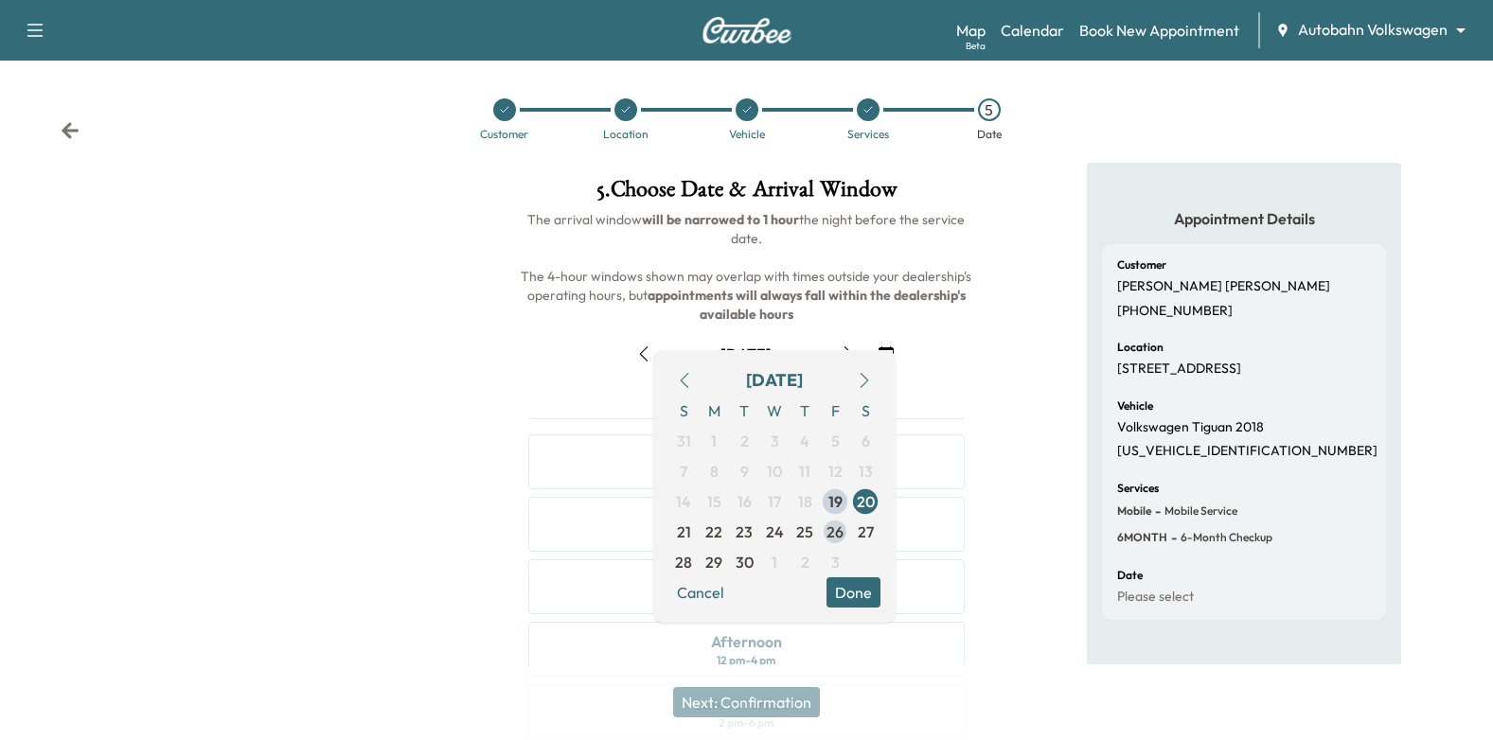
click at [840, 530] on span "26" at bounding box center [834, 532] width 17 height 23
click at [866, 589] on button "Done" at bounding box center [853, 592] width 54 height 30
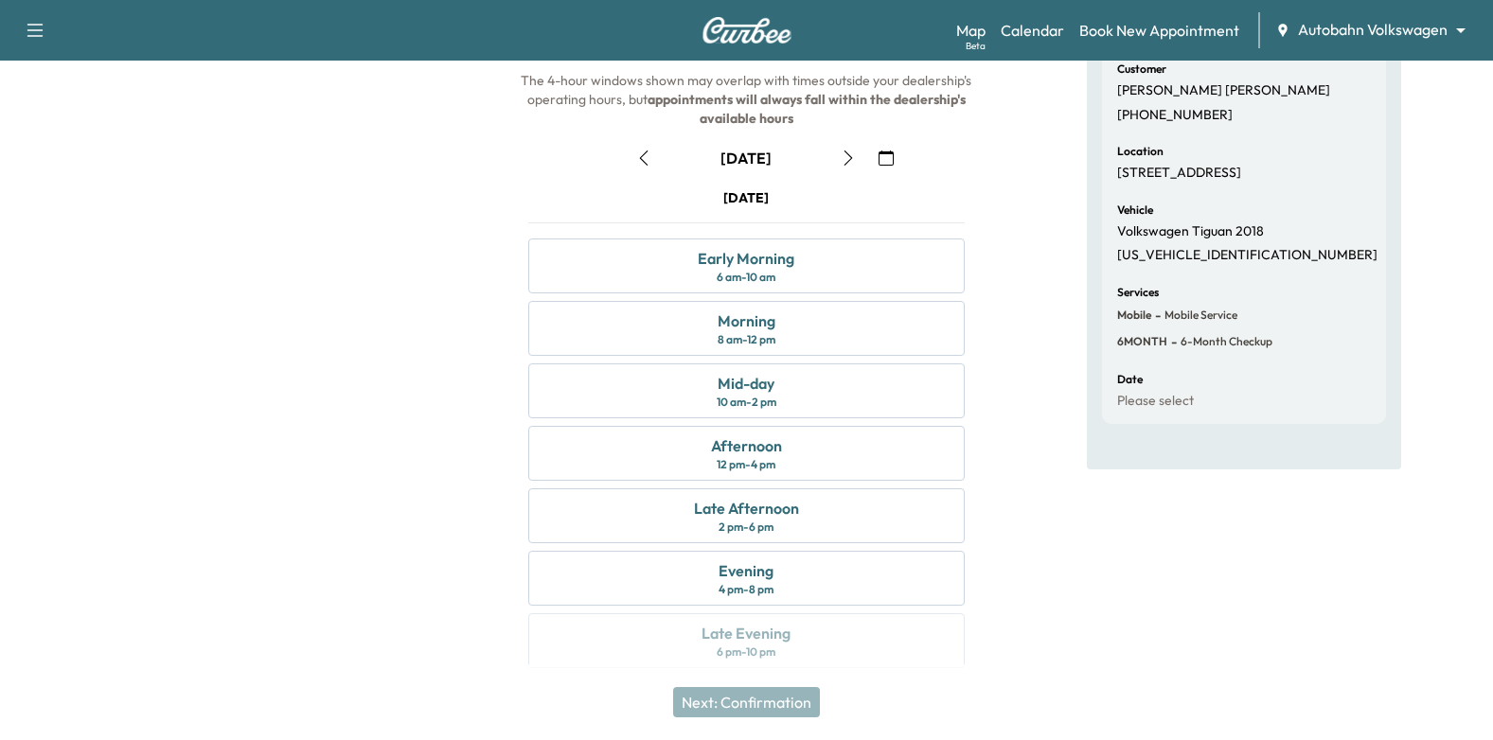
scroll to position [207, 0]
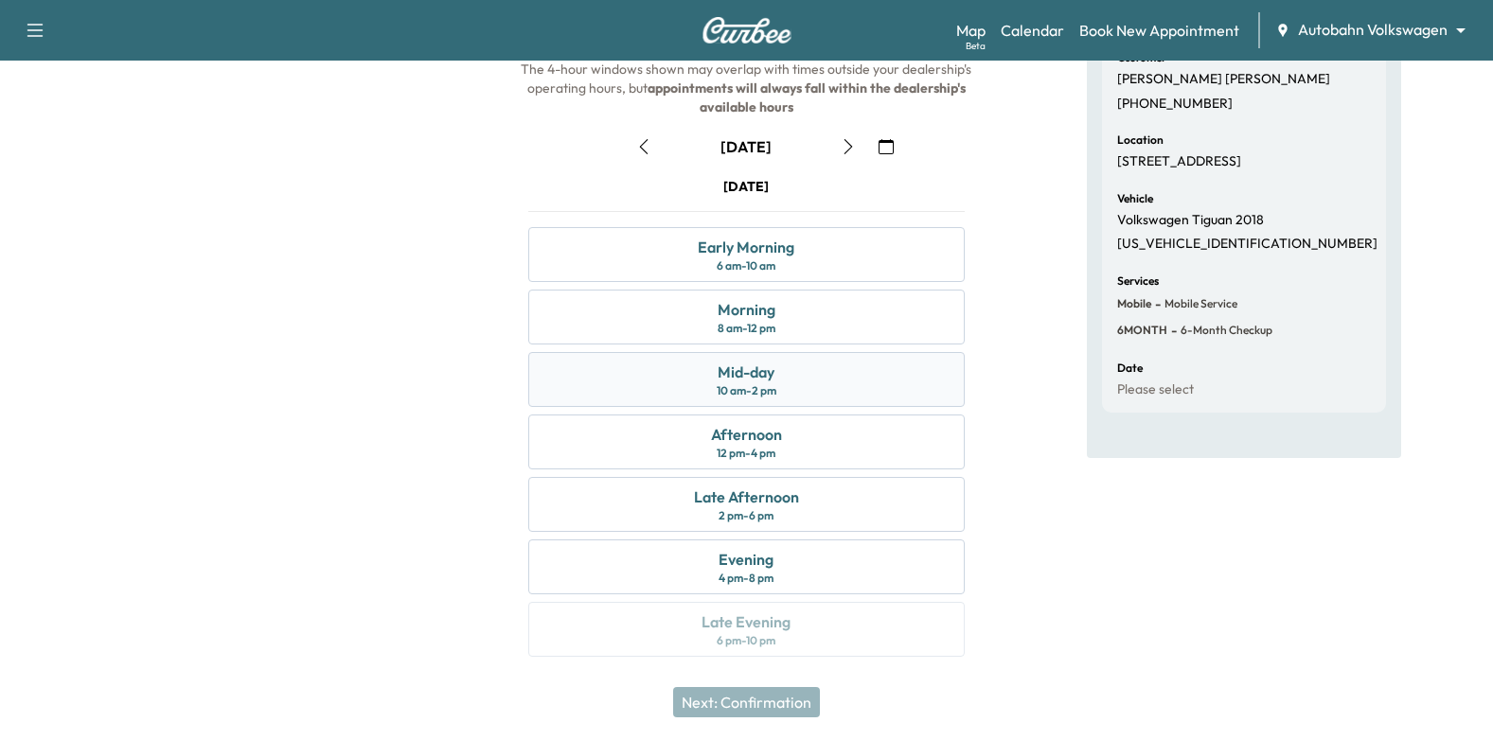
click at [877, 380] on div "Mid-day 10 am - 2 pm" at bounding box center [746, 379] width 437 height 55
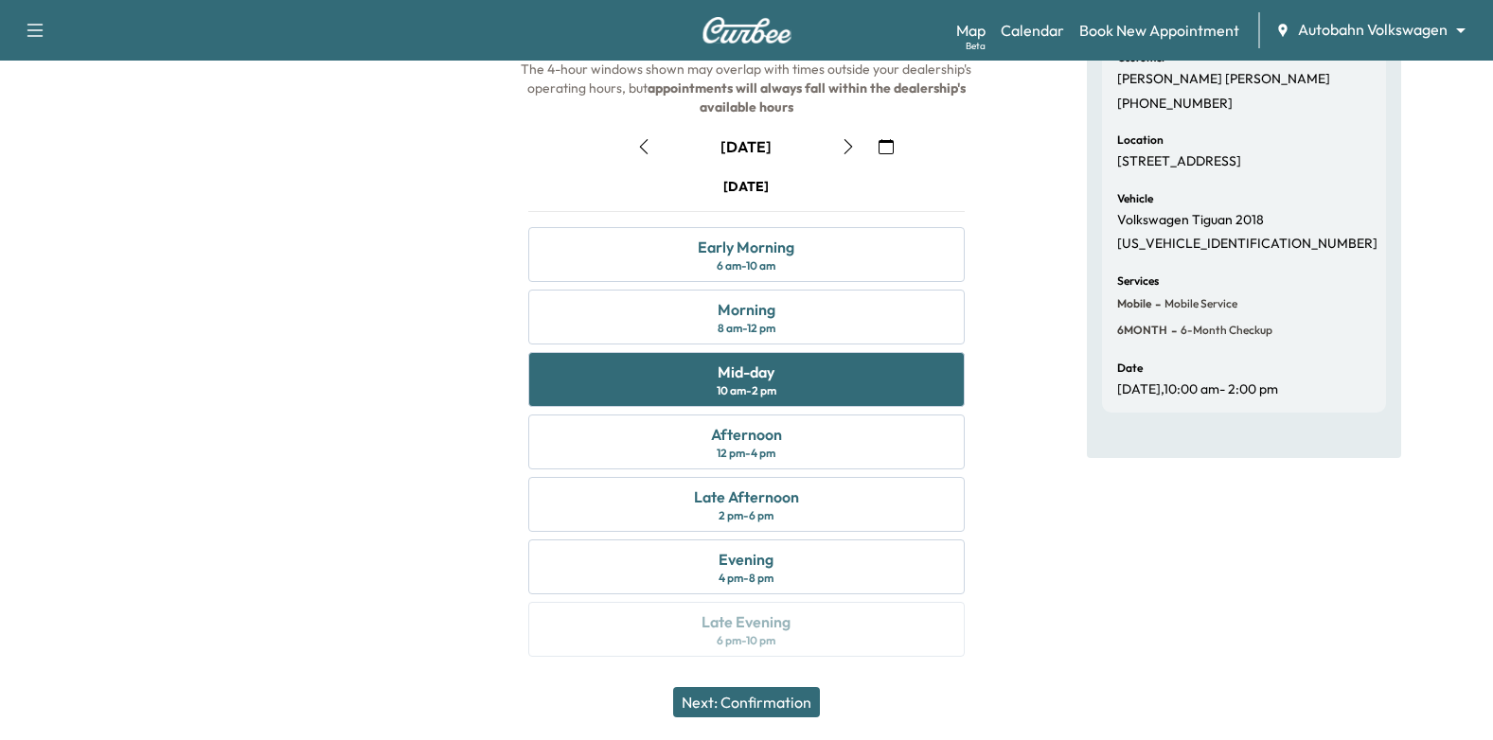
click at [792, 703] on button "Next: Confirmation" at bounding box center [746, 702] width 147 height 30
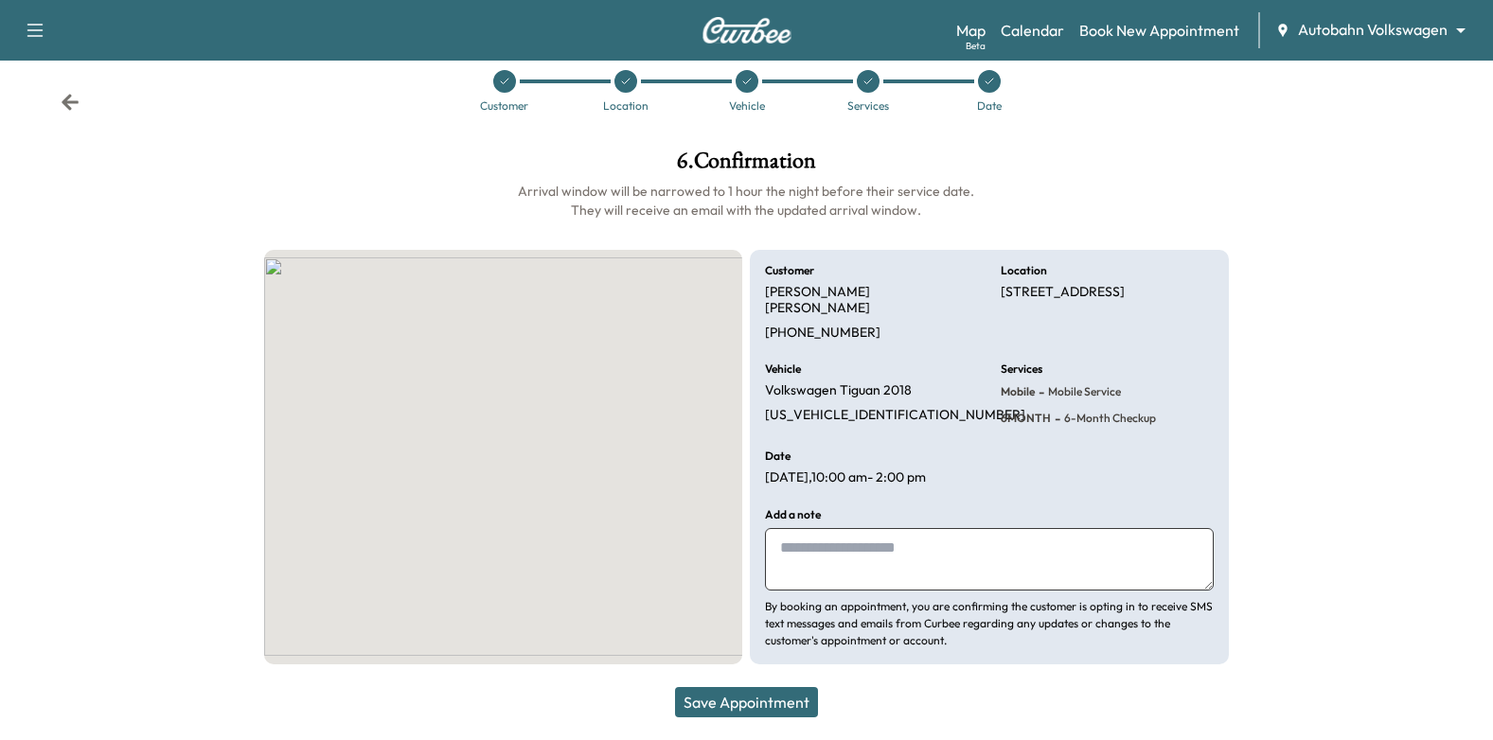
scroll to position [11, 0]
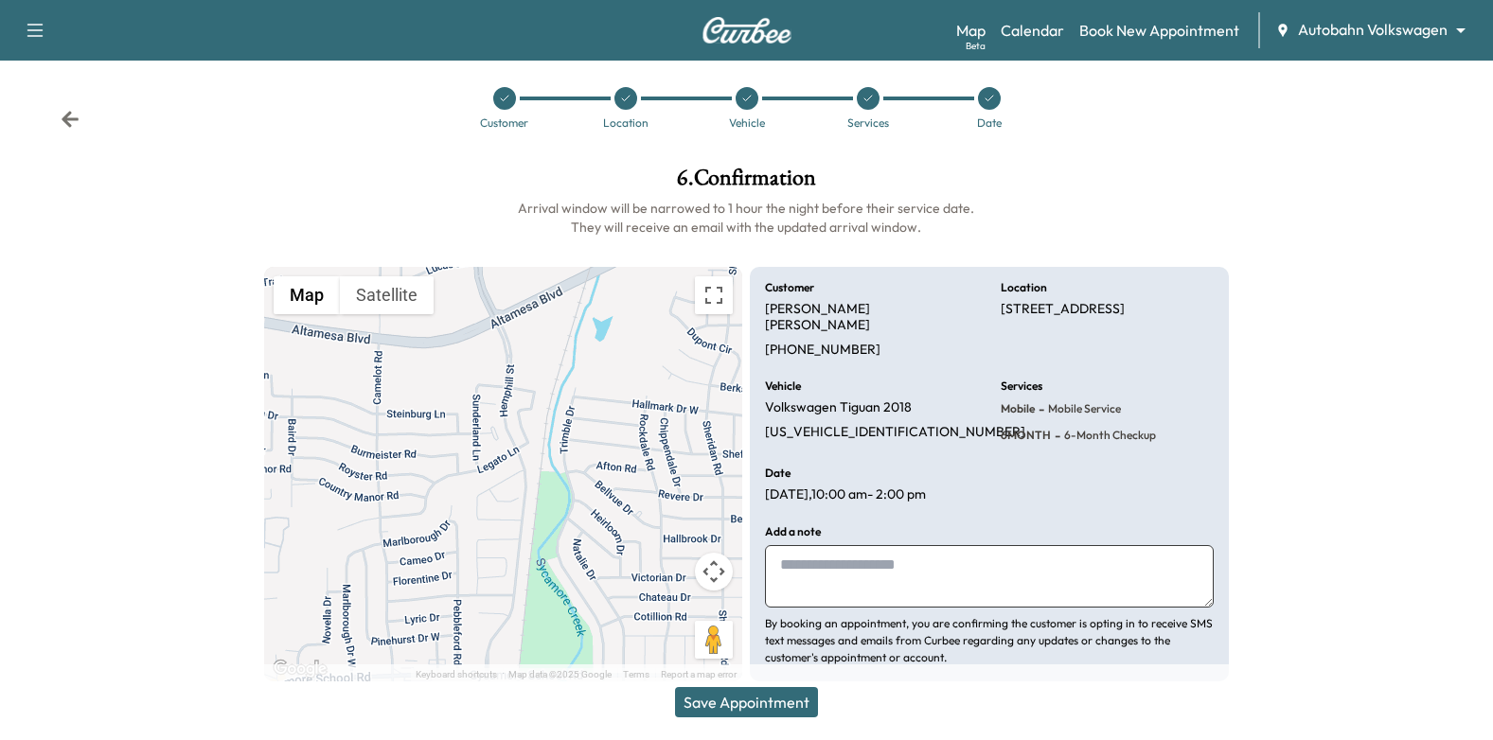
click at [873, 545] on textarea at bounding box center [989, 576] width 449 height 62
type textarea "**********"
click at [782, 700] on button "Save Appointment" at bounding box center [746, 702] width 143 height 30
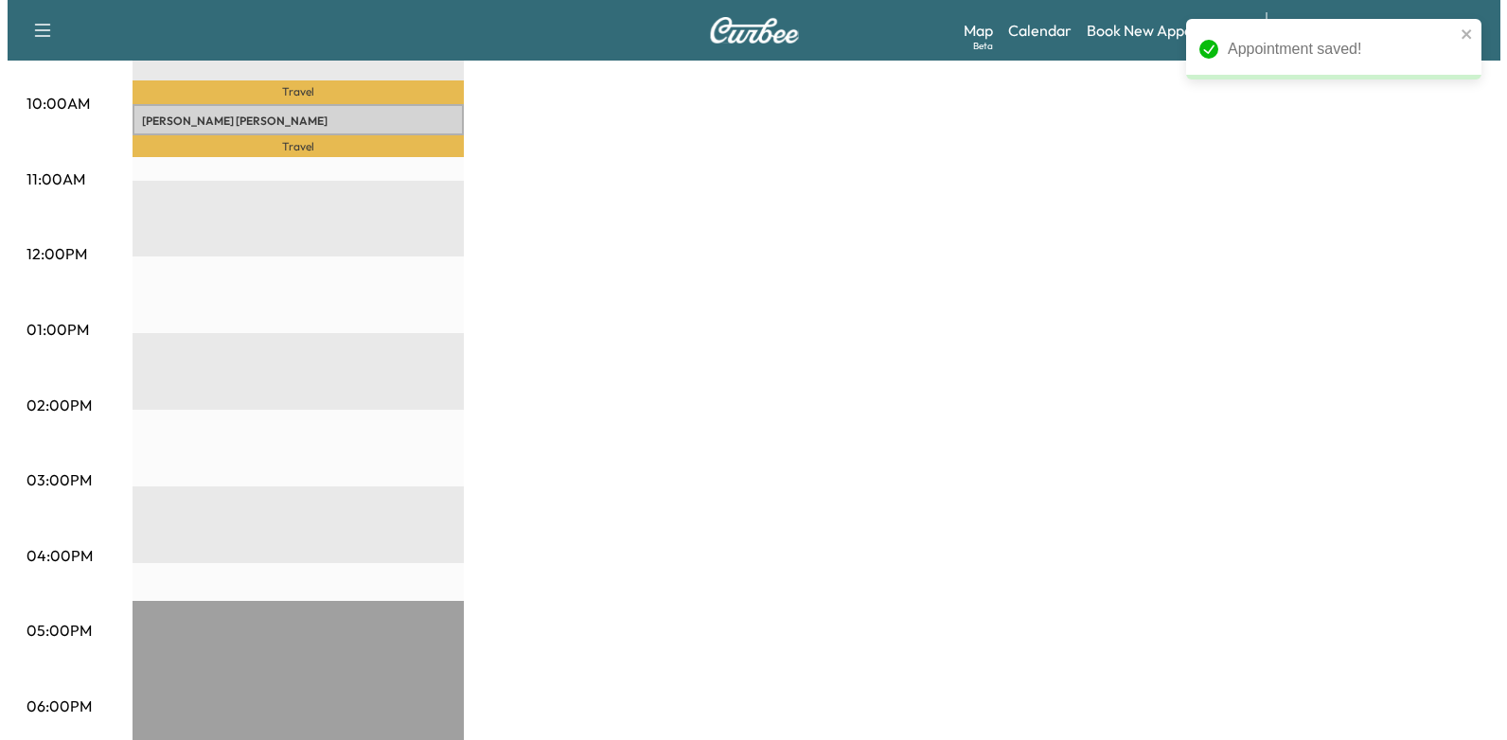
scroll to position [473, 0]
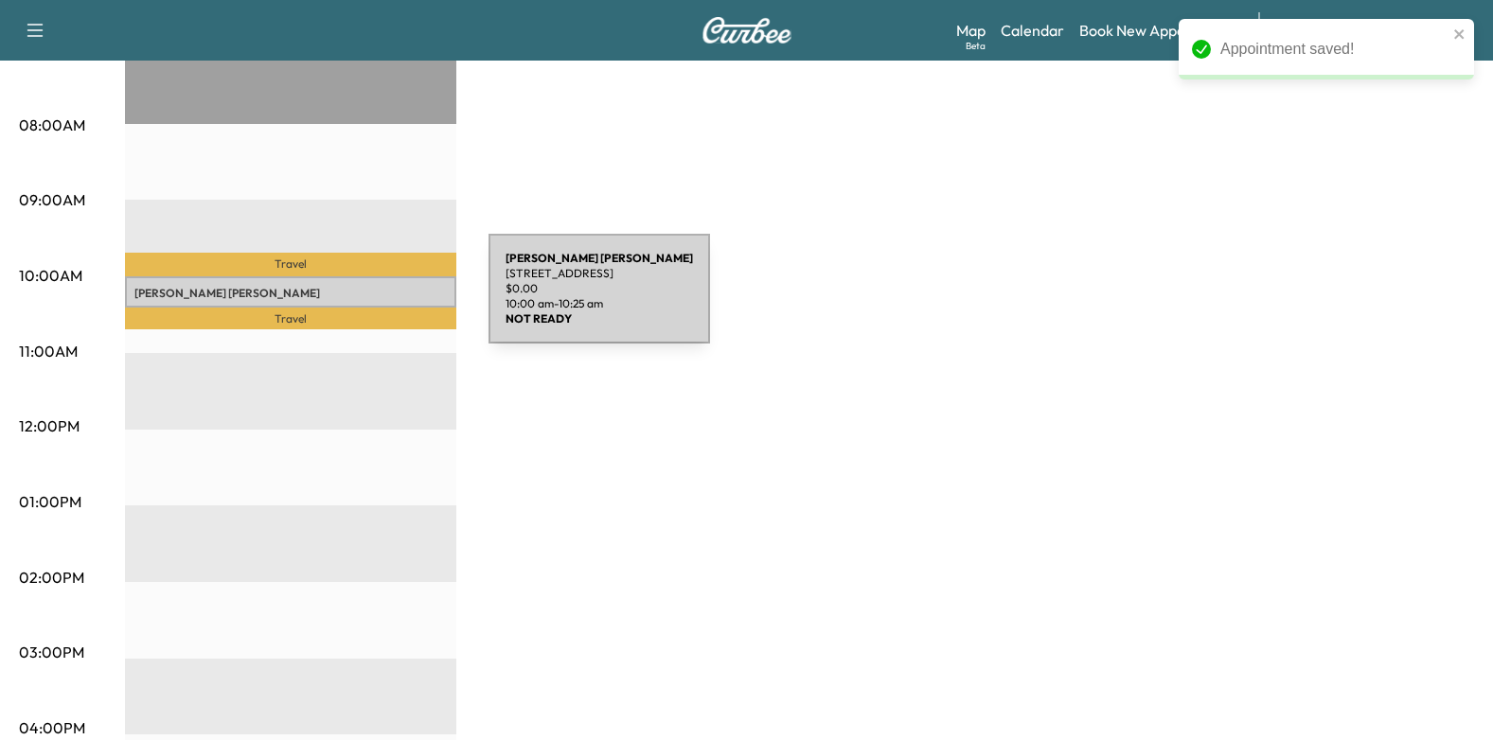
click at [346, 305] on p "[STREET_ADDRESS]" at bounding box center [290, 312] width 312 height 15
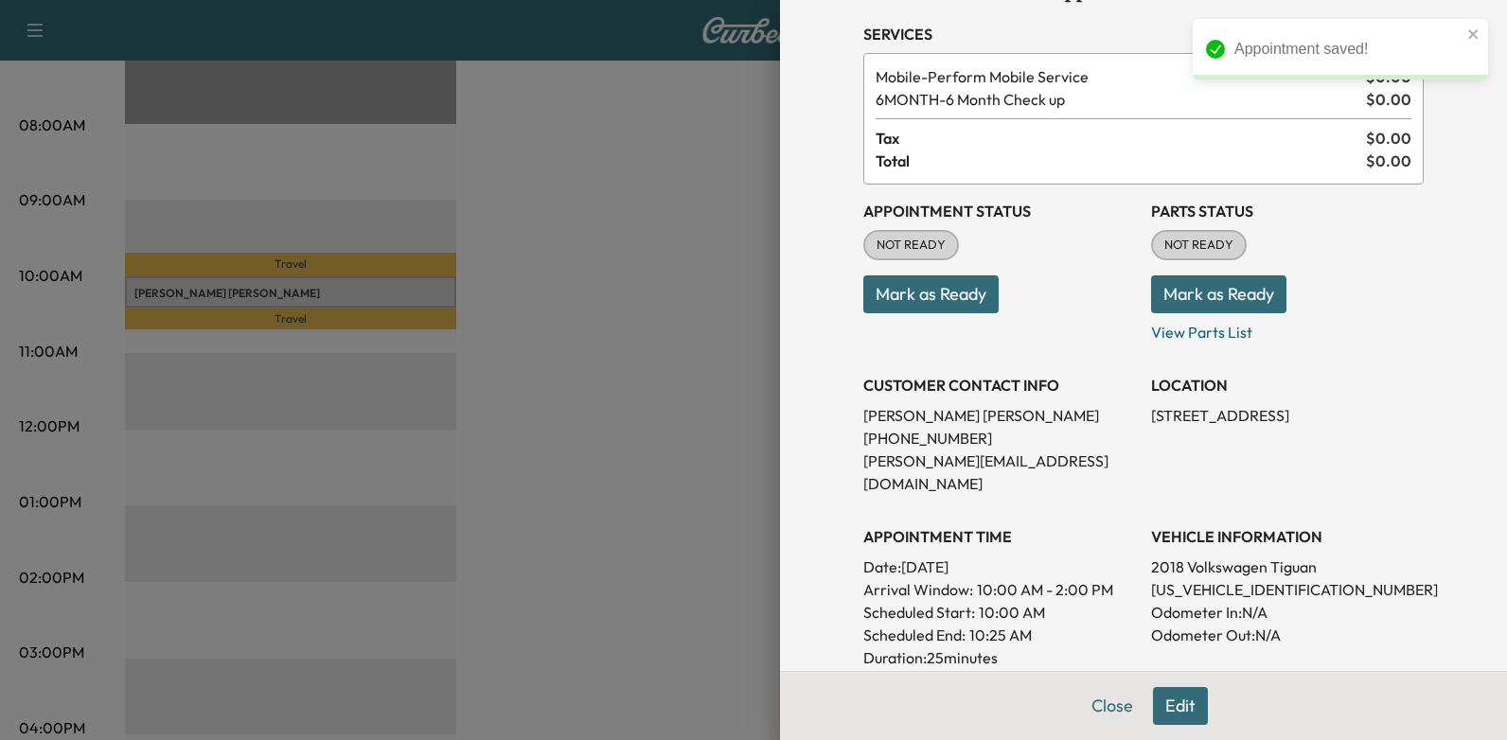
scroll to position [95, 0]
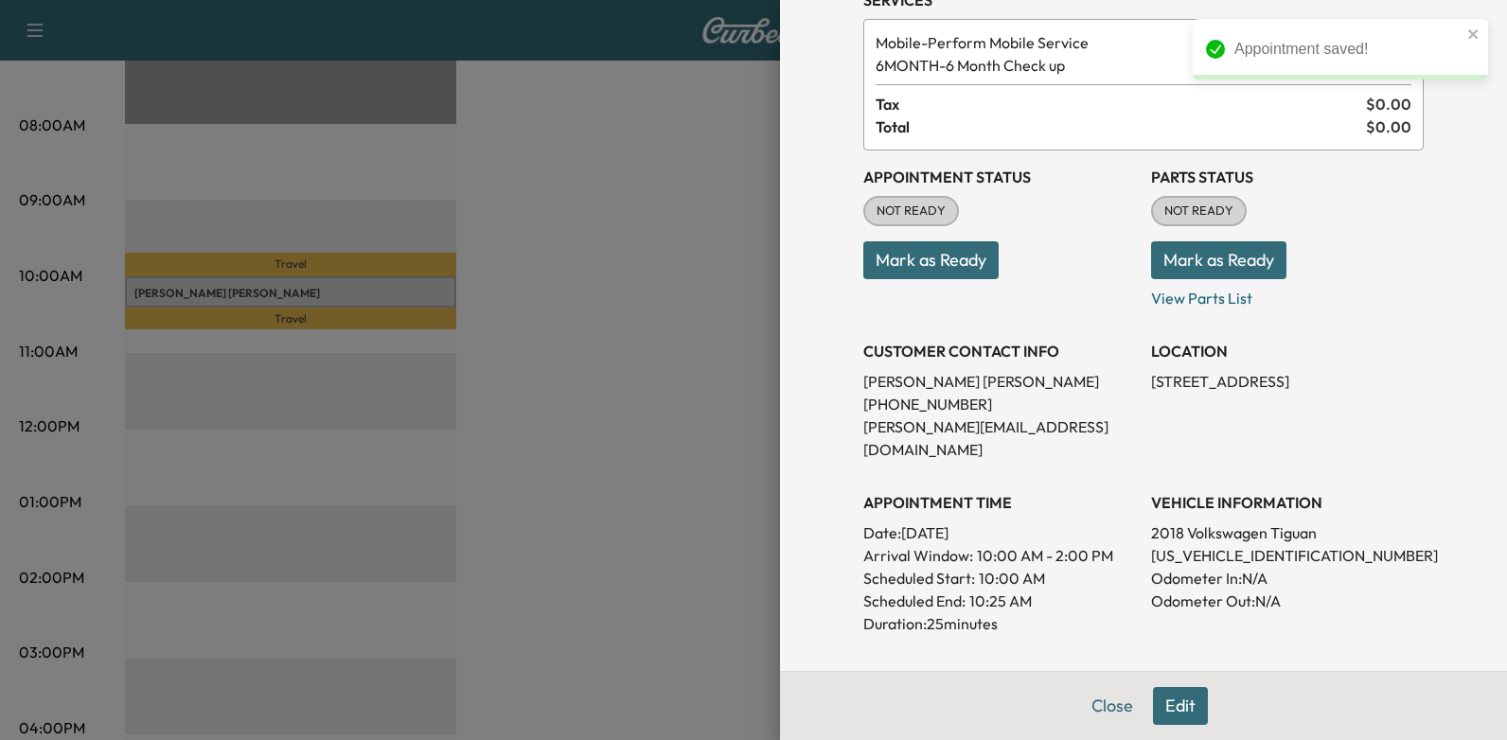
click at [900, 255] on button "Mark as Ready" at bounding box center [930, 260] width 135 height 38
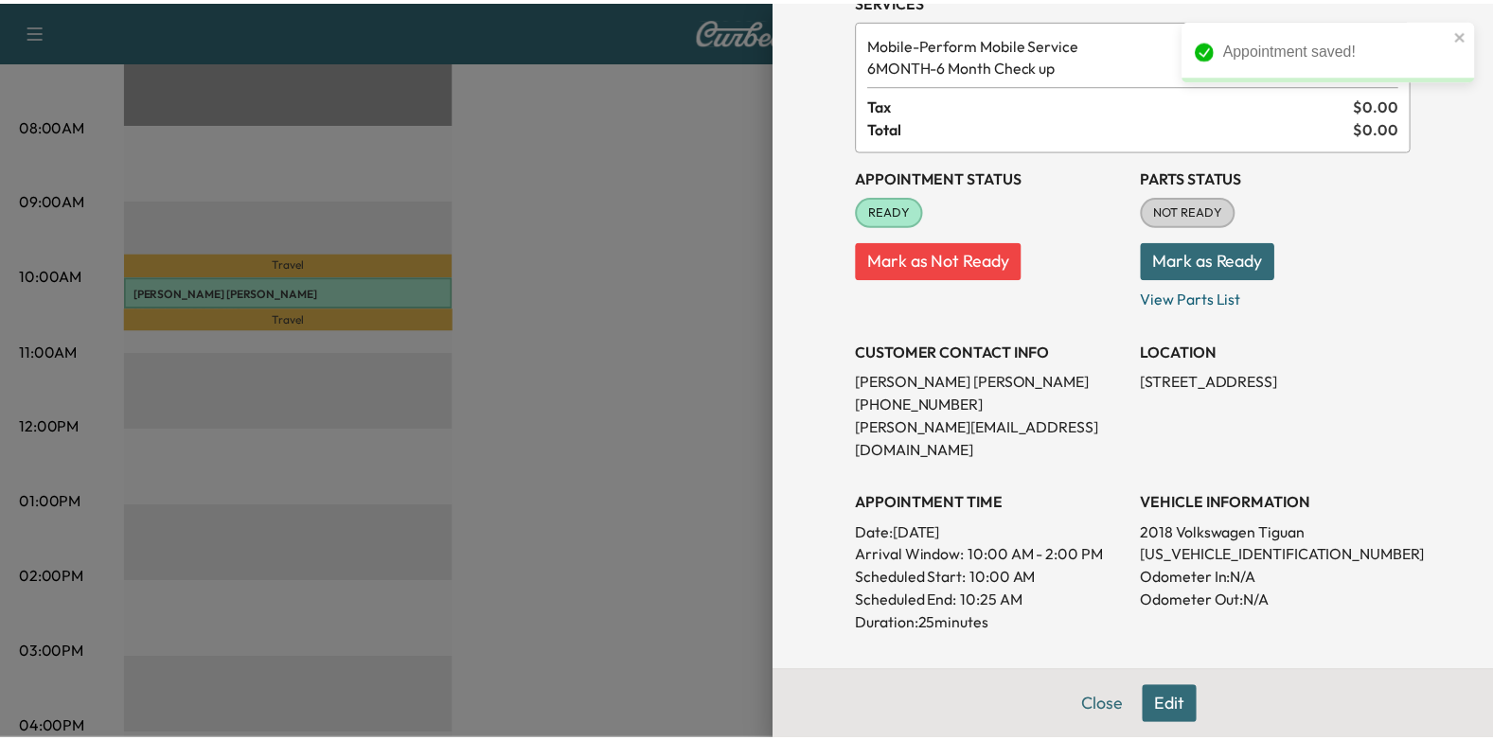
scroll to position [0, 0]
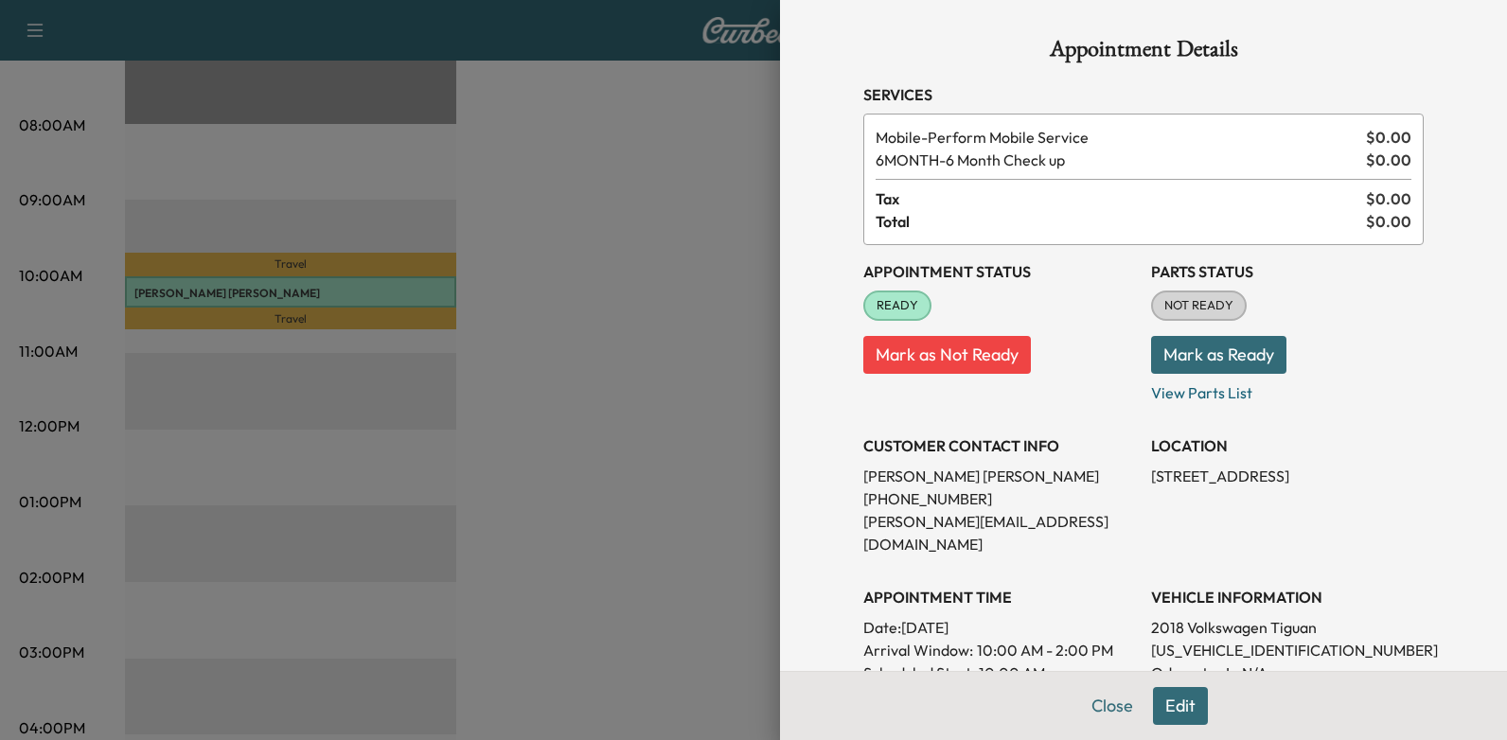
drag, startPoint x: 890, startPoint y: 602, endPoint x: 1031, endPoint y: 612, distance: 141.4
click at [1031, 616] on p "Date: [DATE]" at bounding box center [999, 627] width 273 height 23
drag, startPoint x: 1031, startPoint y: 612, endPoint x: 999, endPoint y: 600, distance: 33.6
copy p "[DATE]"
click at [719, 456] on div at bounding box center [753, 370] width 1507 height 740
